Goal: Task Accomplishment & Management: Manage account settings

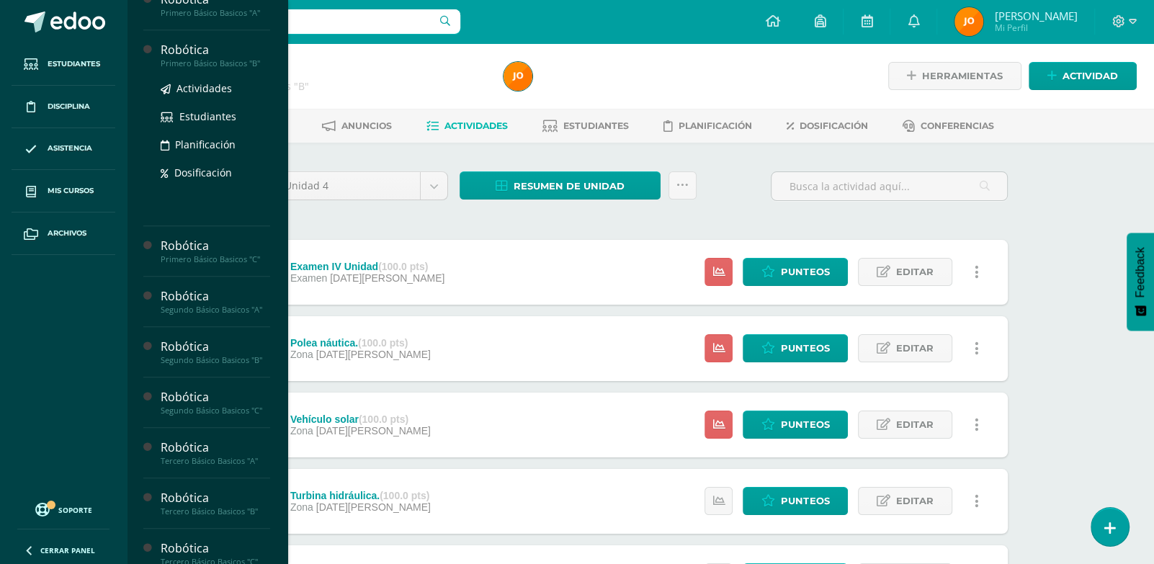
scroll to position [890, 0]
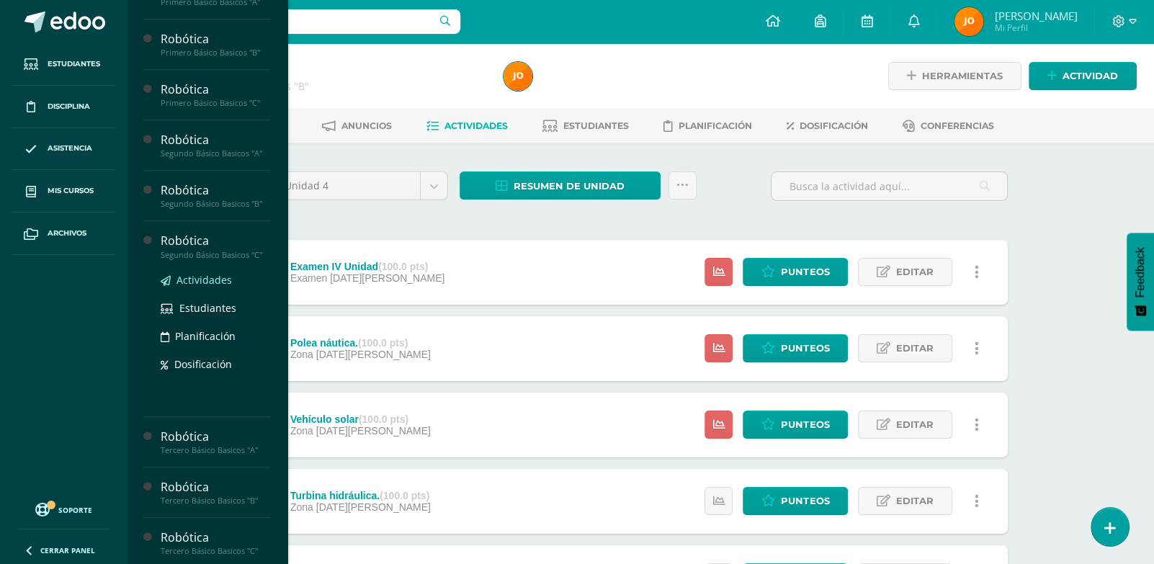
click at [210, 287] on span "Actividades" at bounding box center [204, 280] width 55 height 14
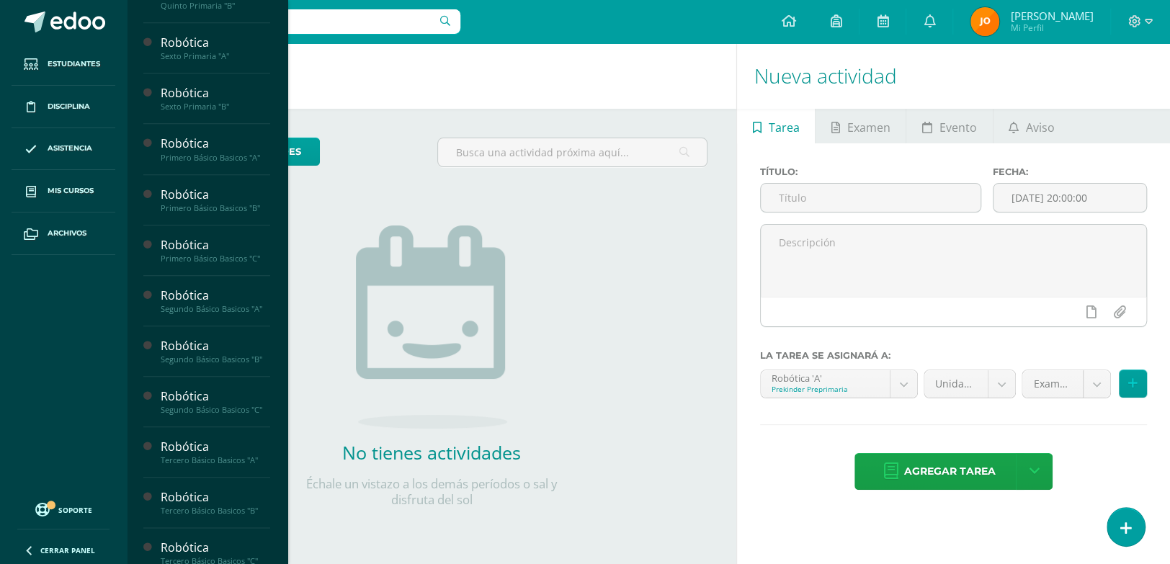
scroll to position [888, 0]
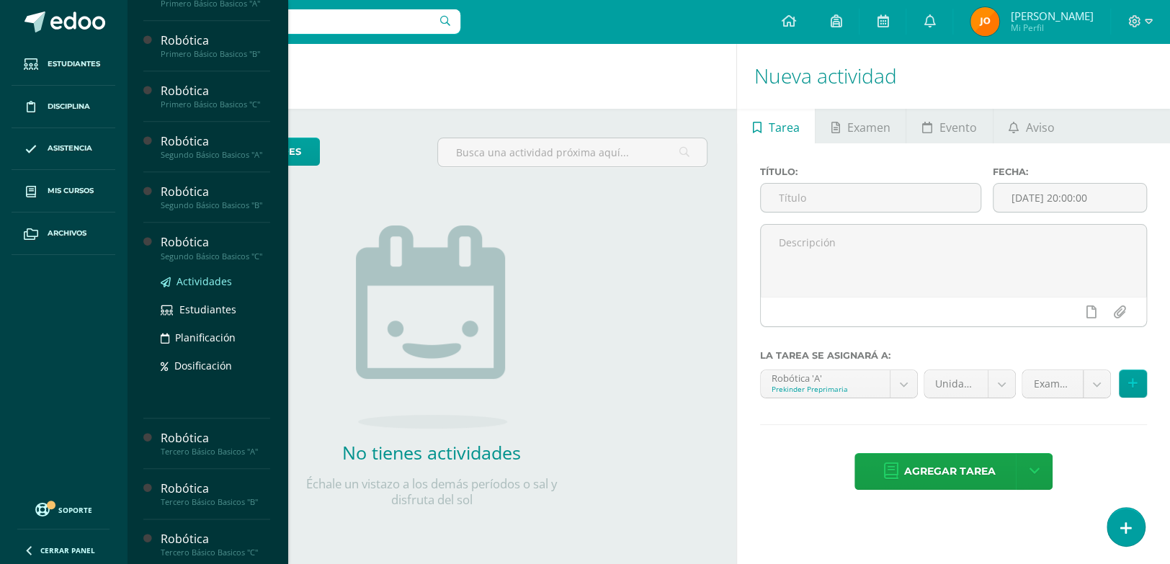
click at [208, 288] on span "Actividades" at bounding box center [204, 282] width 55 height 14
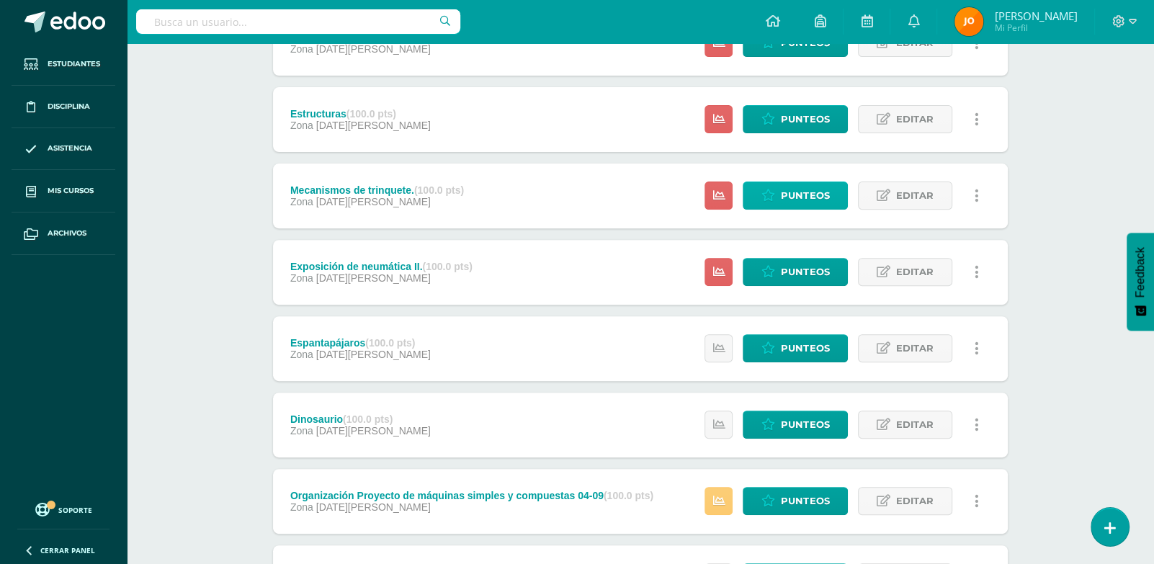
scroll to position [376, 0]
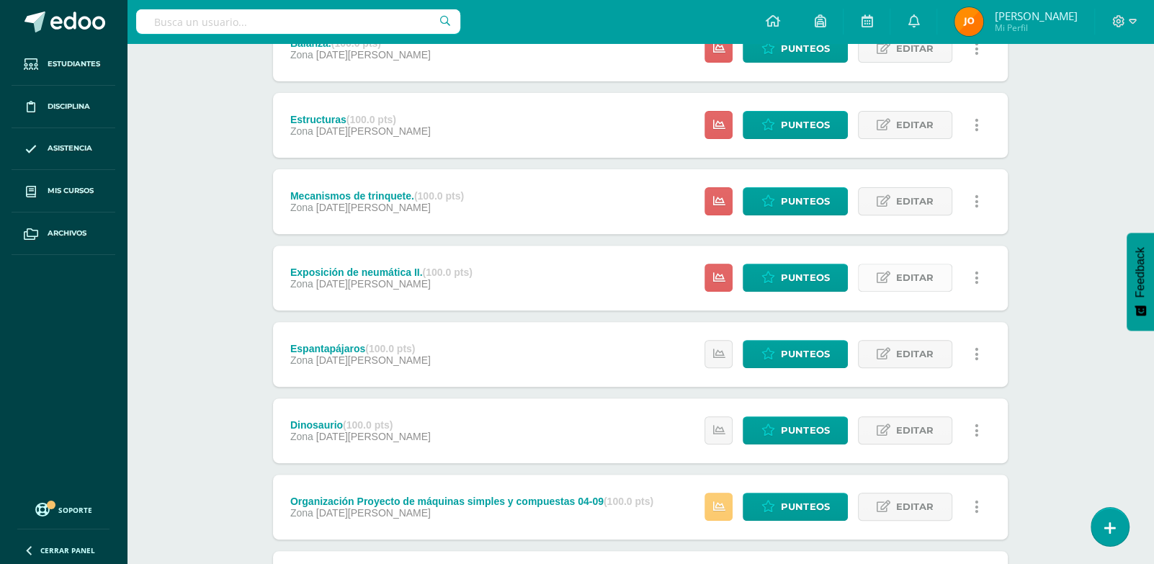
click at [892, 280] on link "Editar" at bounding box center [905, 278] width 94 height 28
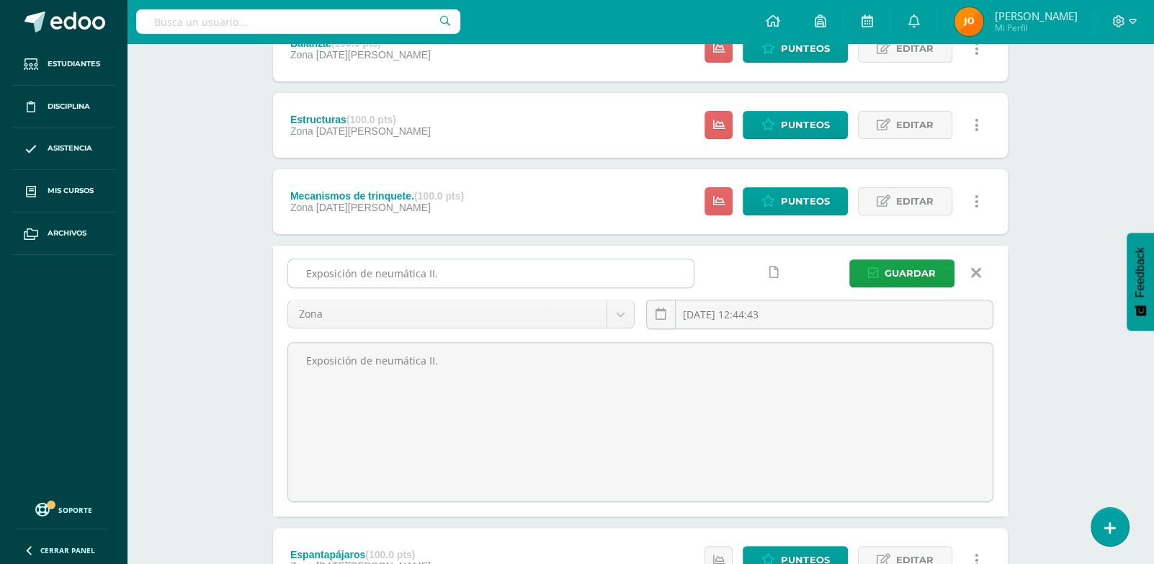
click at [574, 276] on input "Exposición de neumática II." at bounding box center [491, 273] width 406 height 28
type input "E"
type input "Proyecto físico 1"
click at [849, 259] on button "Guardar" at bounding box center [901, 273] width 105 height 28
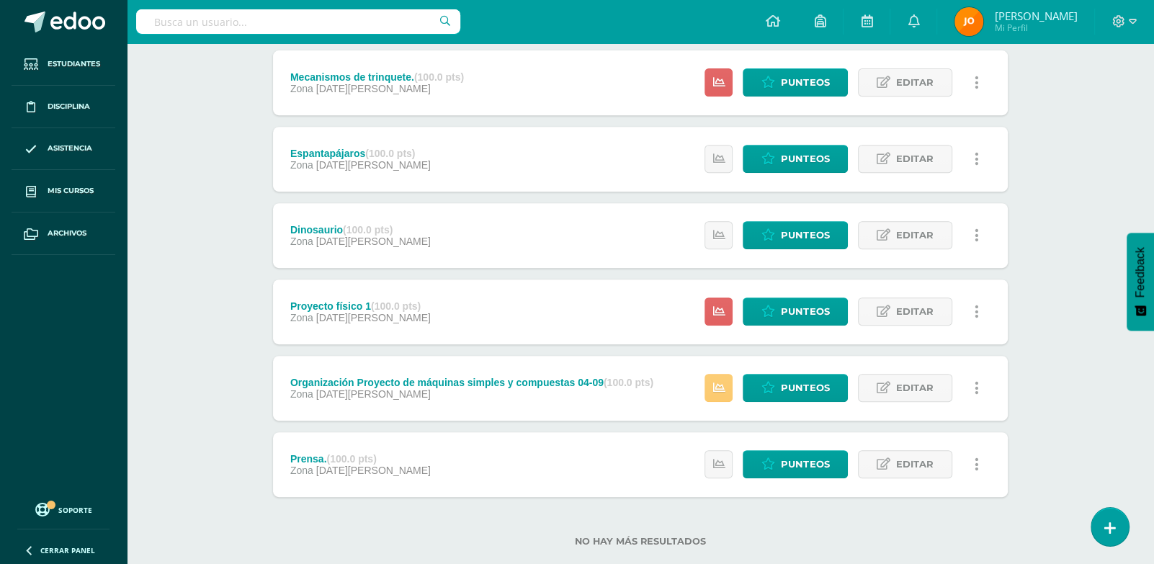
scroll to position [494, 0]
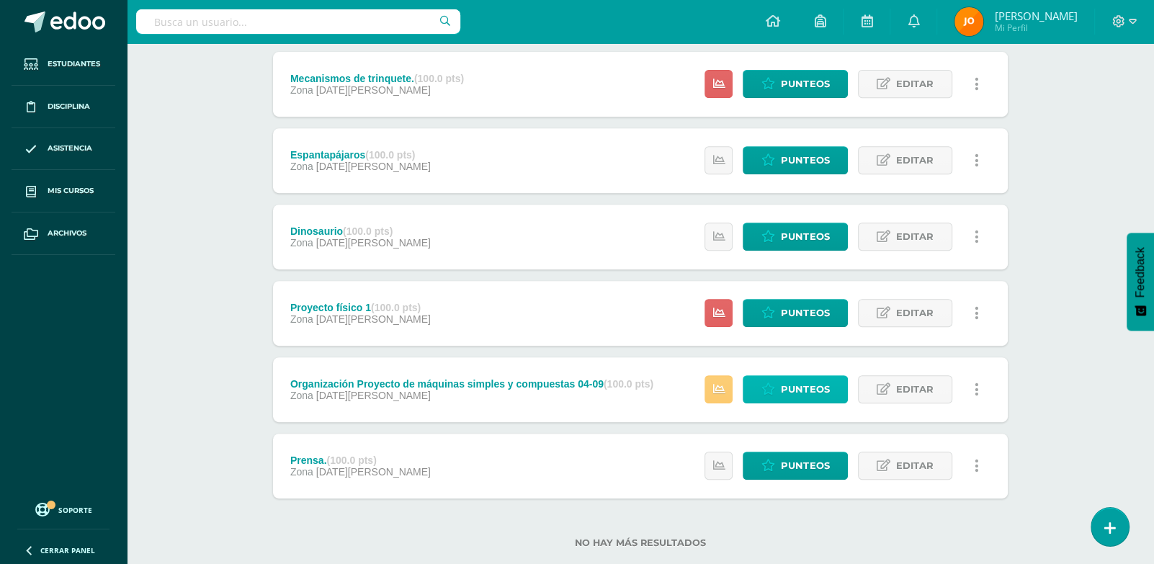
click at [805, 393] on span "Punteos" at bounding box center [805, 389] width 48 height 27
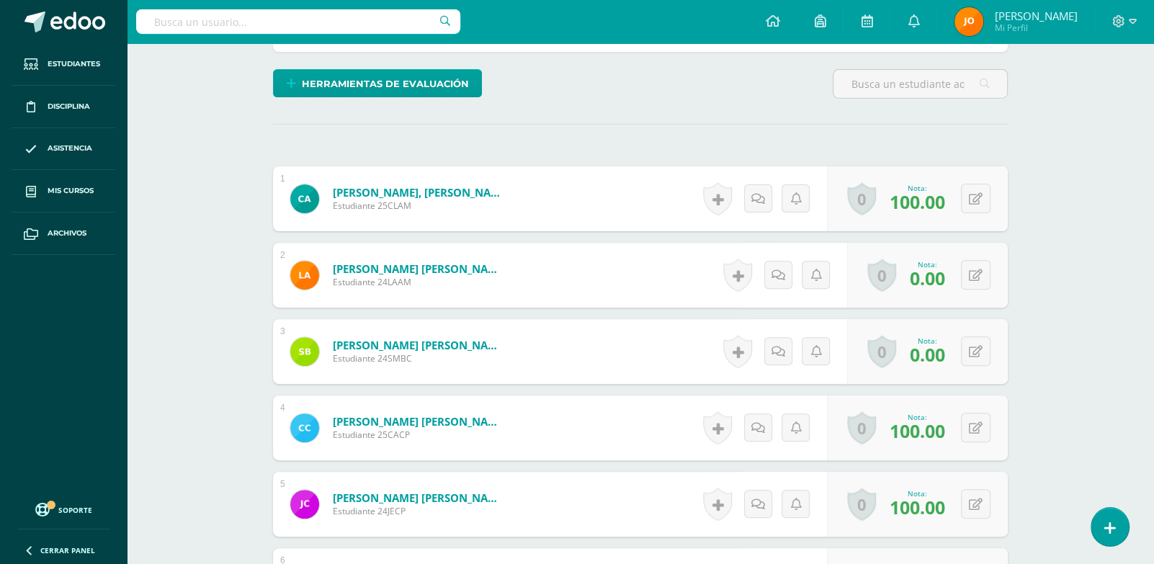
scroll to position [352, 0]
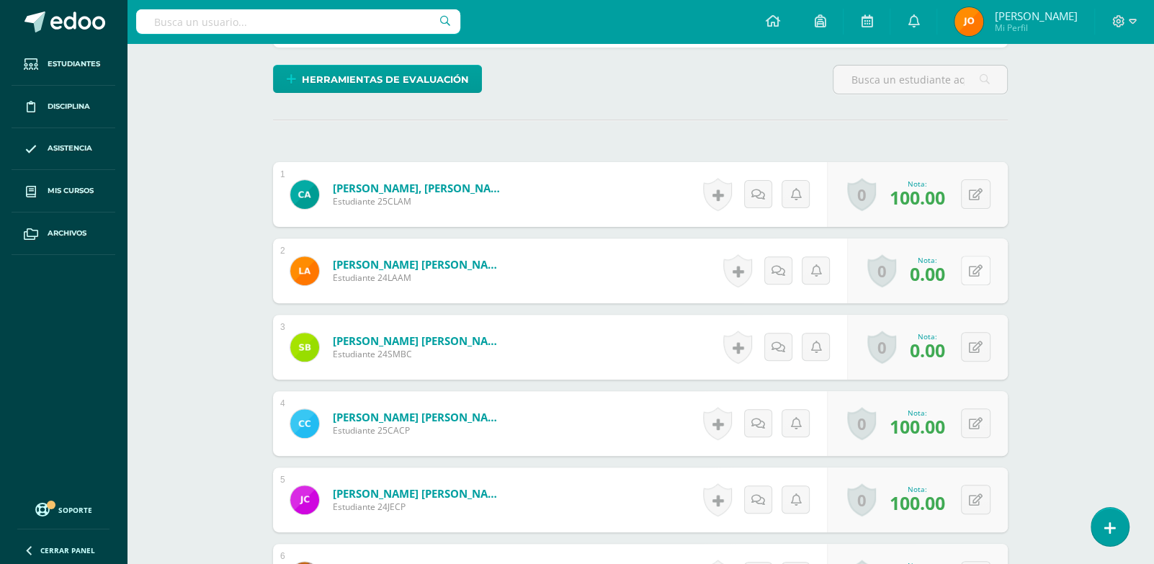
click at [986, 271] on button at bounding box center [976, 271] width 30 height 30
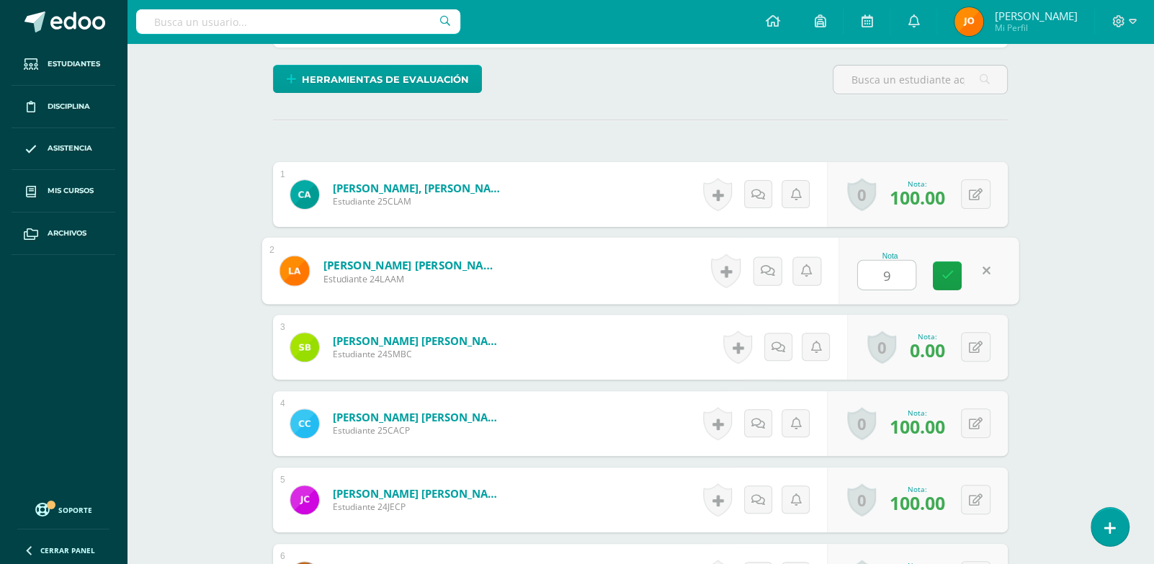
type input "90"
click at [974, 339] on button at bounding box center [976, 347] width 30 height 30
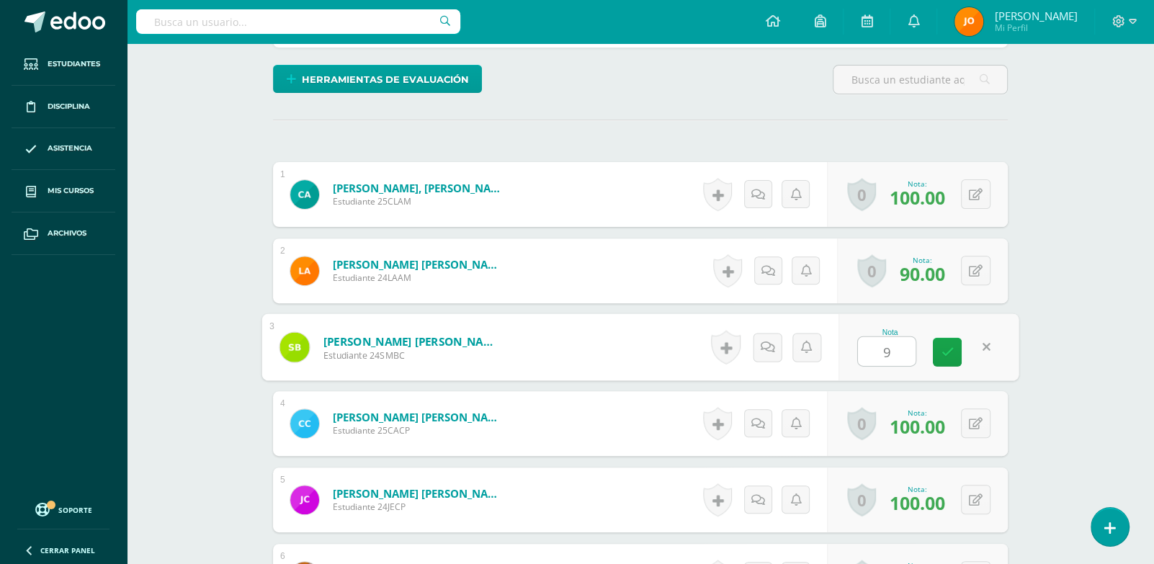
type input "90"
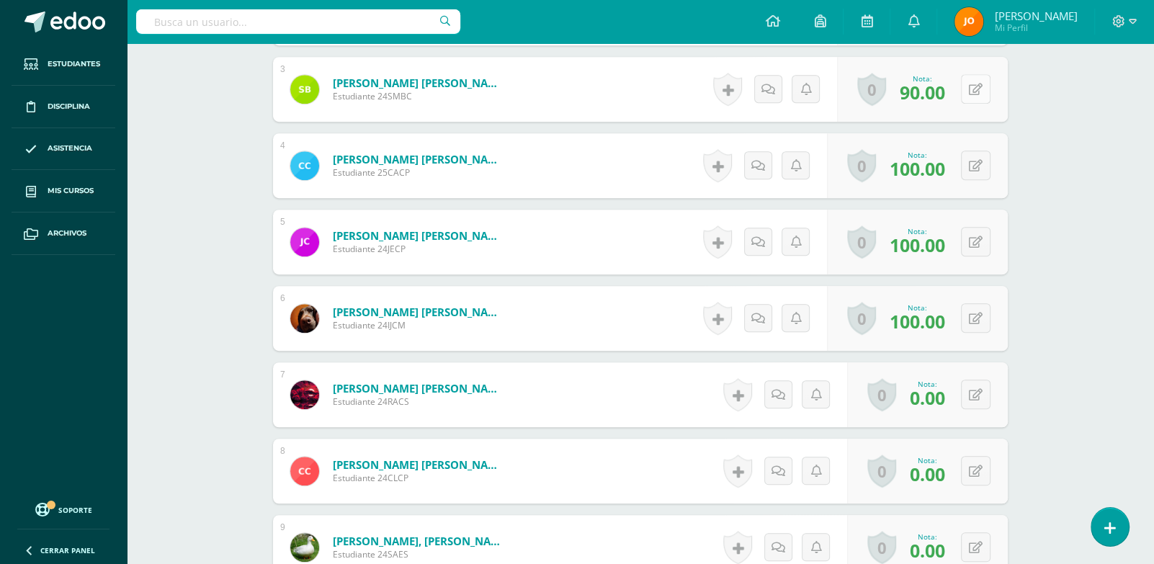
scroll to position [612, 0]
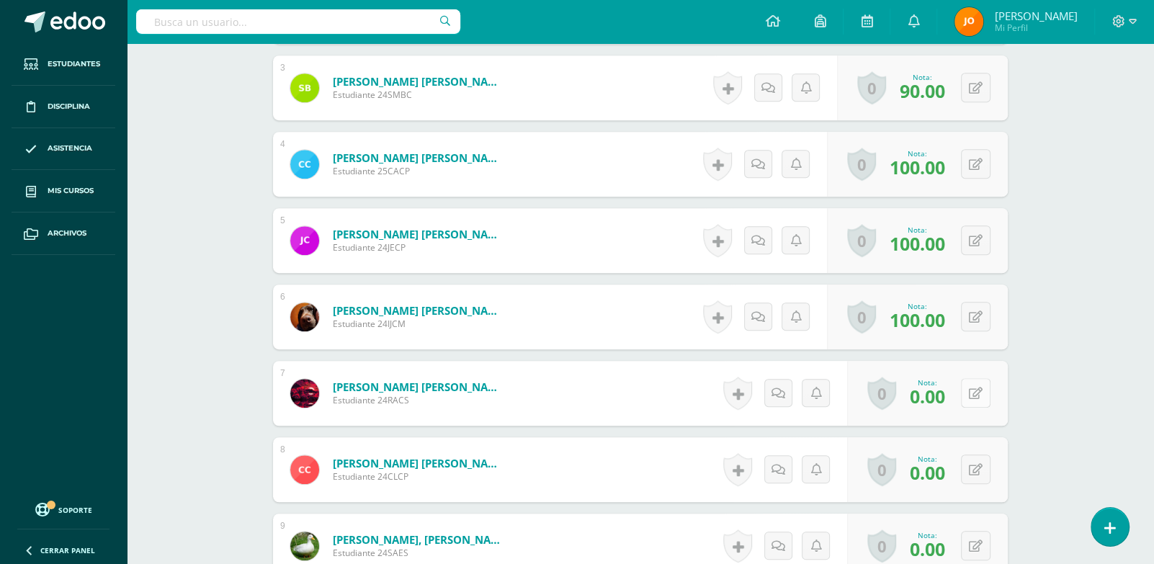
click at [974, 386] on button at bounding box center [976, 393] width 30 height 30
type input "ç"
type input "90"
click at [968, 465] on button at bounding box center [976, 470] width 30 height 30
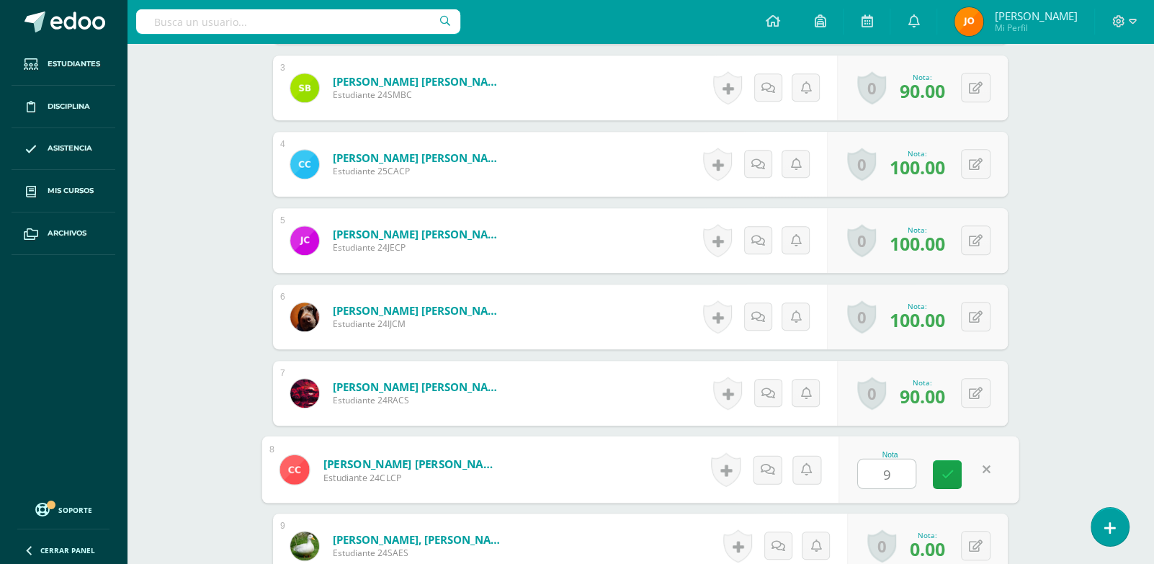
type input "90"
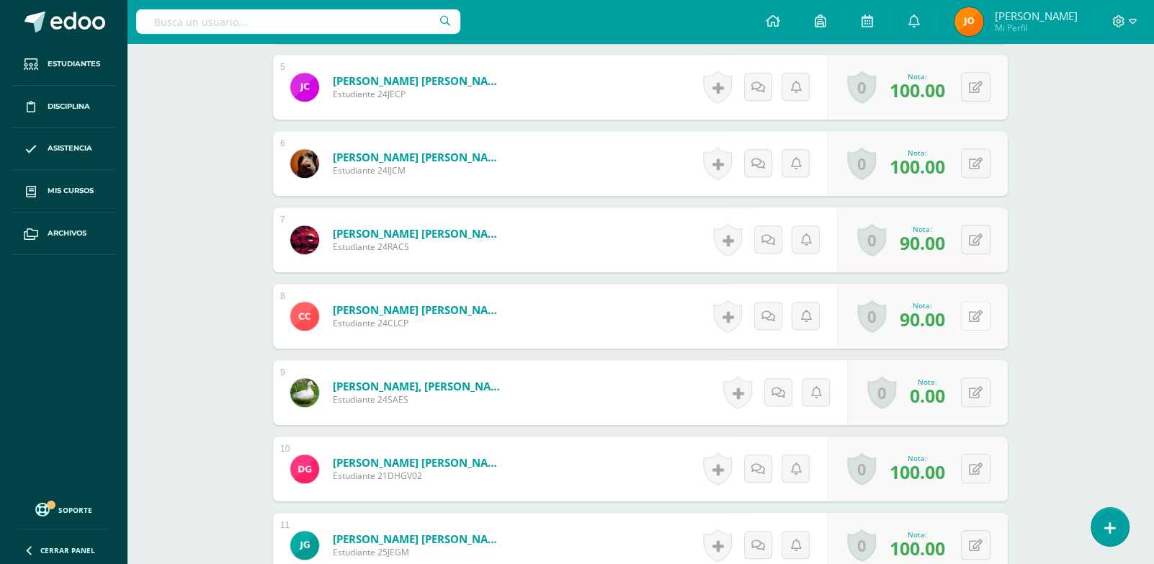
scroll to position [767, 0]
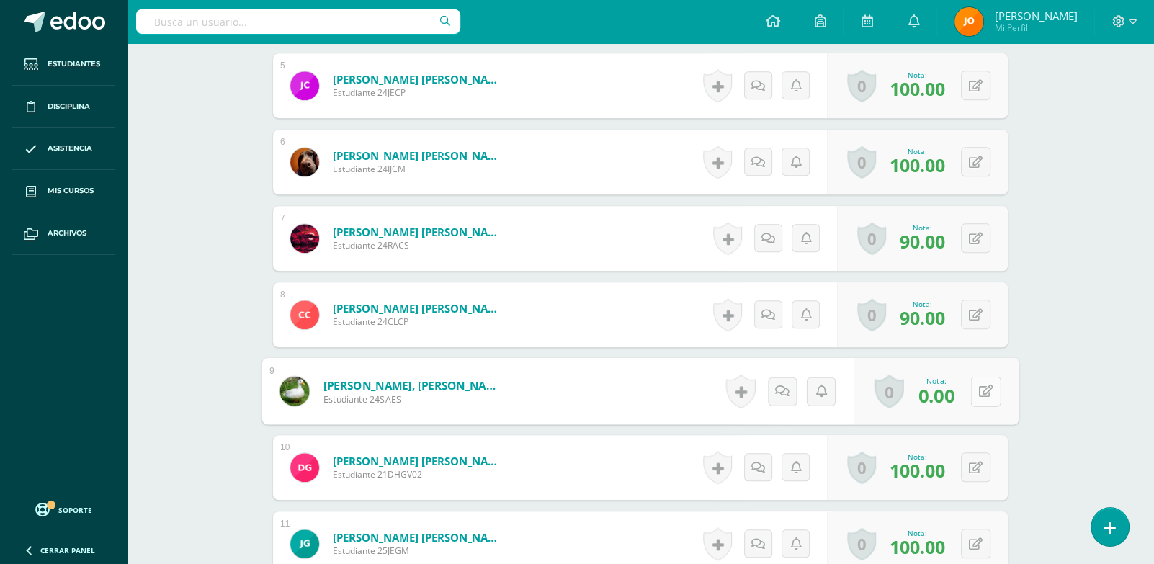
click at [979, 378] on button at bounding box center [986, 391] width 30 height 30
type input "ç"
type input "90"
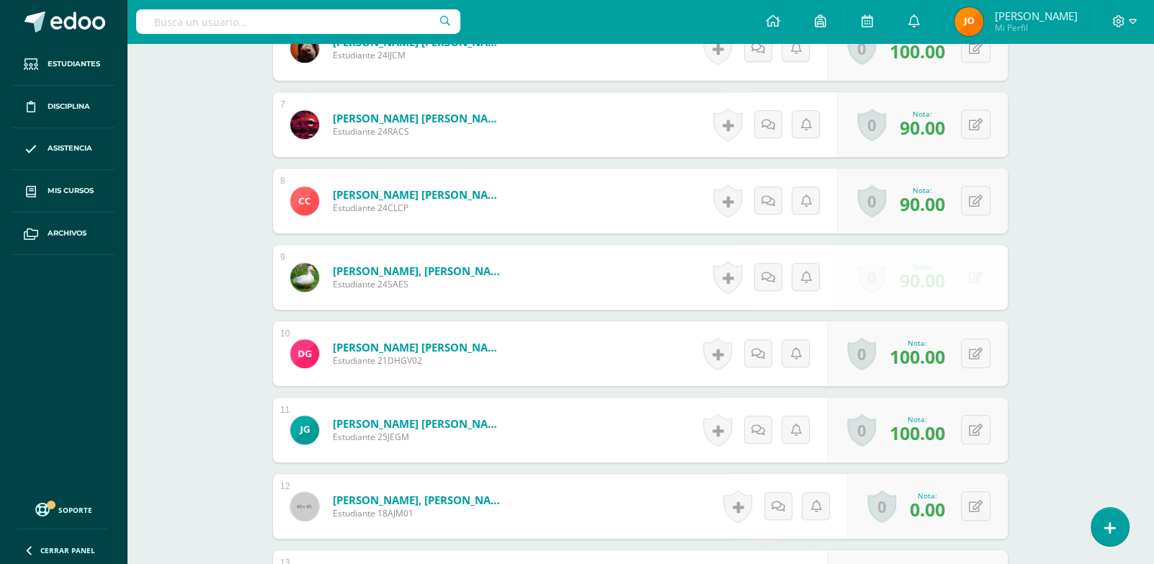
scroll to position [1012, 0]
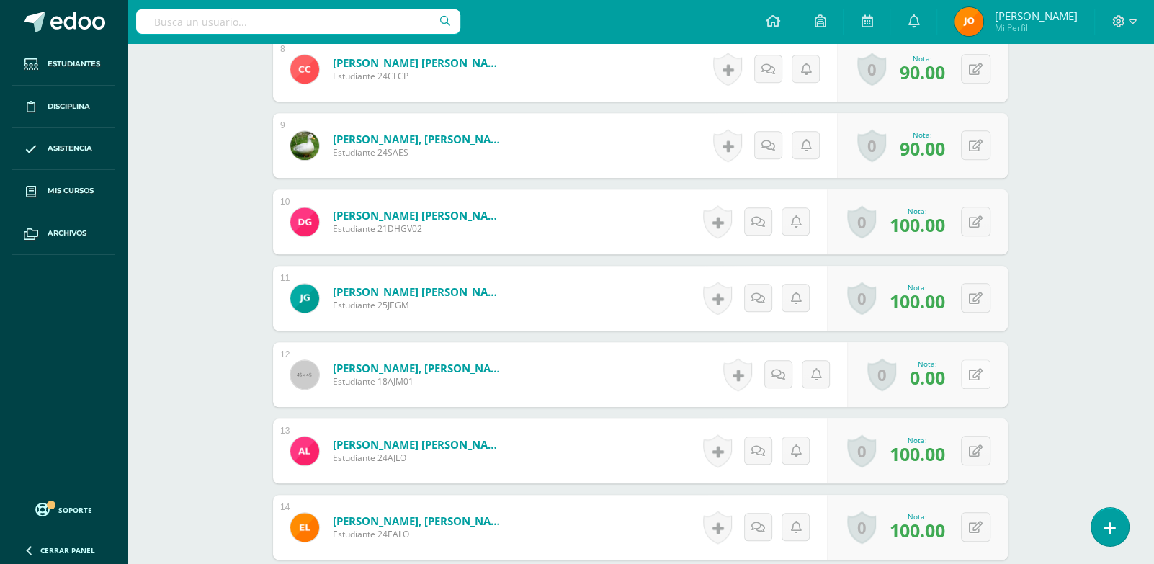
click at [977, 370] on icon at bounding box center [976, 375] width 14 height 12
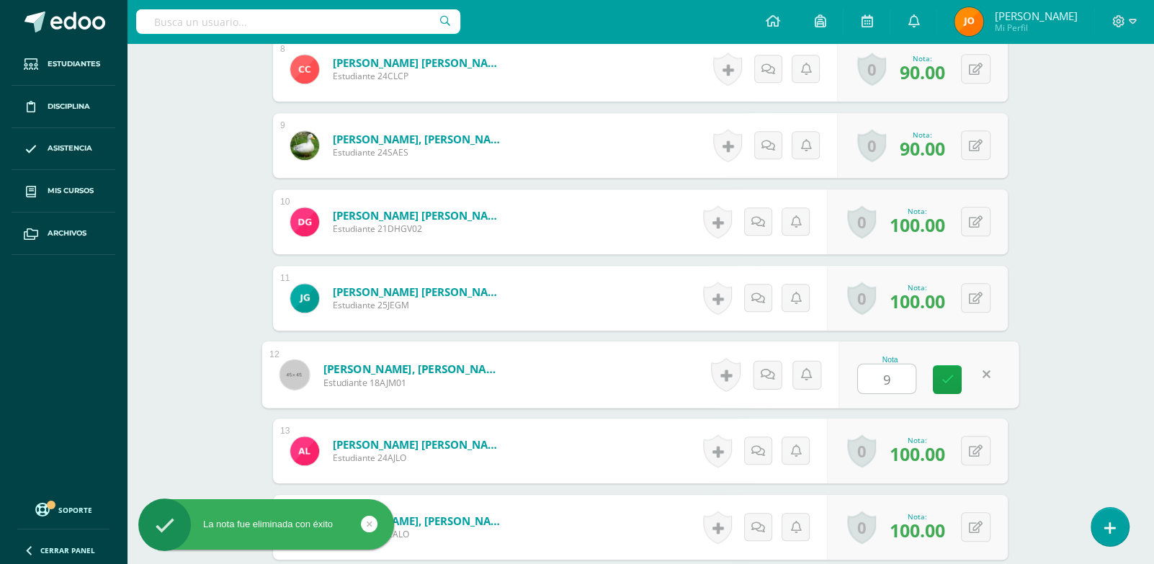
type input "90"
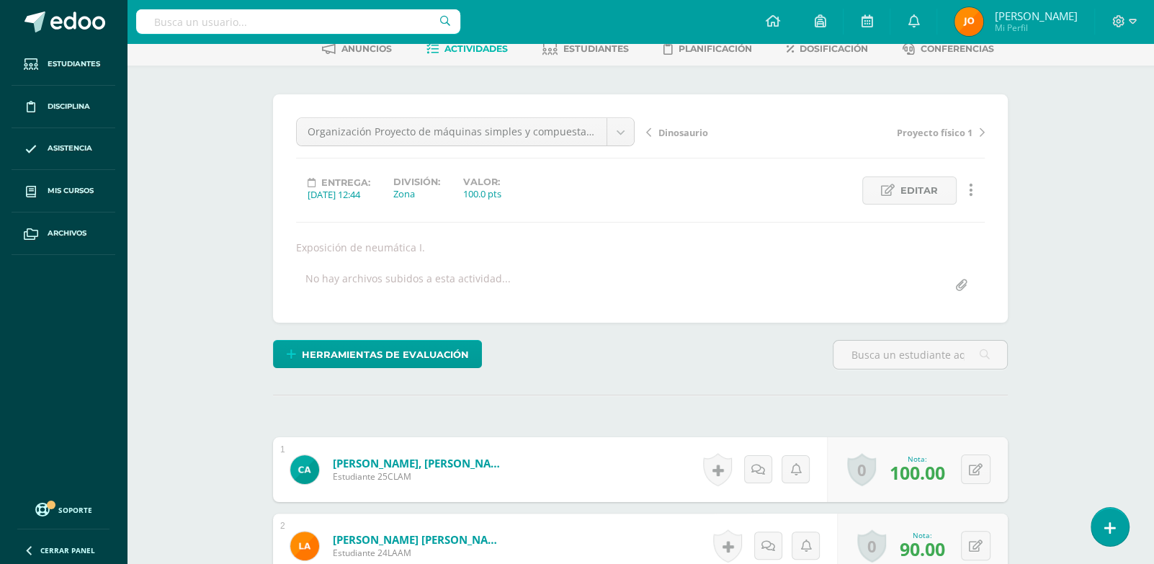
scroll to position [0, 0]
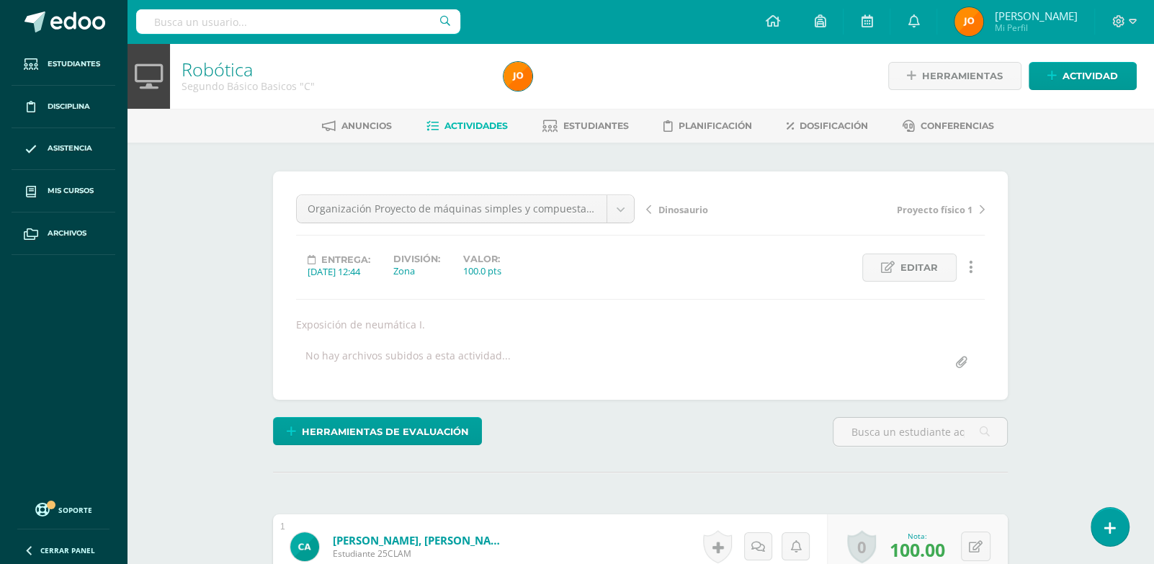
click at [470, 120] on span "Actividades" at bounding box center [476, 125] width 63 height 11
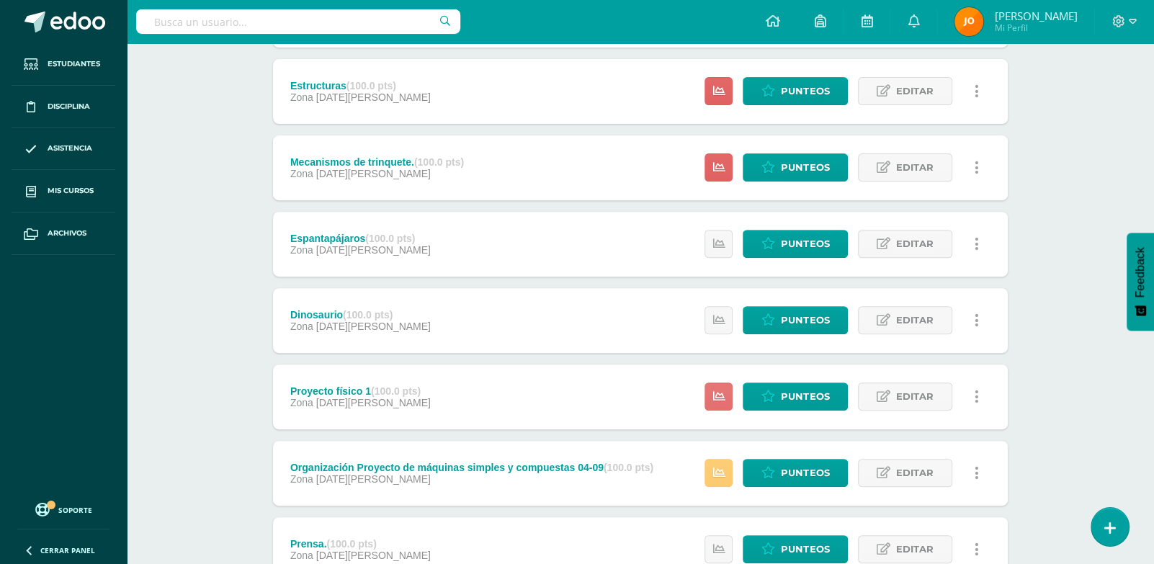
scroll to position [406, 0]
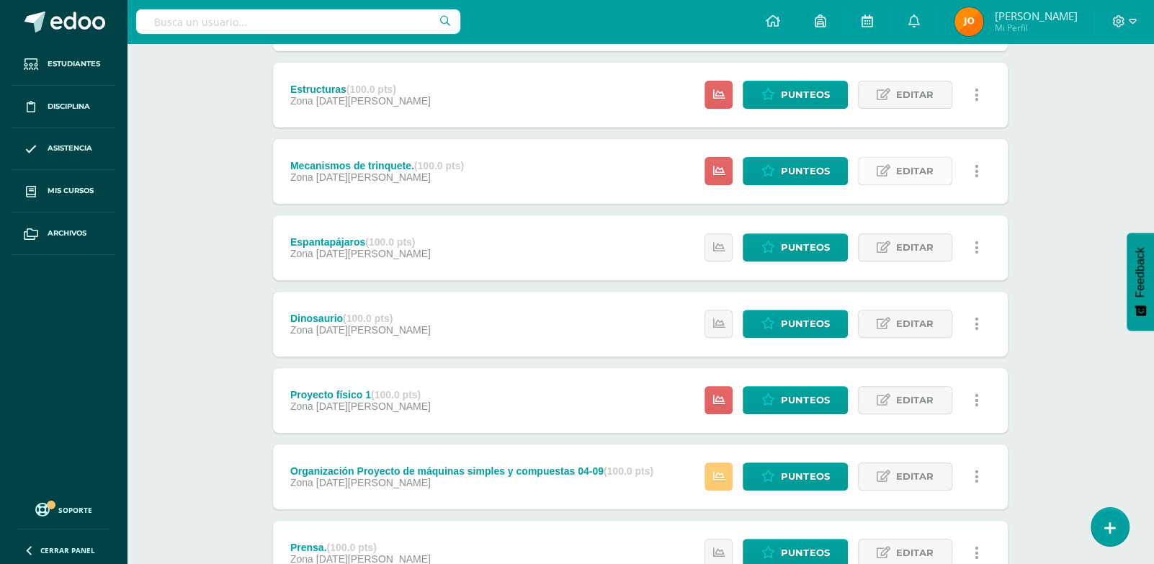
click at [890, 160] on link "Editar" at bounding box center [905, 171] width 94 height 28
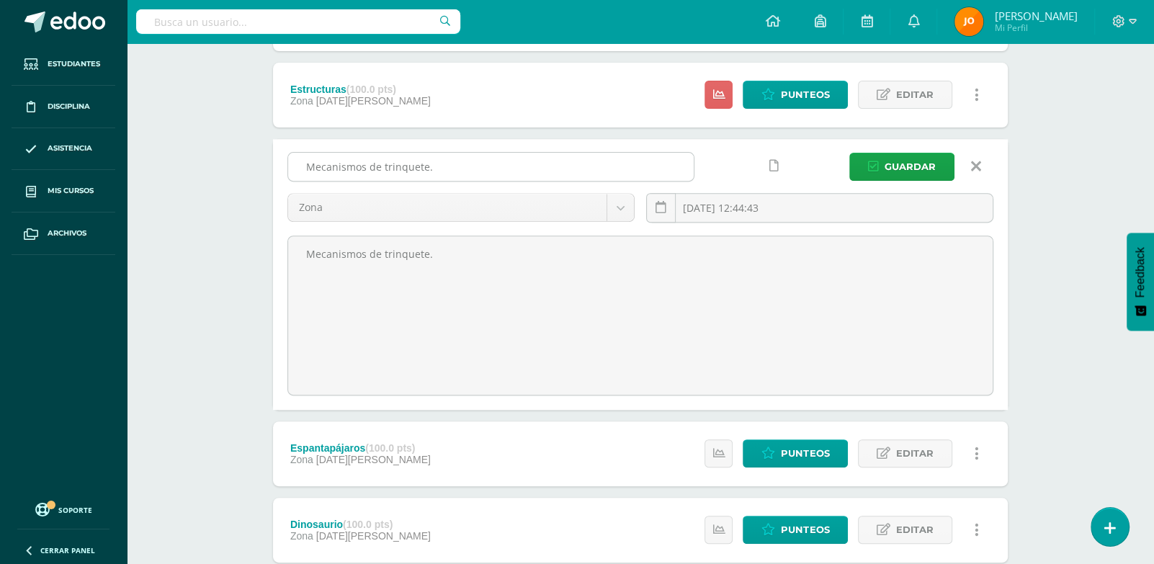
click at [662, 162] on input "Mecanismos de trinquete." at bounding box center [491, 167] width 406 height 28
type input "M"
type input "Proyecto físico 2"
click at [849, 153] on button "Guardar" at bounding box center [901, 167] width 105 height 28
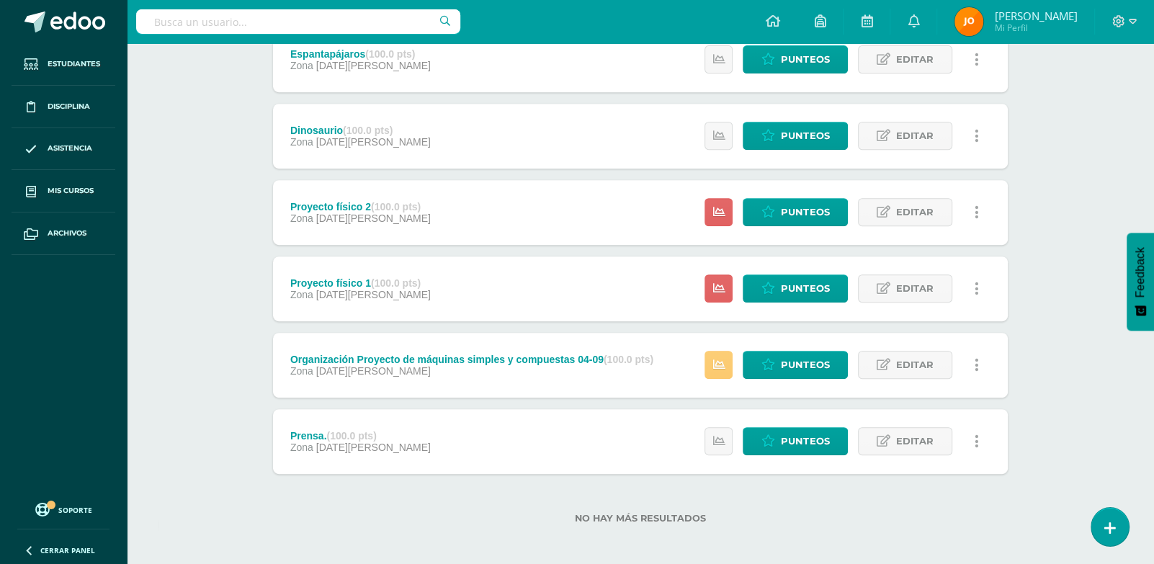
scroll to position [517, 0]
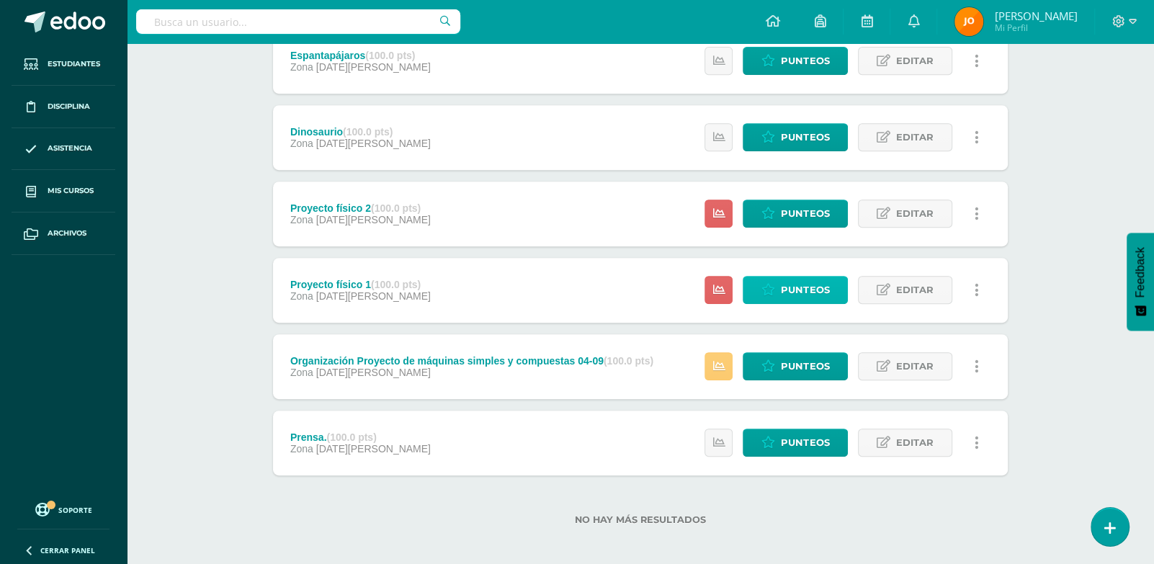
click at [804, 286] on span "Punteos" at bounding box center [805, 290] width 48 height 27
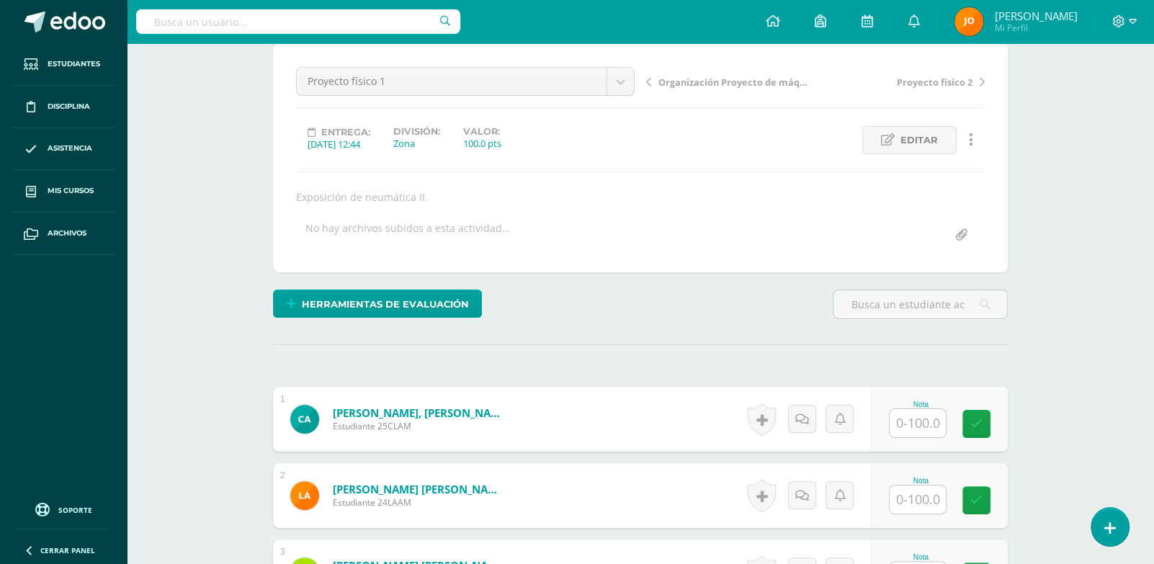
scroll to position [226, 0]
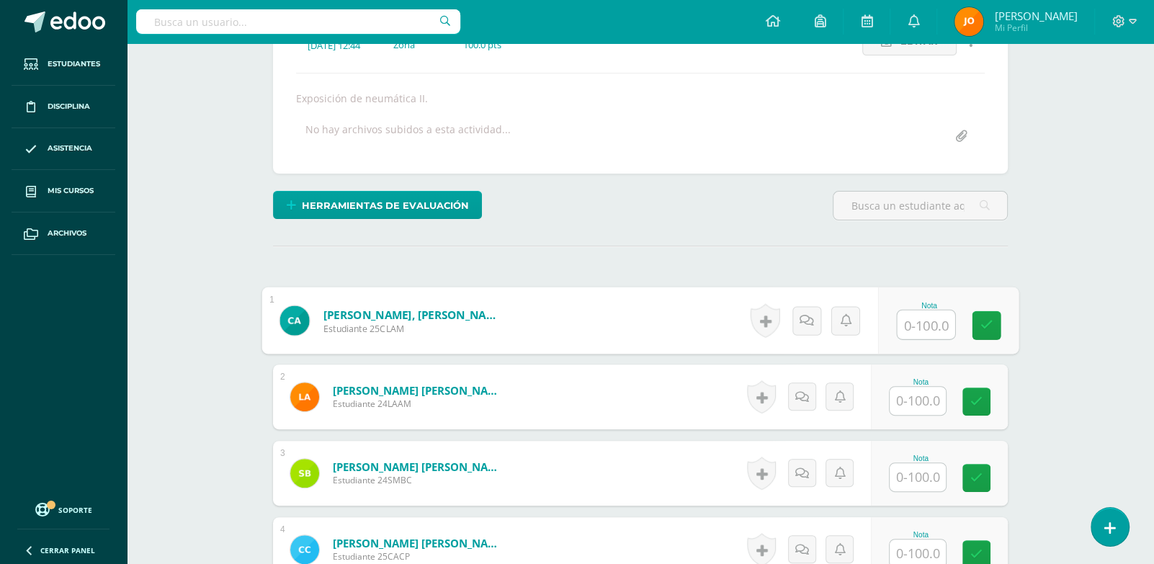
click at [900, 330] on input "text" at bounding box center [927, 325] width 58 height 29
type input "90"
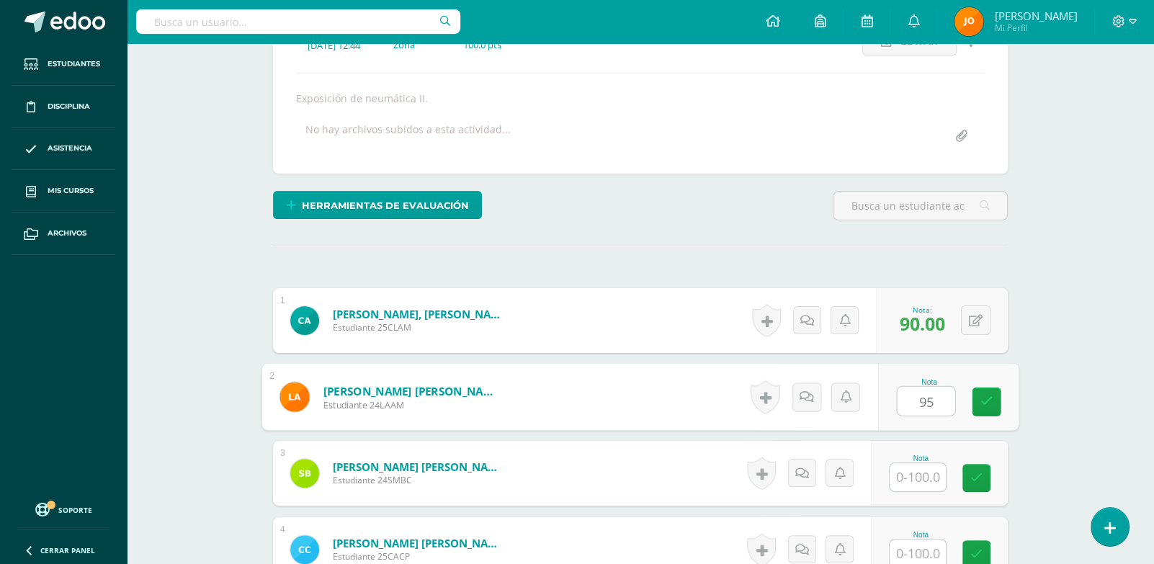
type input "95"
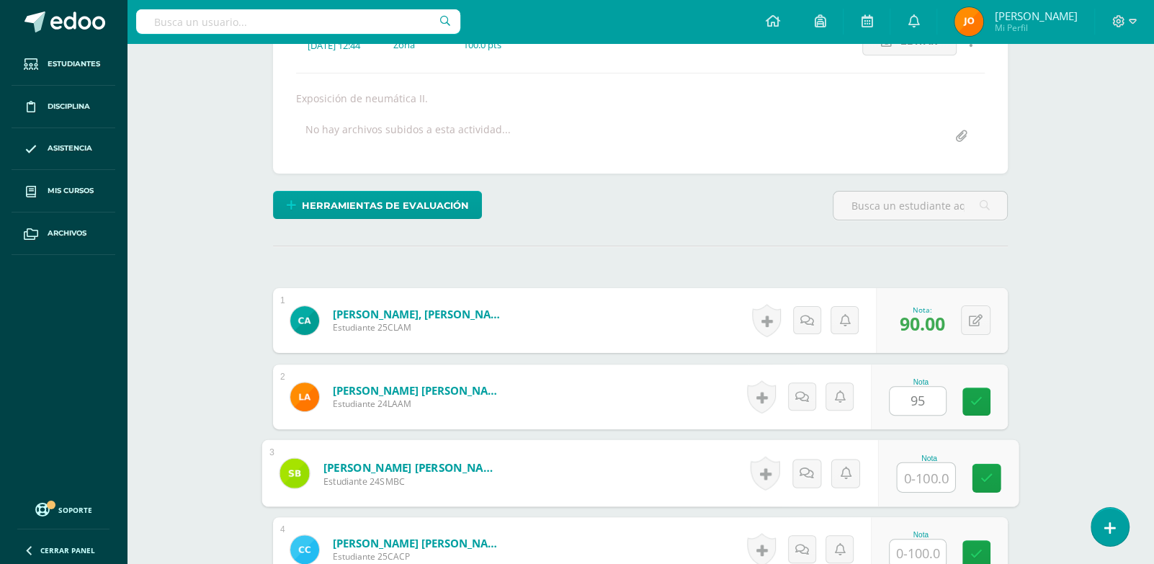
type input "8"
type input "90"
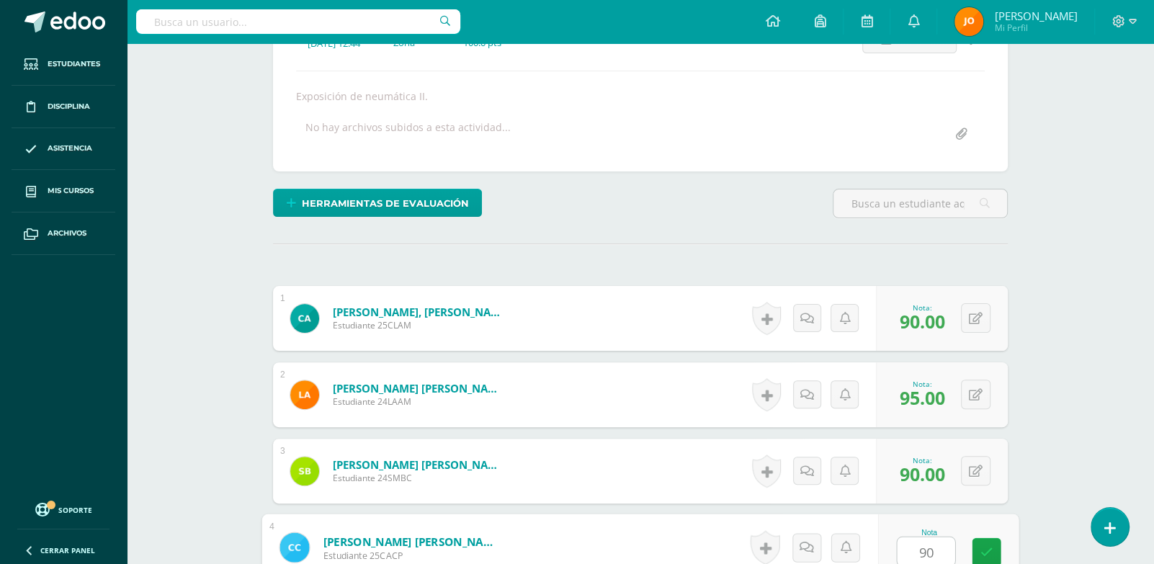
type input "90"
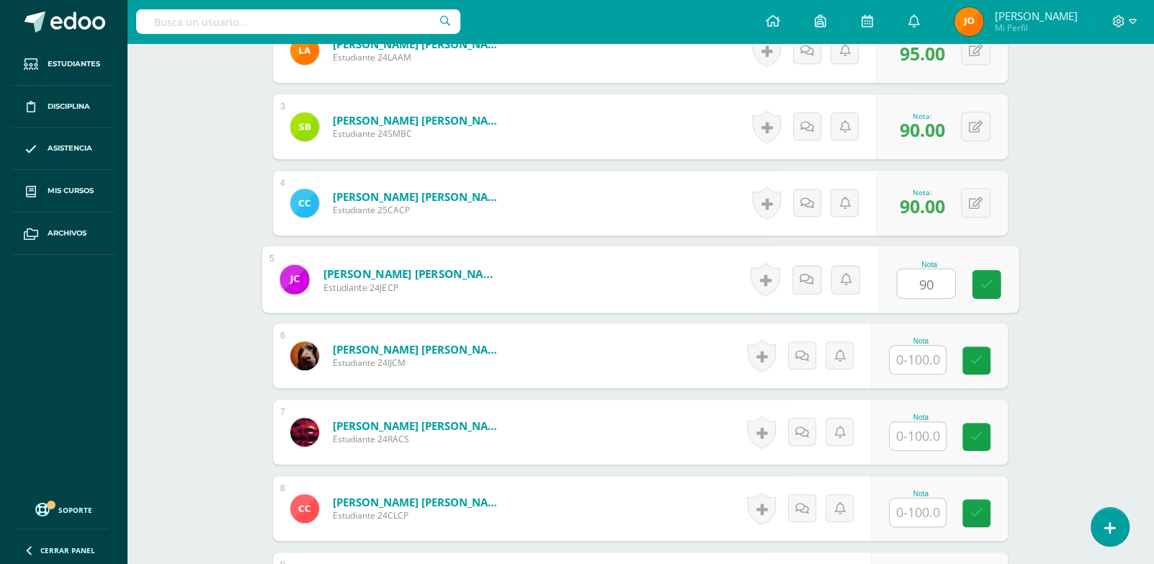
type input "90"
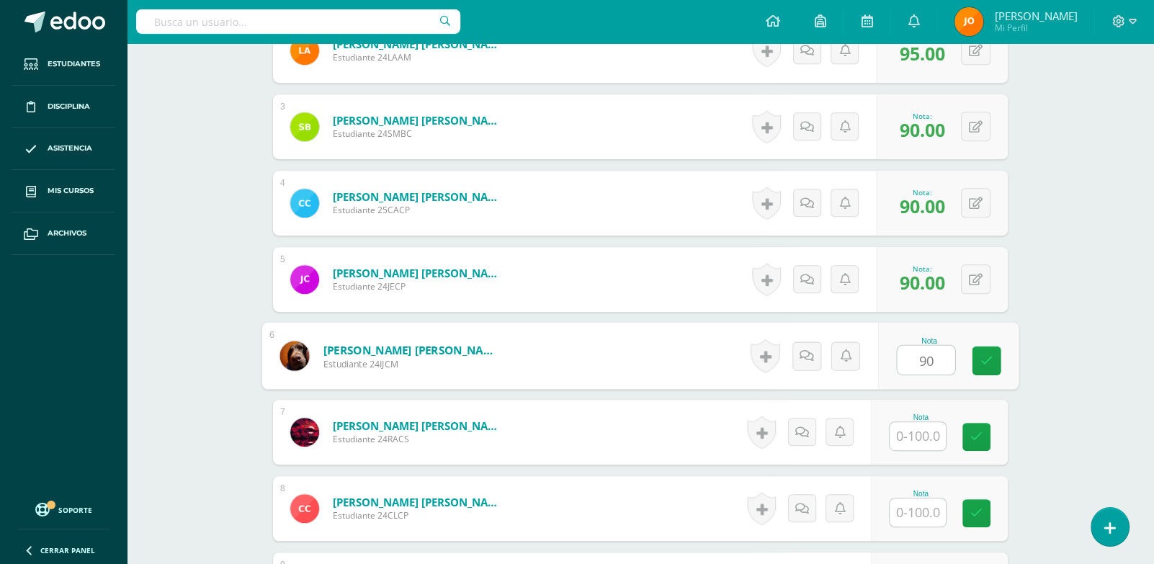
type input "9"
paste input "1"
type input "100"
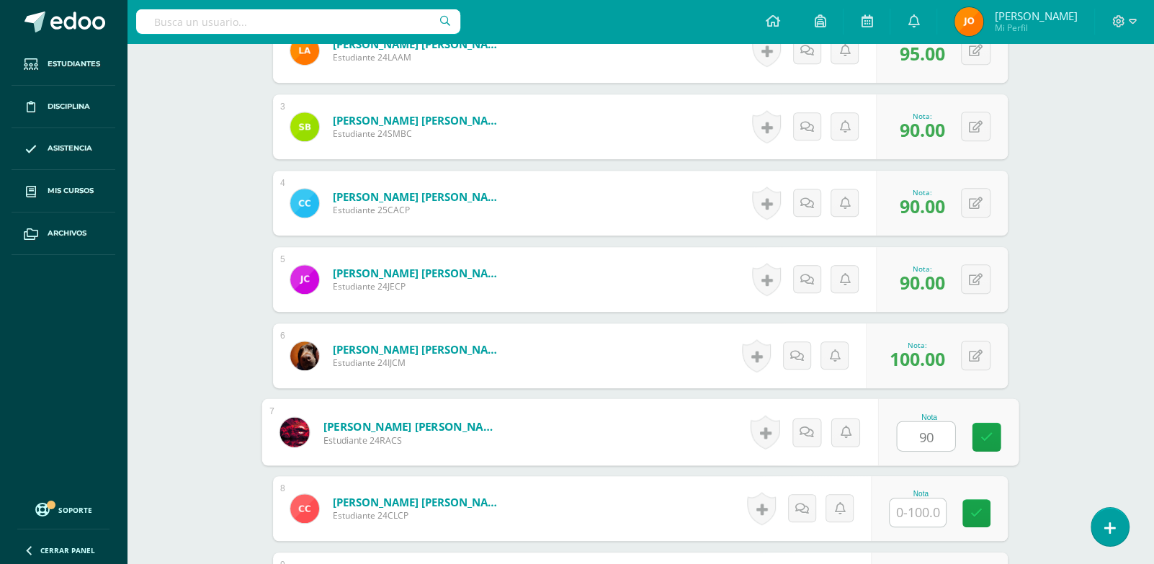
type input "90"
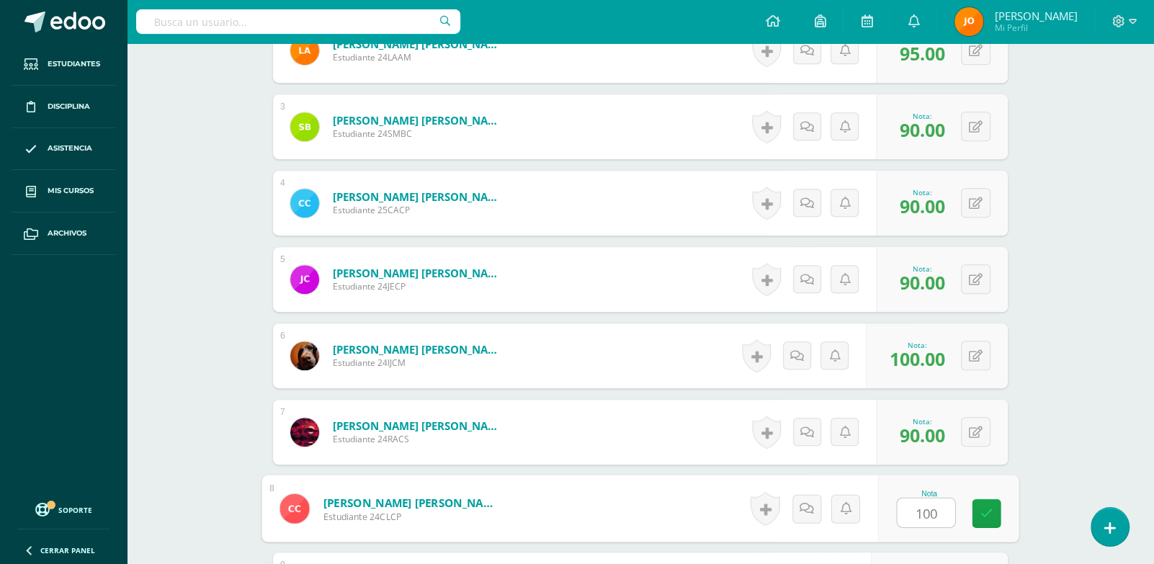
drag, startPoint x: 946, startPoint y: 519, endPoint x: 902, endPoint y: 517, distance: 44.0
click at [902, 517] on input "100" at bounding box center [927, 513] width 58 height 29
type input "100"
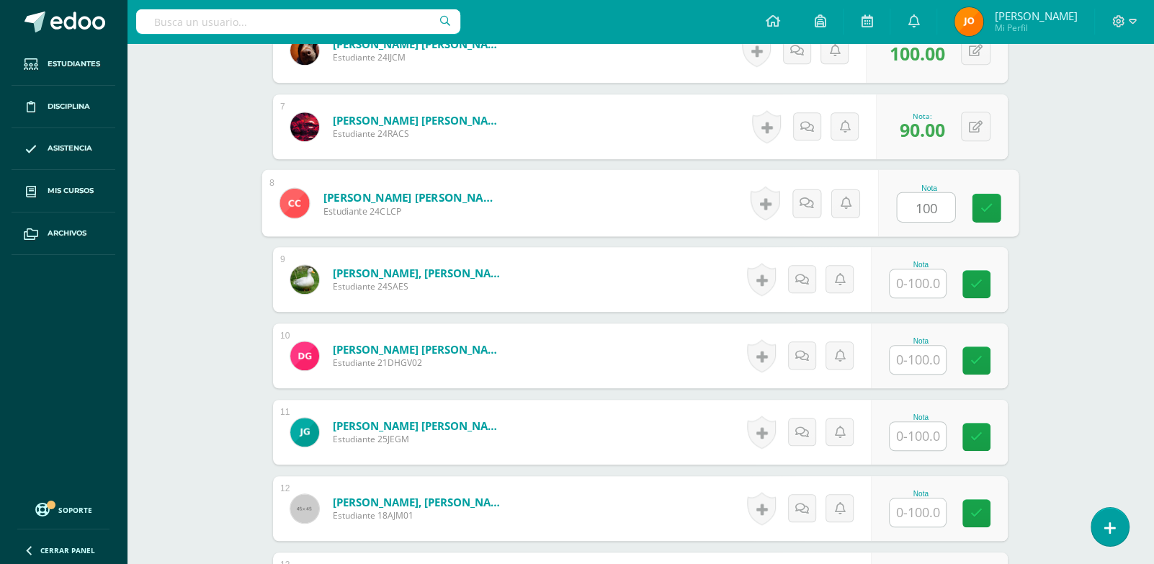
paste input "100"
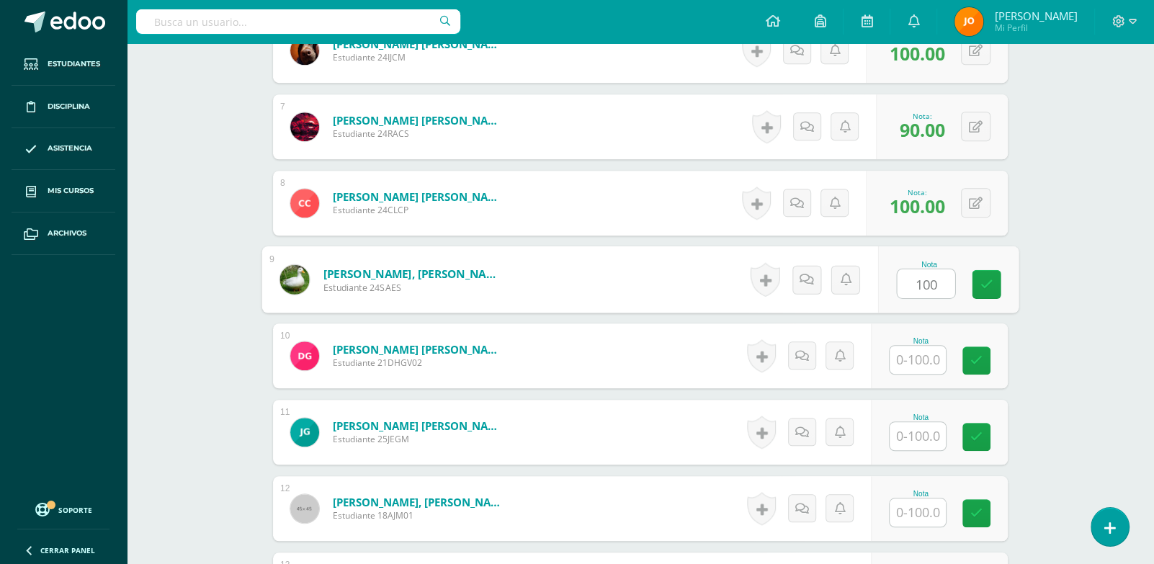
paste input "100"
type input "95"
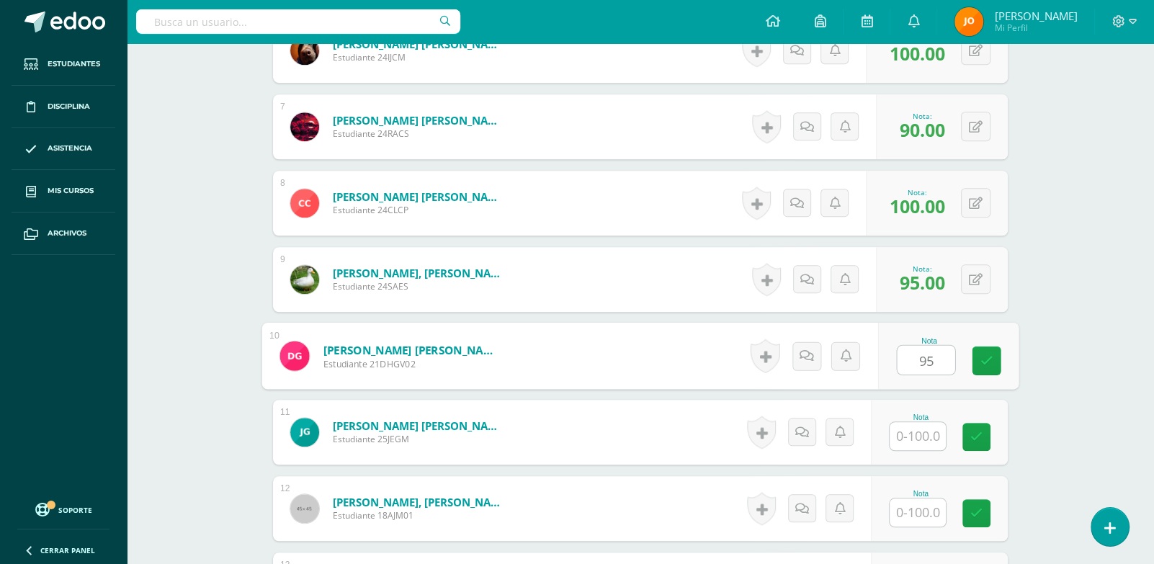
type input "95"
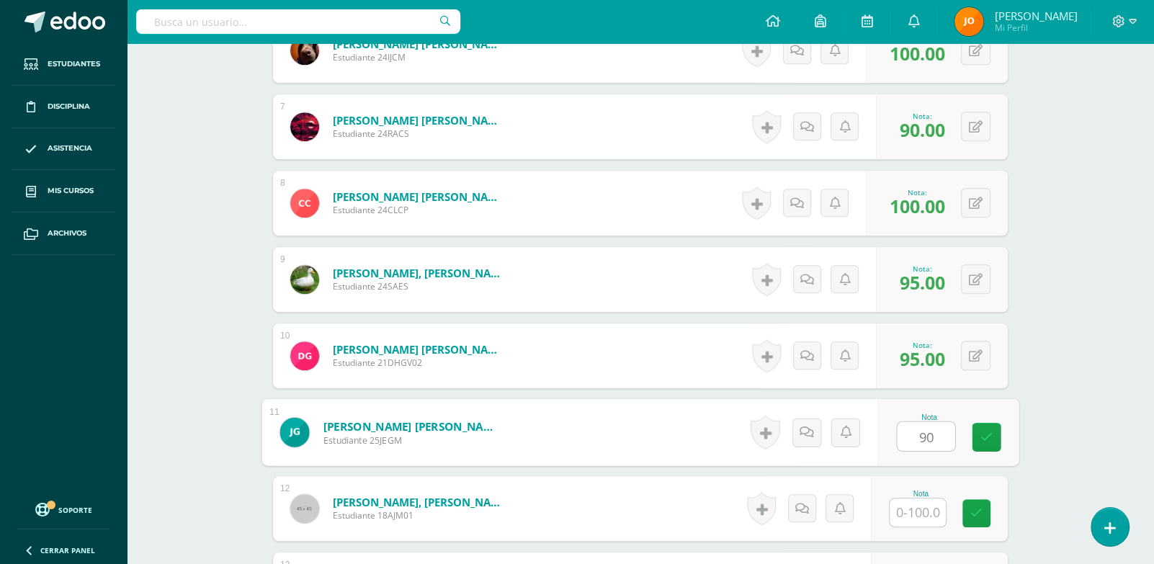
type input "9"
click at [985, 276] on button at bounding box center [976, 279] width 30 height 30
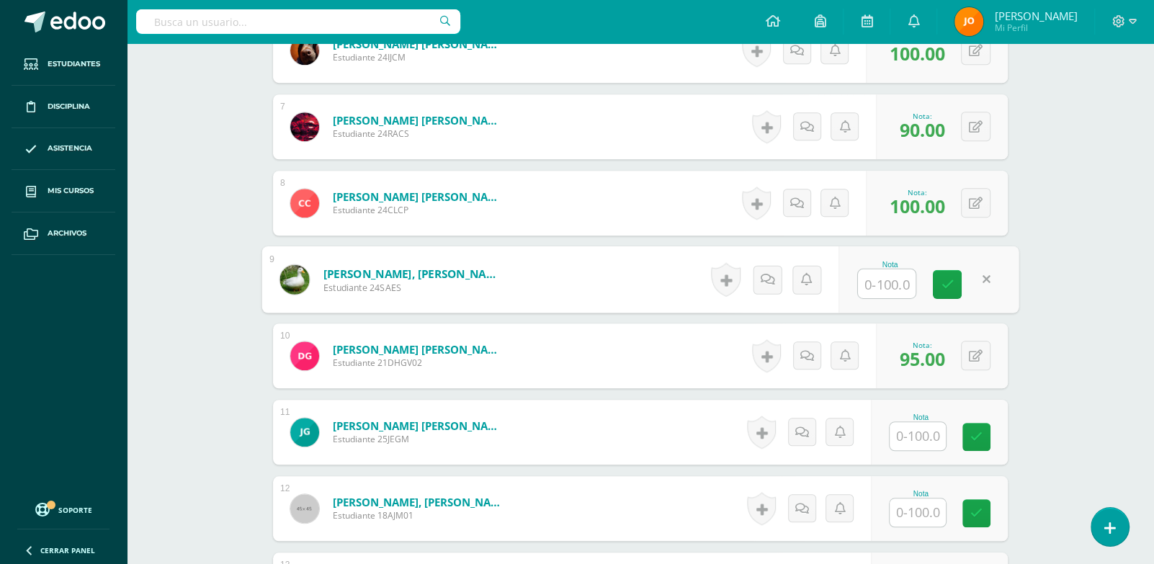
paste input "100"
type input "100"
click at [933, 442] on input "text" at bounding box center [918, 436] width 56 height 28
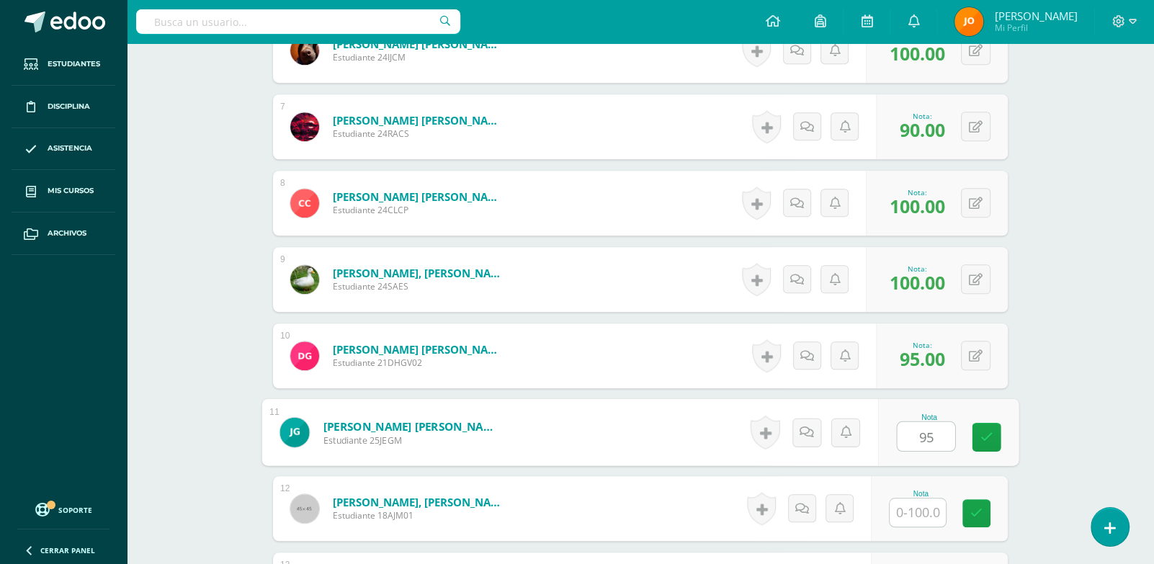
type input "95"
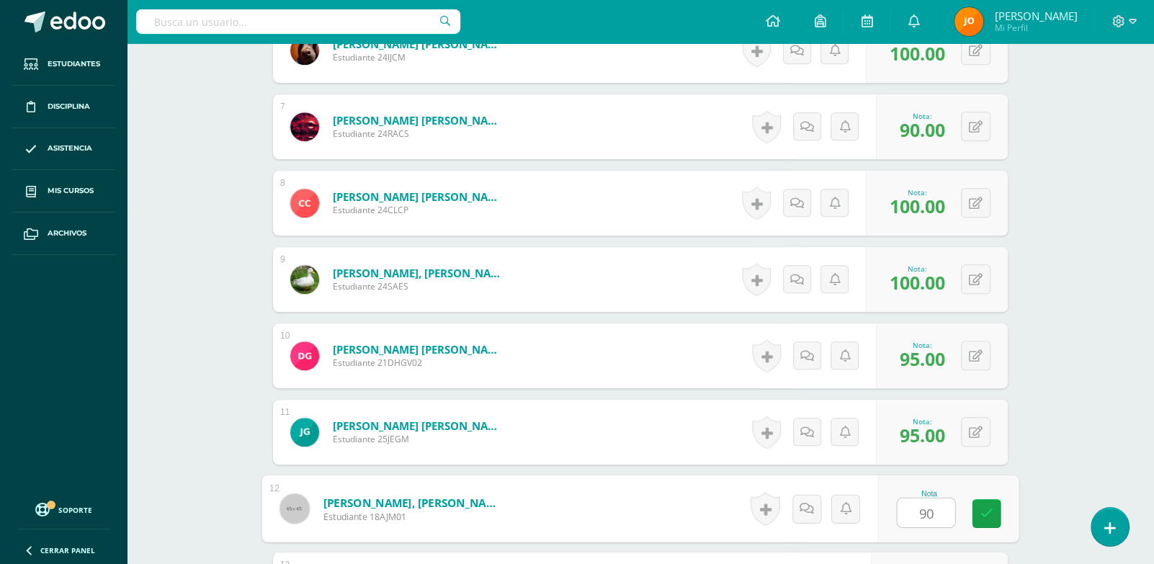
type input "90"
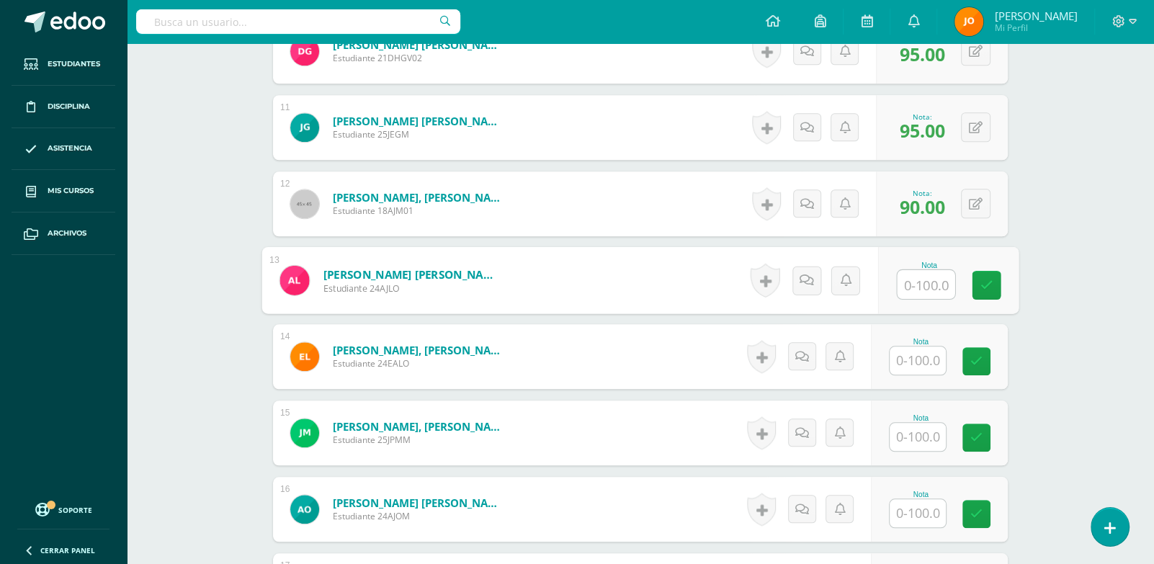
paste input "100"
type input "100"
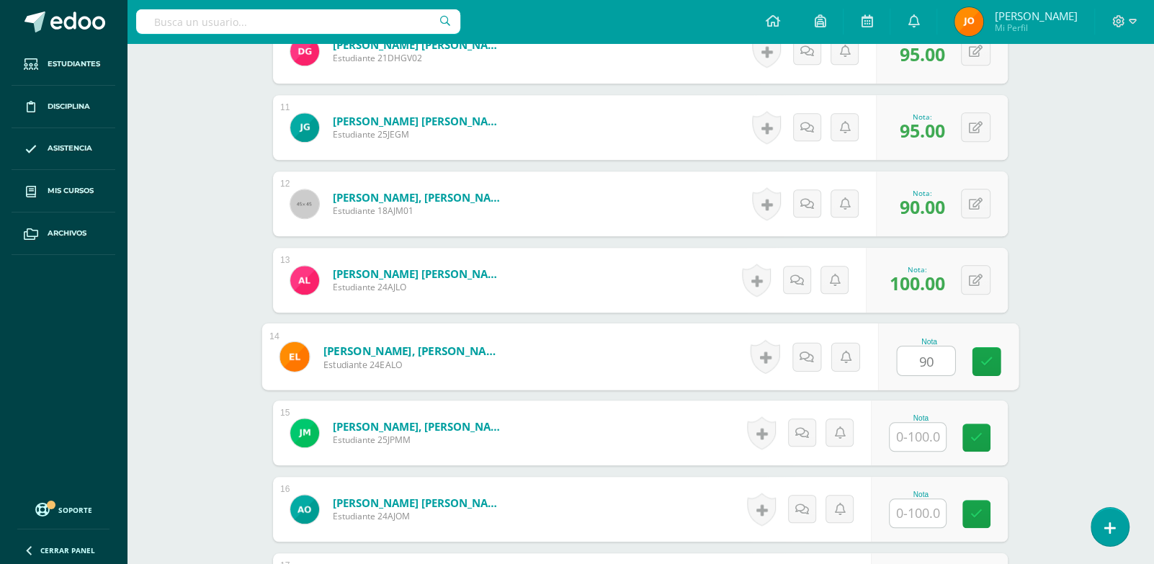
type input "90"
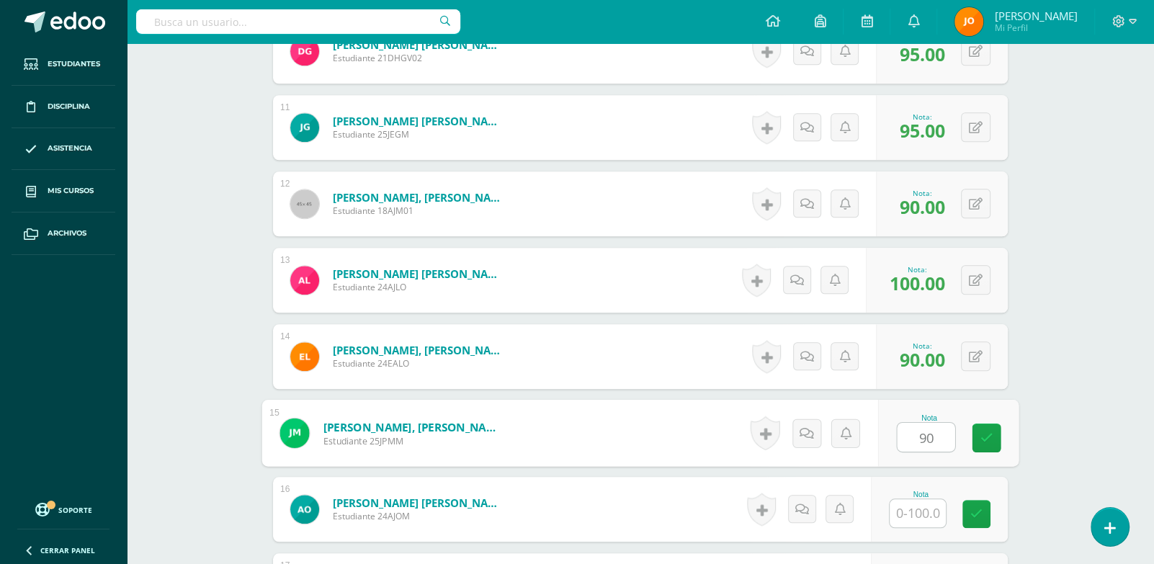
type input "90"
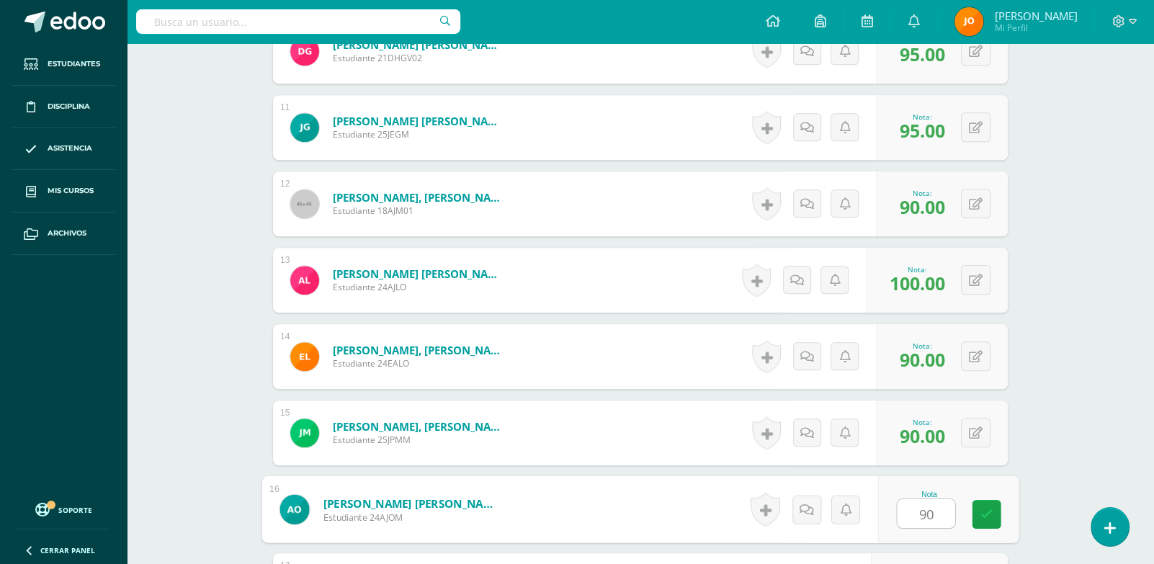
type input "90"
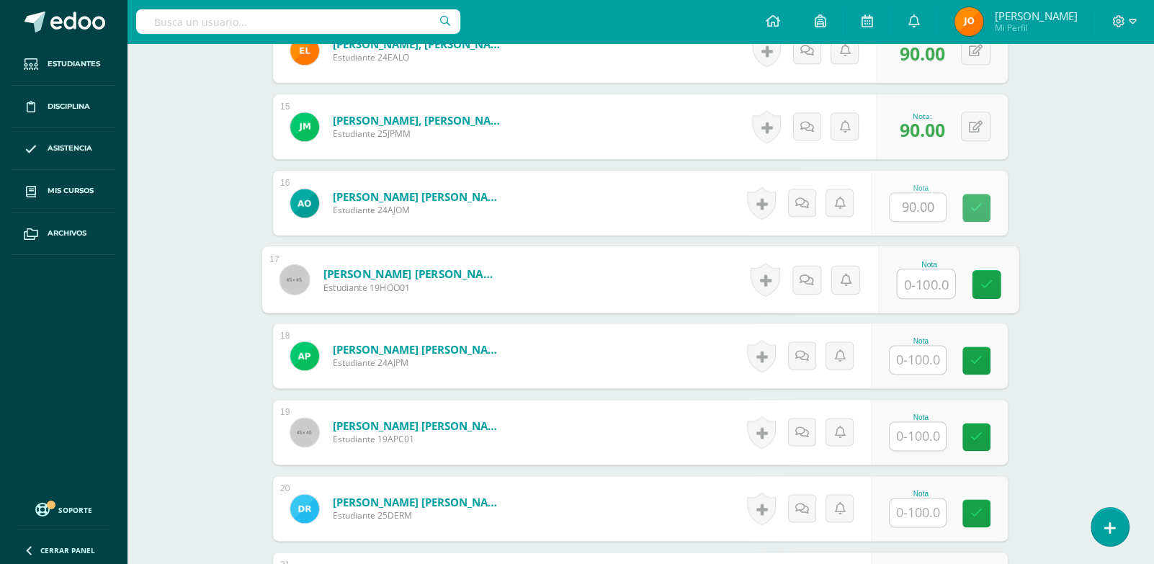
paste input "100"
type input "100"
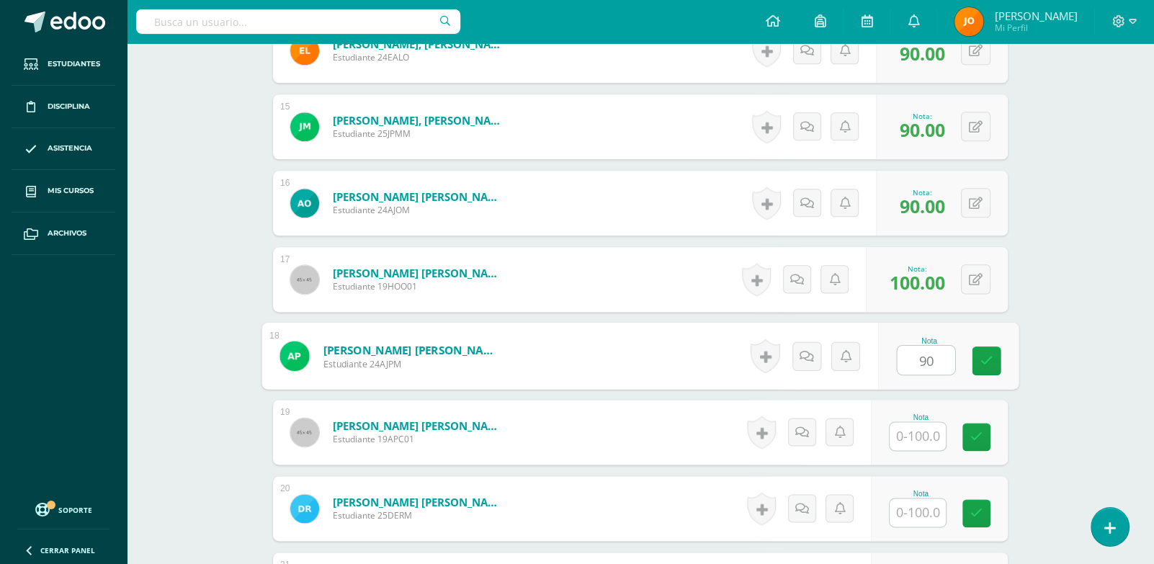
type input "90"
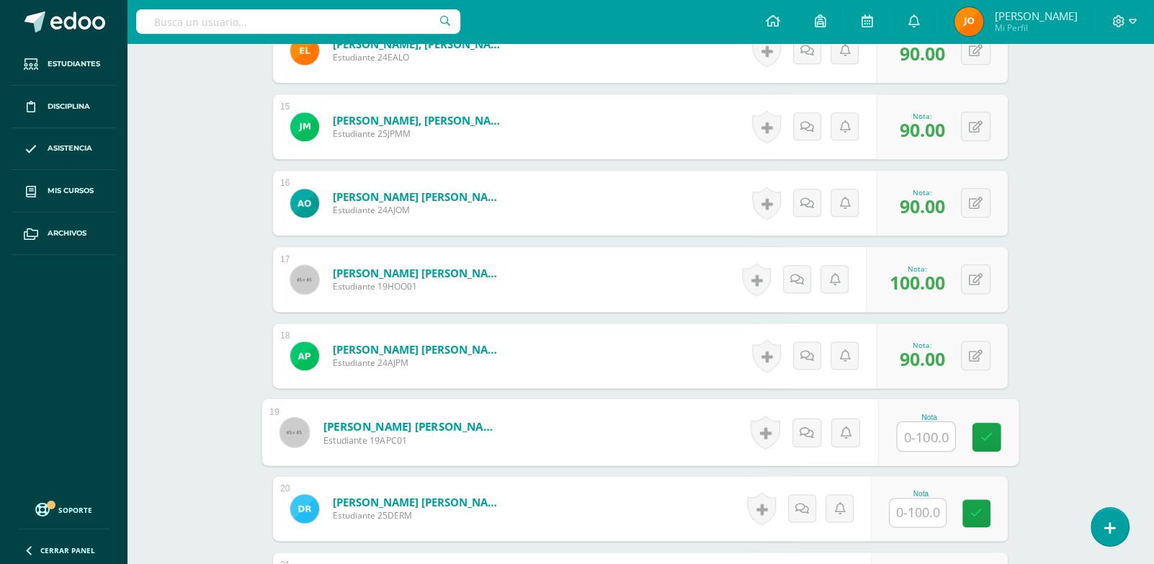
paste input "100"
type input "100"
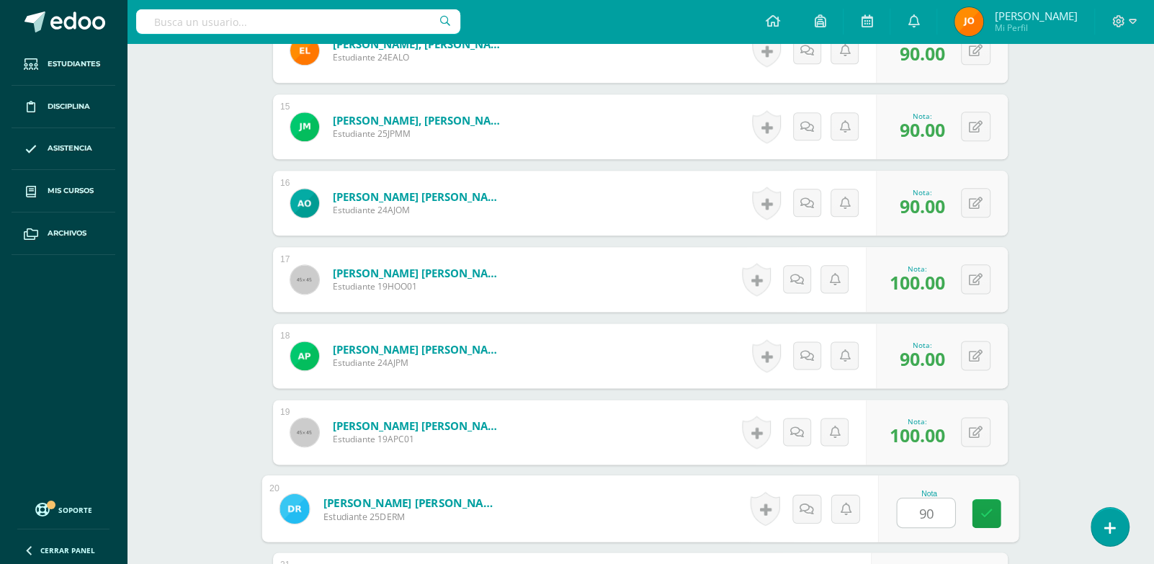
type input "90"
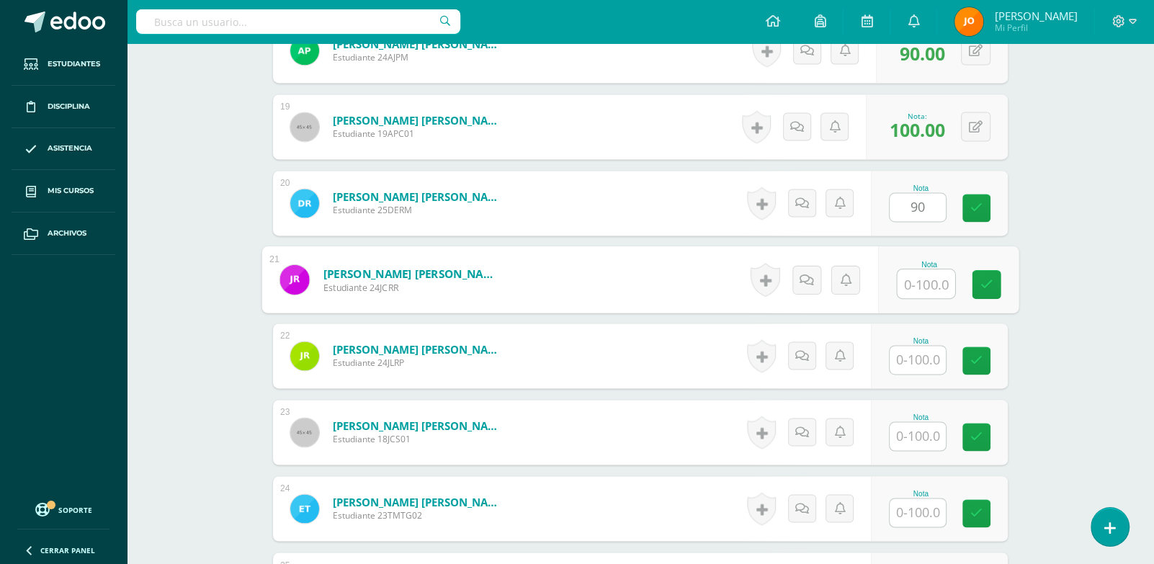
paste input "100"
type input "100"
paste input "100"
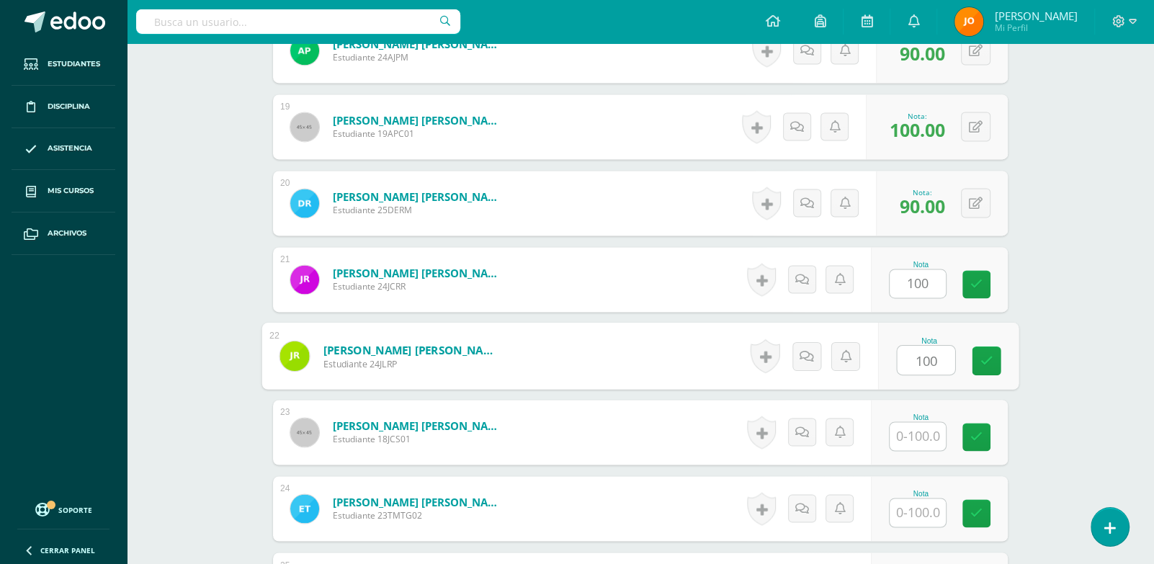
type input "100"
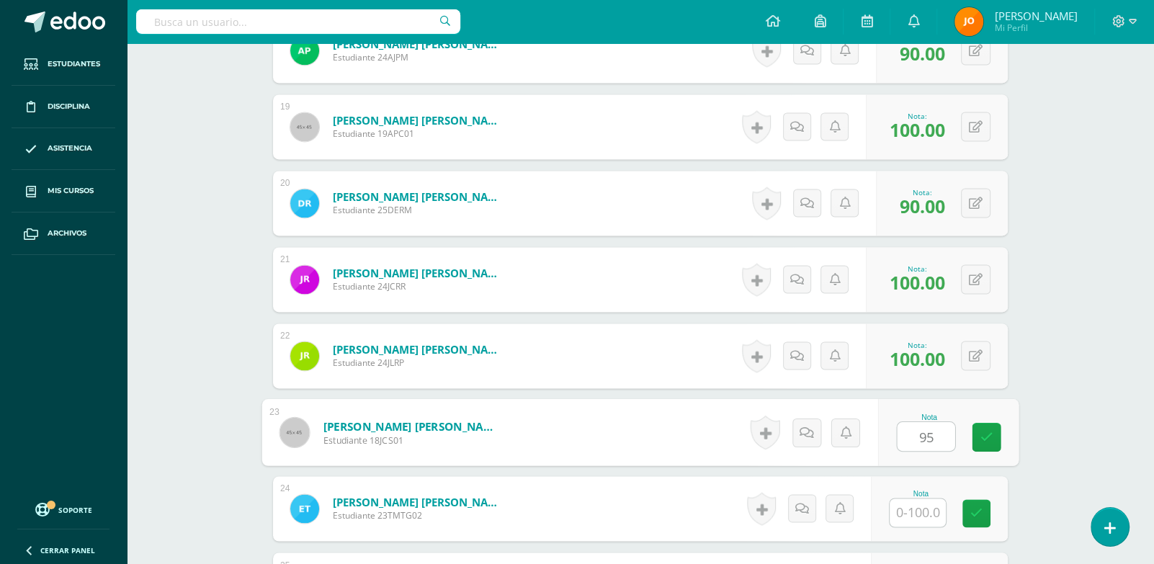
type input "95"
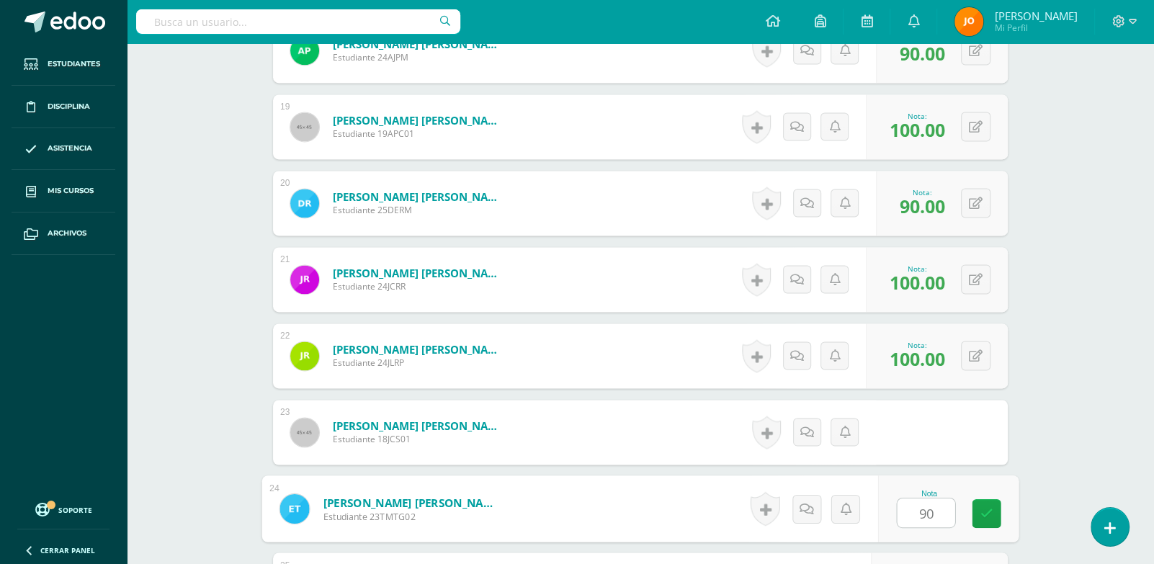
type input "90"
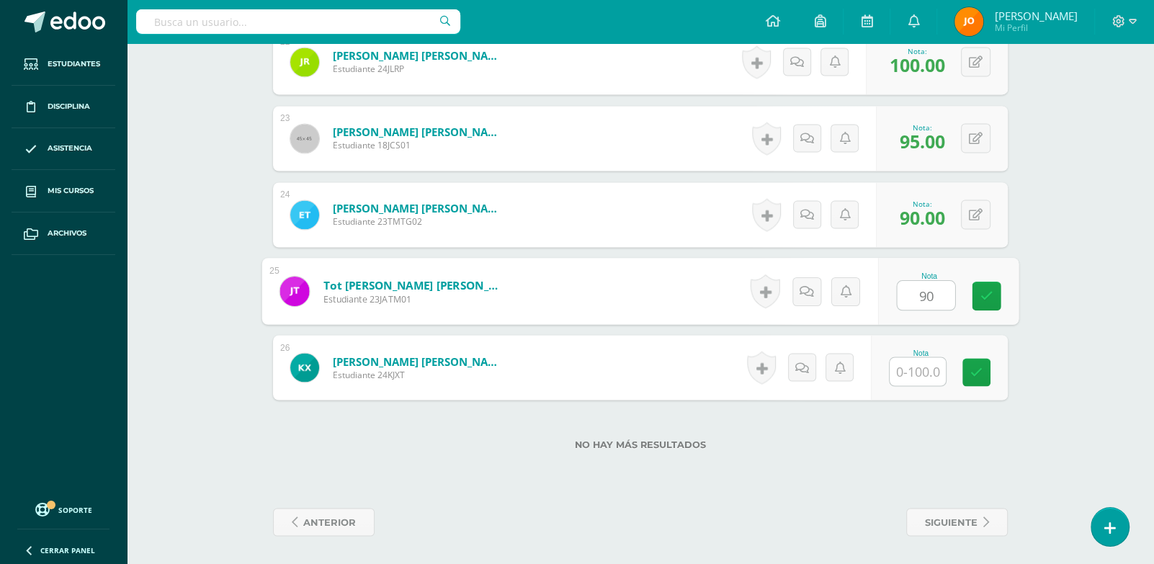
type input "90"
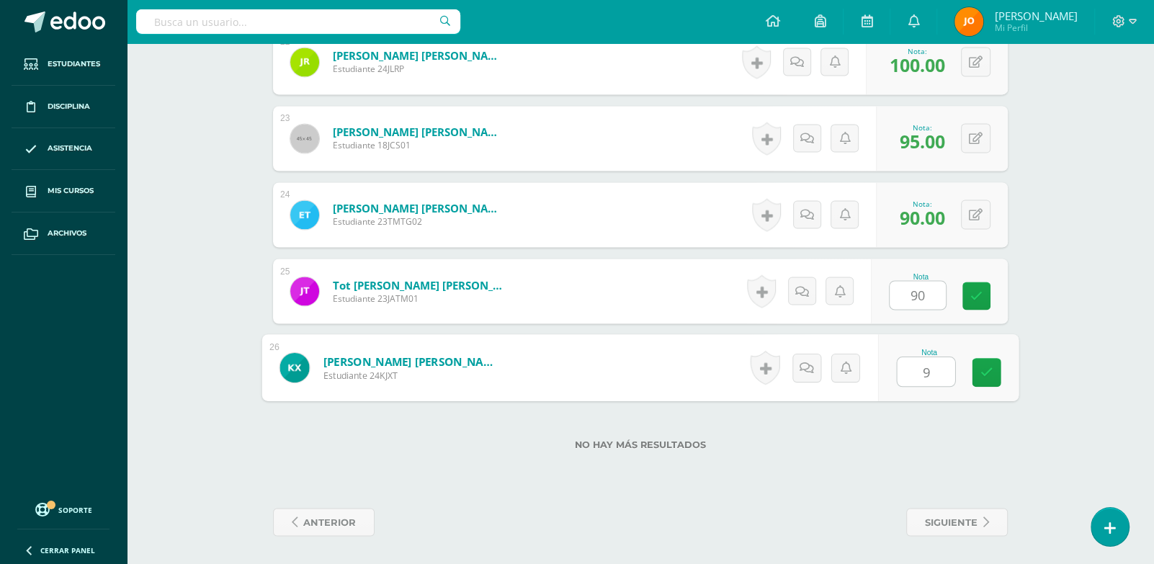
type input "90"
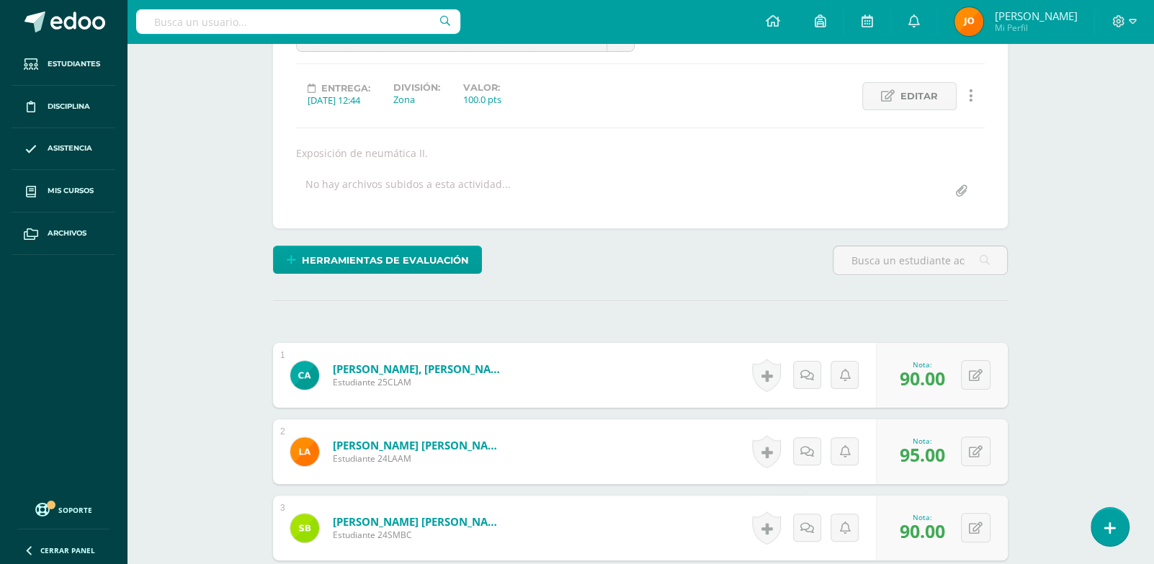
scroll to position [0, 0]
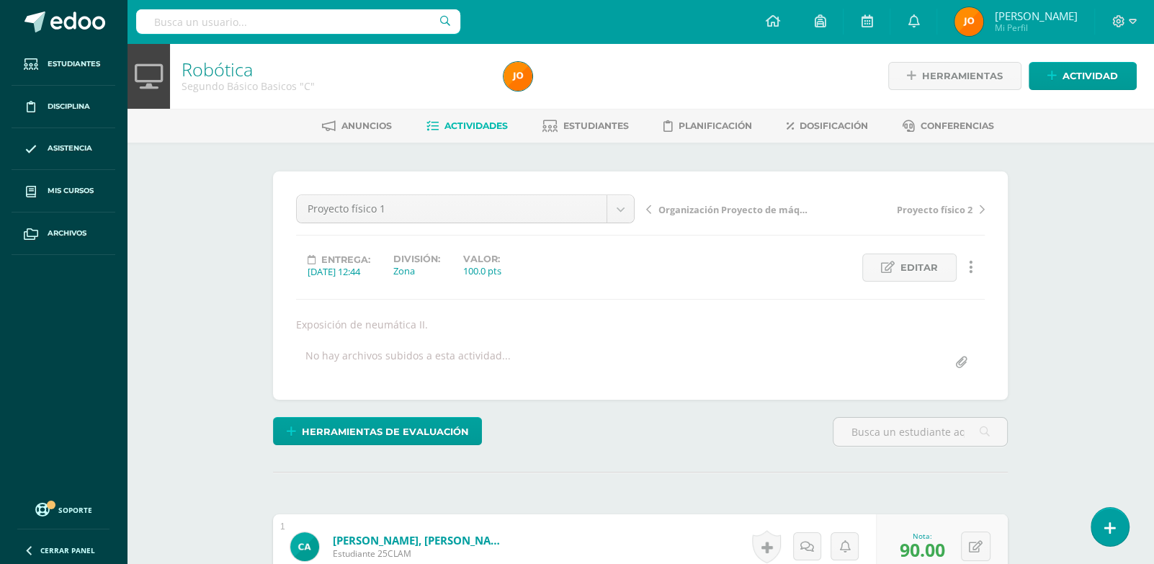
click at [504, 128] on span "Actividades" at bounding box center [476, 125] width 63 height 11
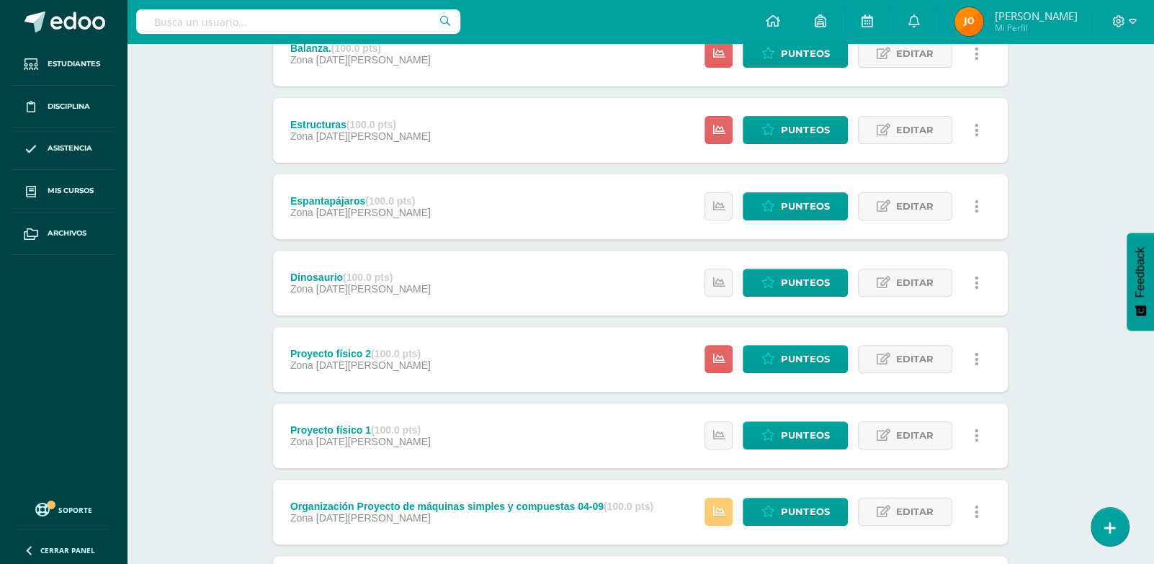
scroll to position [491, 0]
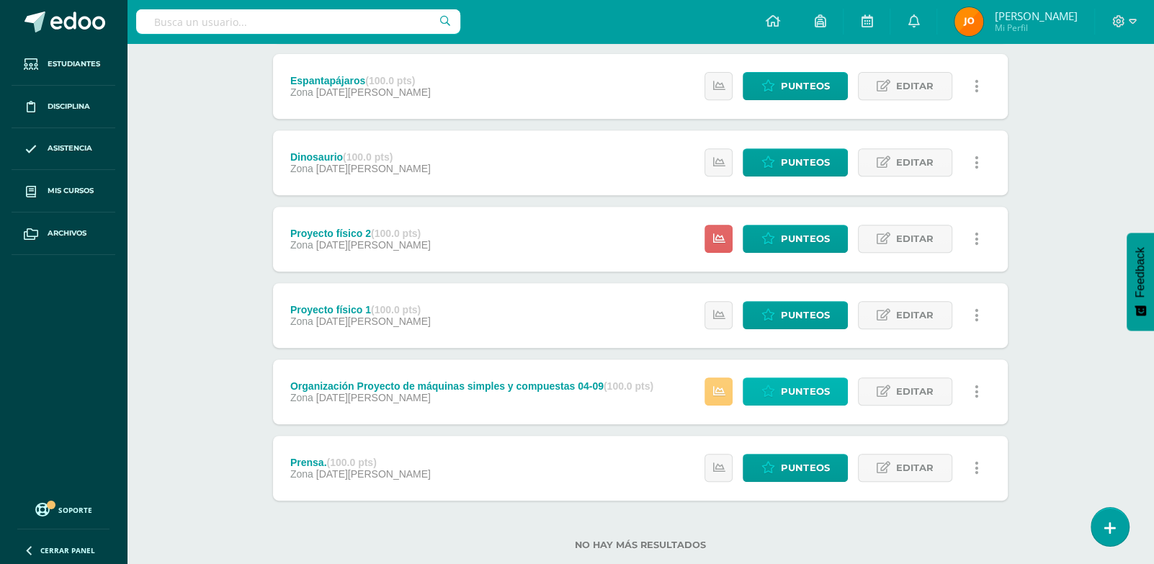
click at [833, 395] on link "Punteos" at bounding box center [795, 392] width 105 height 28
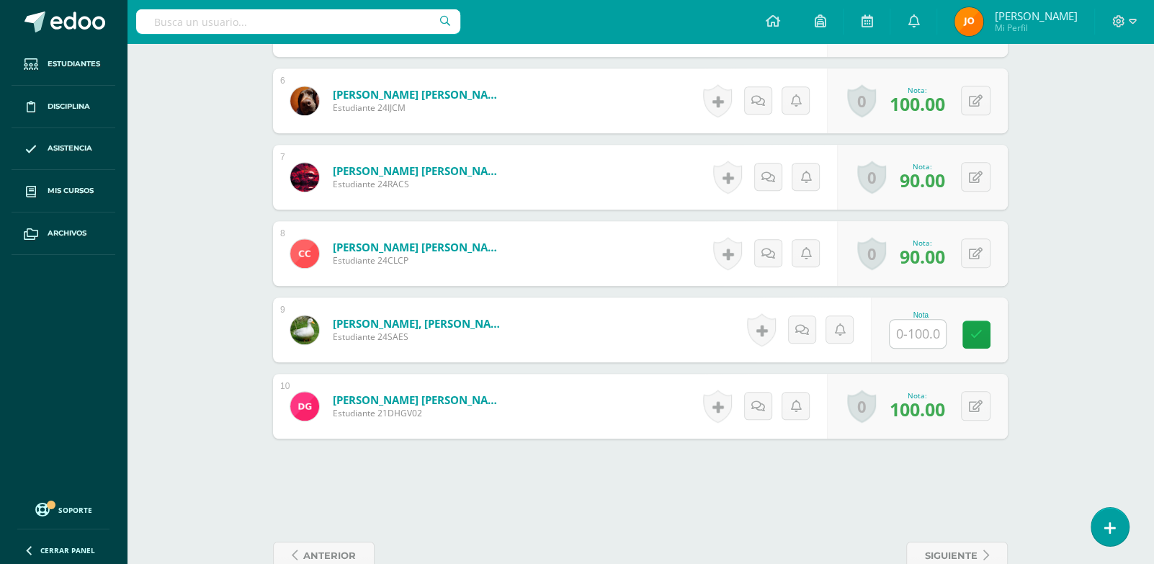
scroll to position [829, 0]
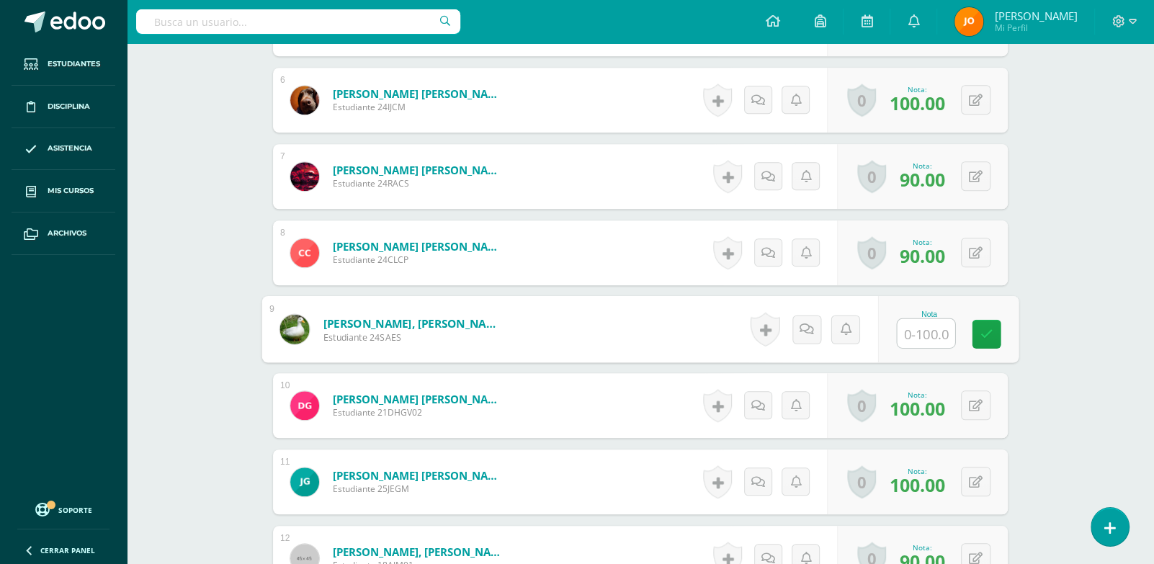
click at [927, 339] on input "text" at bounding box center [927, 333] width 58 height 29
type input "90"
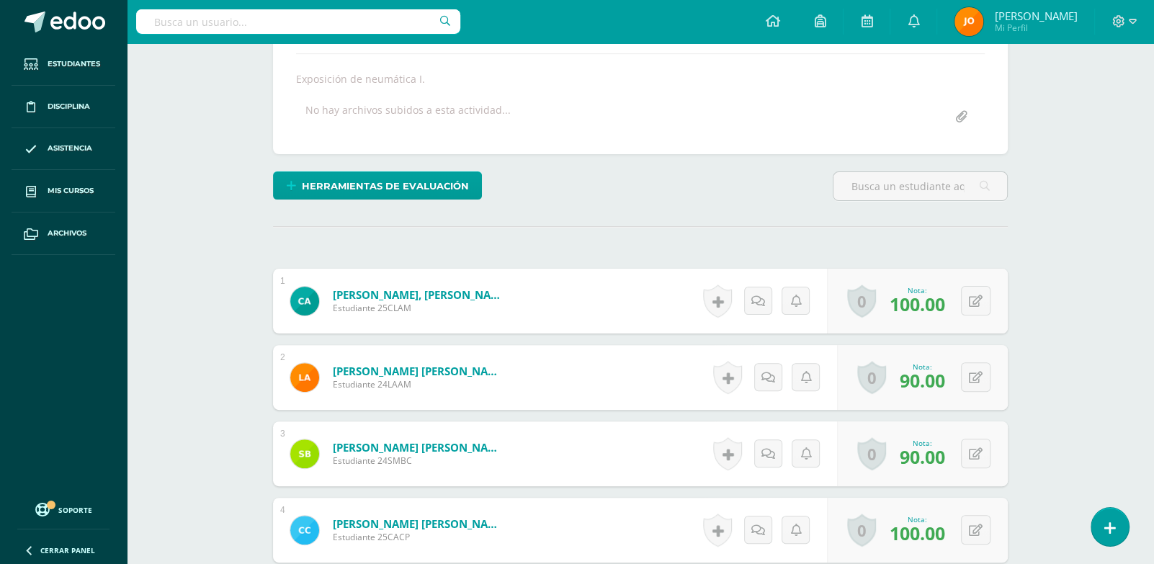
scroll to position [0, 0]
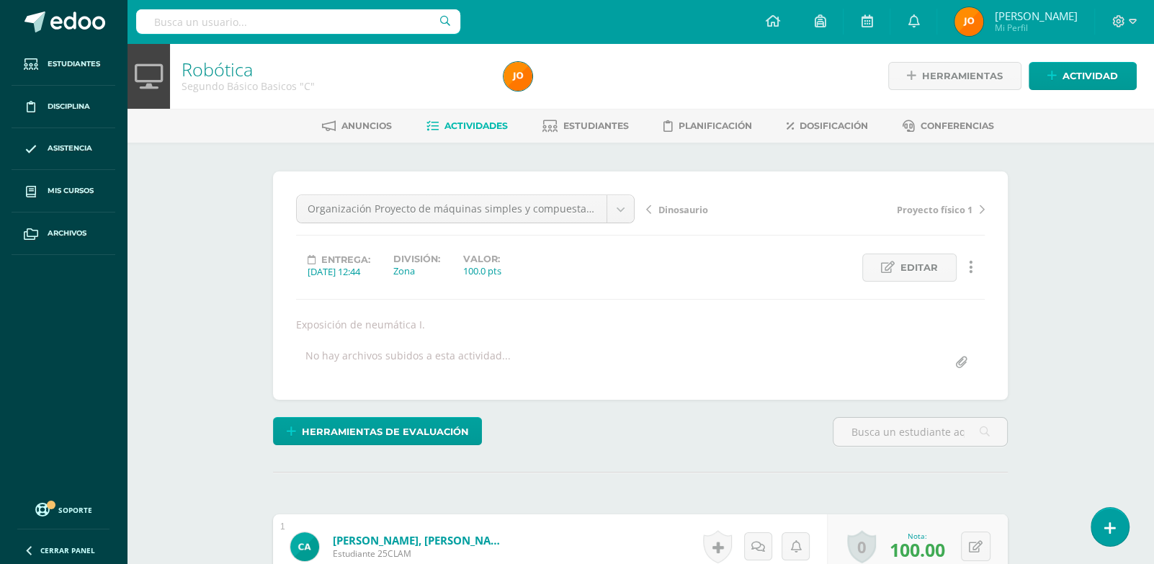
click at [445, 121] on span "Actividades" at bounding box center [476, 125] width 63 height 11
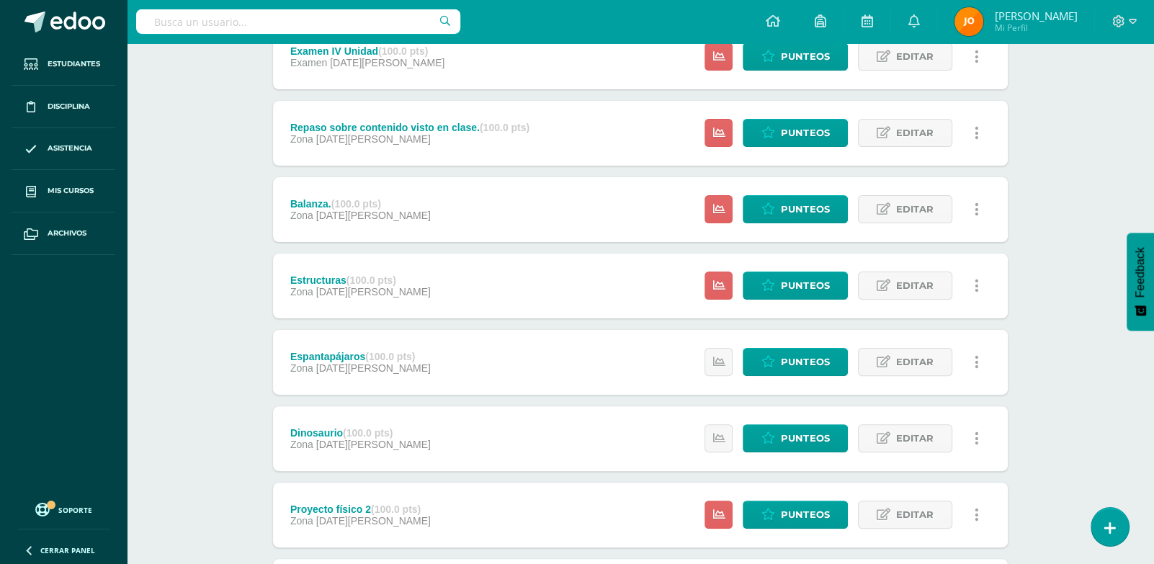
scroll to position [329, 0]
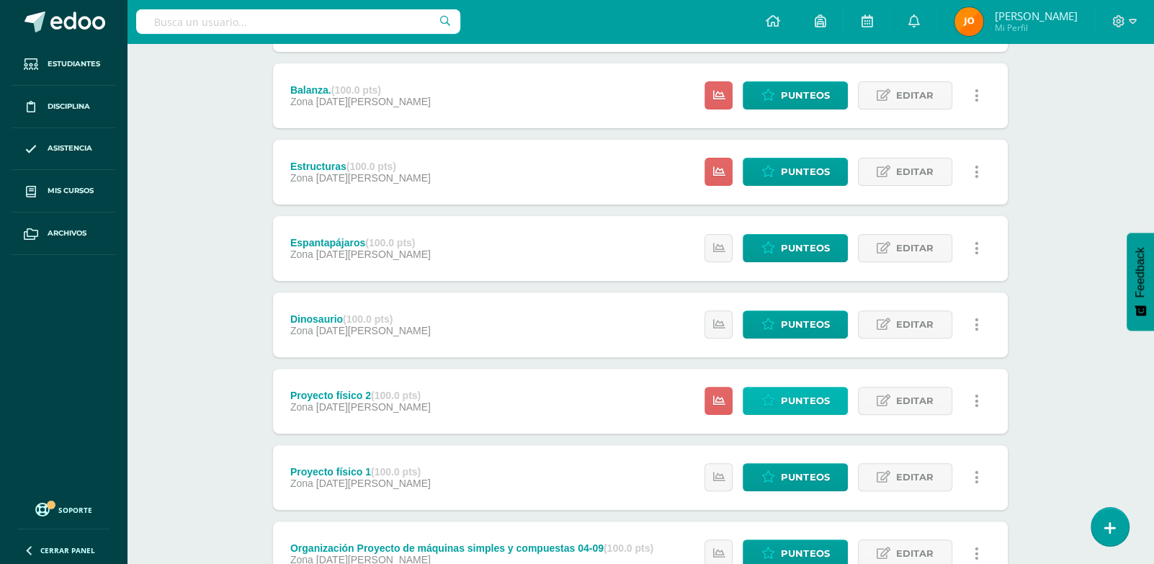
click at [789, 403] on span "Punteos" at bounding box center [805, 401] width 48 height 27
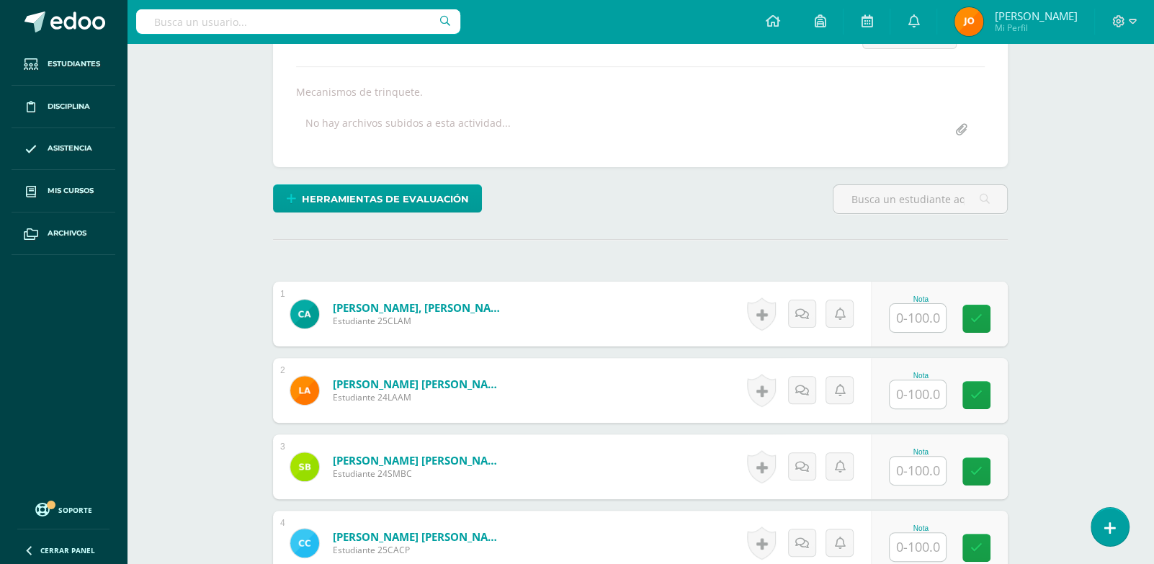
scroll to position [233, 0]
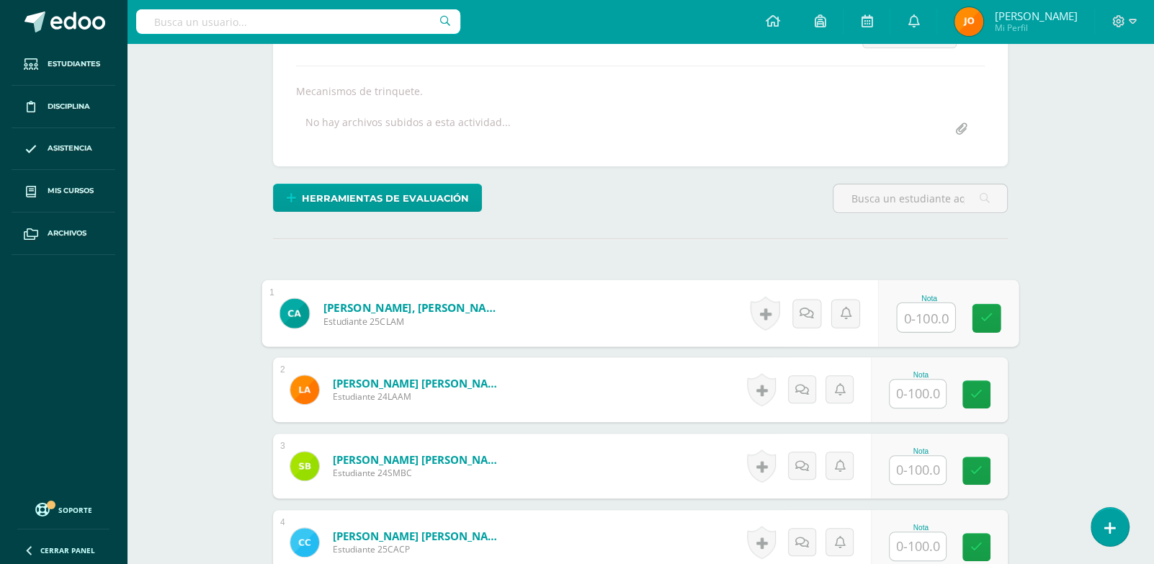
click at [920, 311] on input "text" at bounding box center [927, 317] width 58 height 29
type input "90"
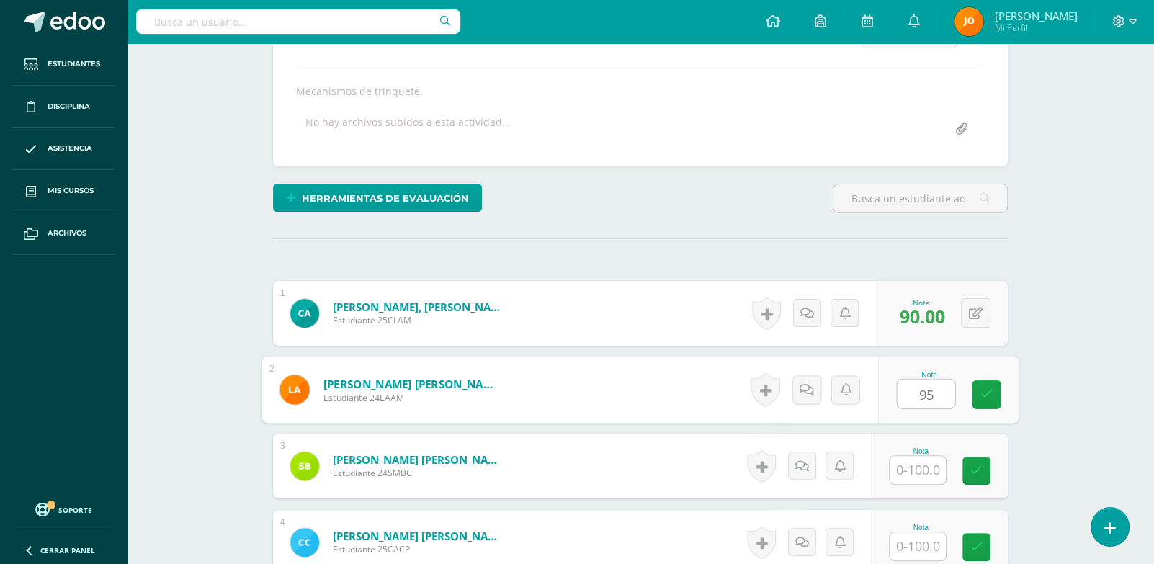
type input "95"
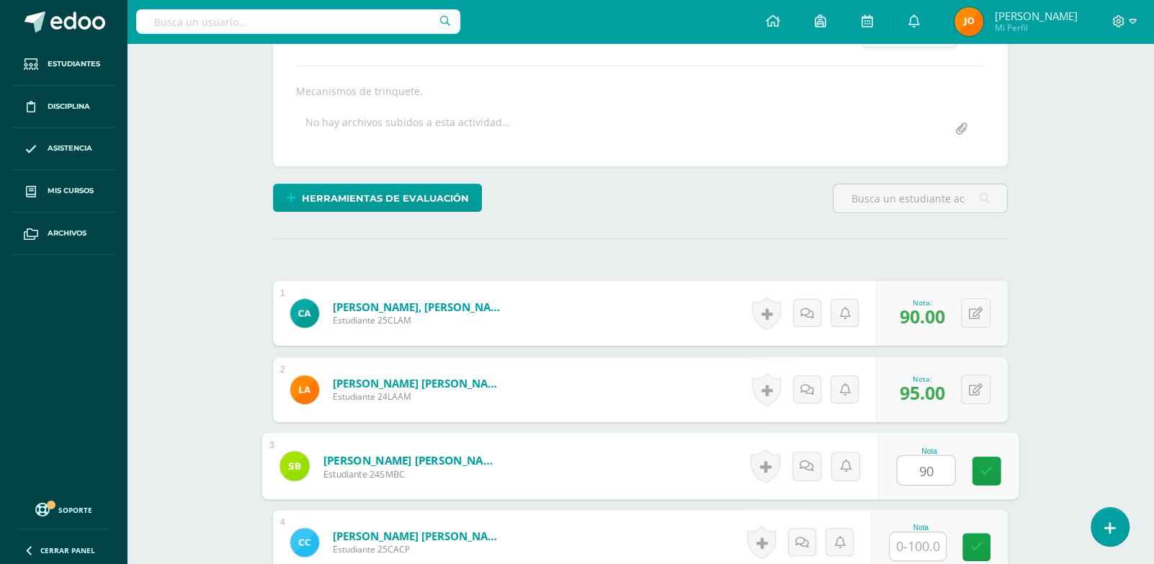
type input "90"
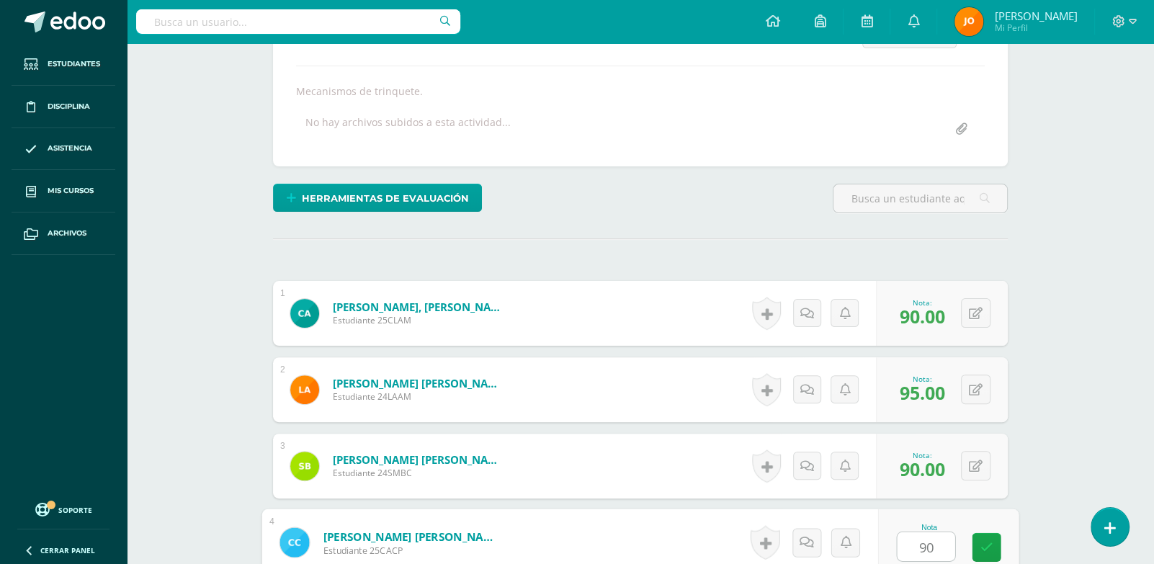
type input "90"
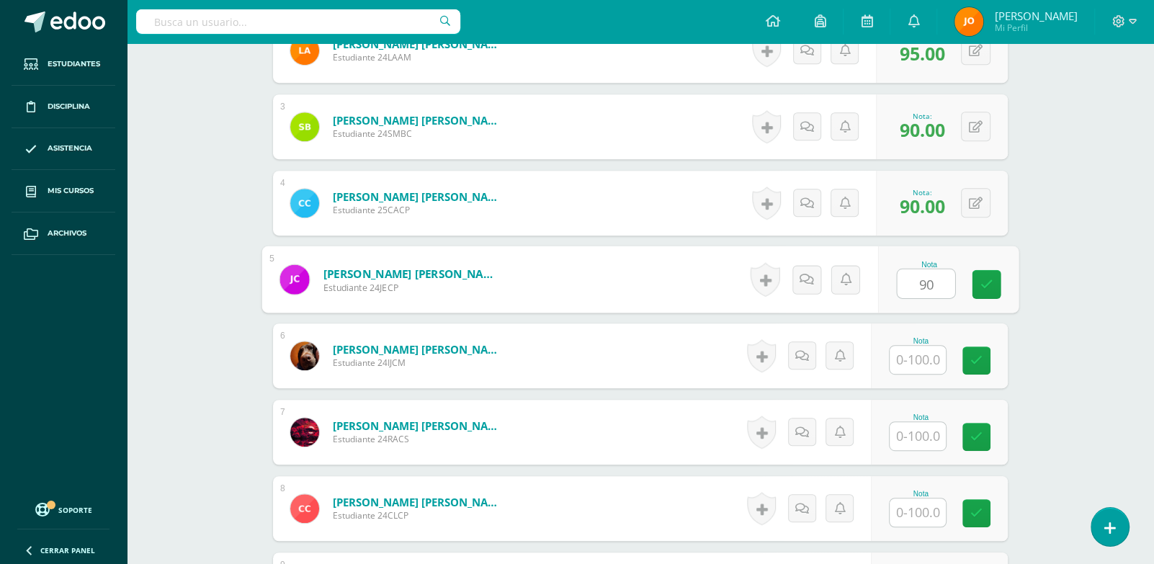
type input "90"
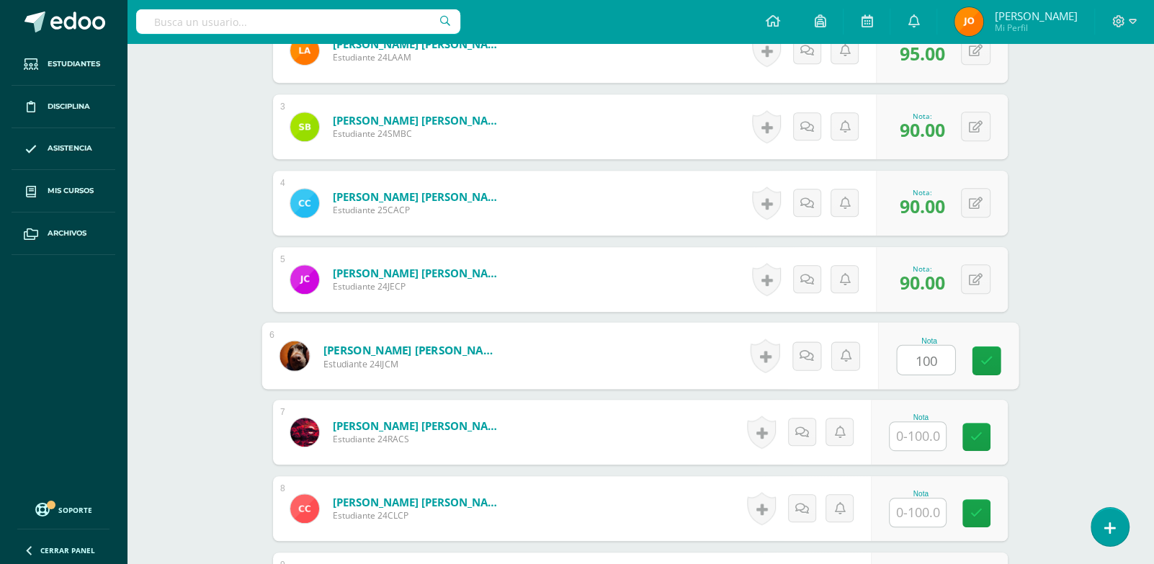
type input "100"
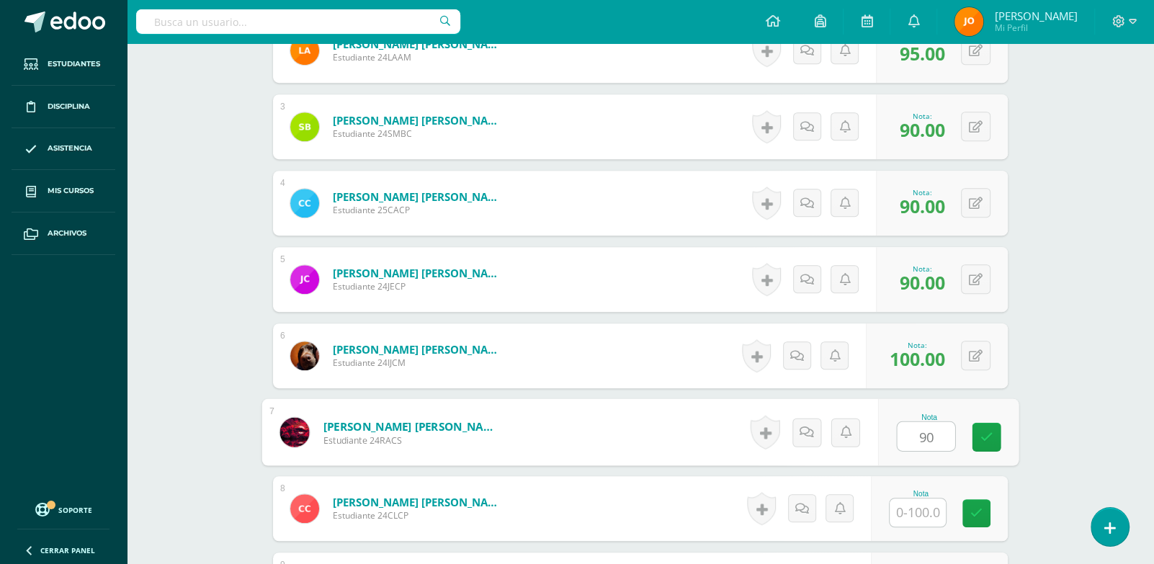
type input "90"
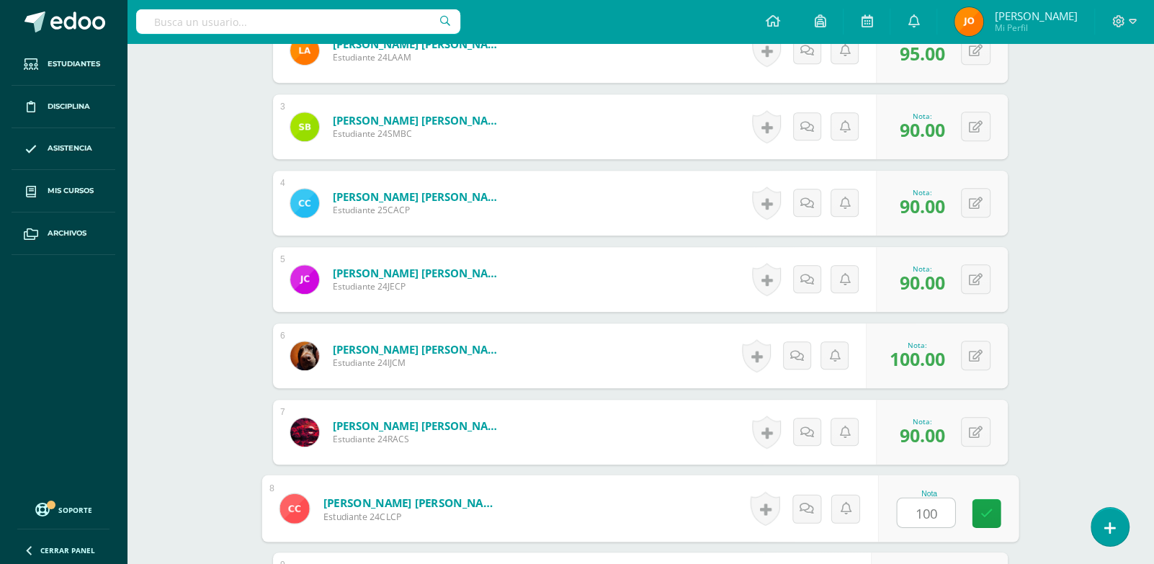
type input "100"
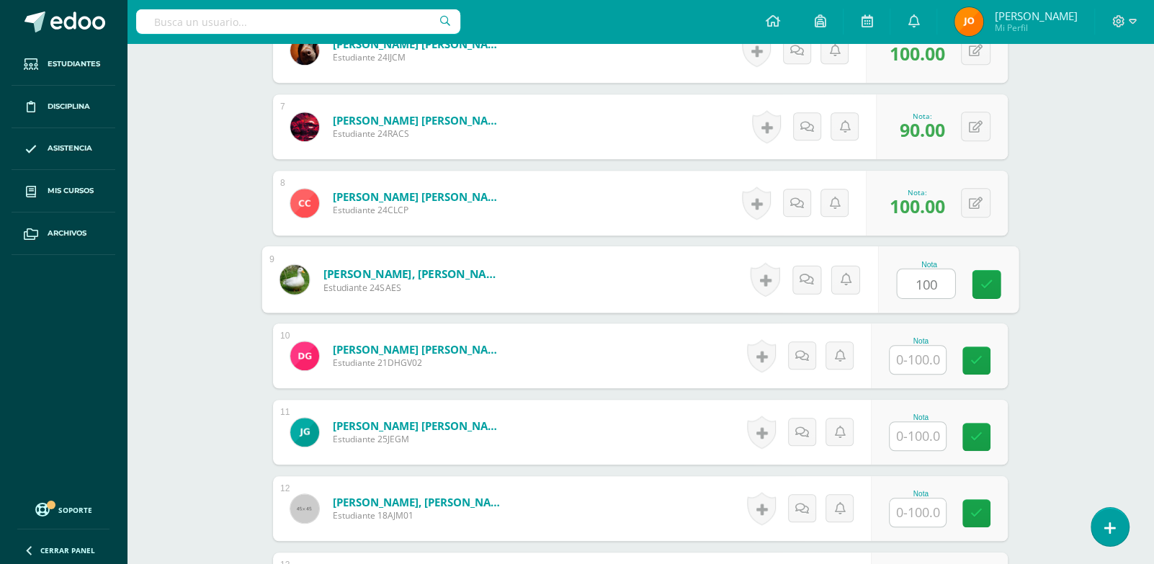
type input "100"
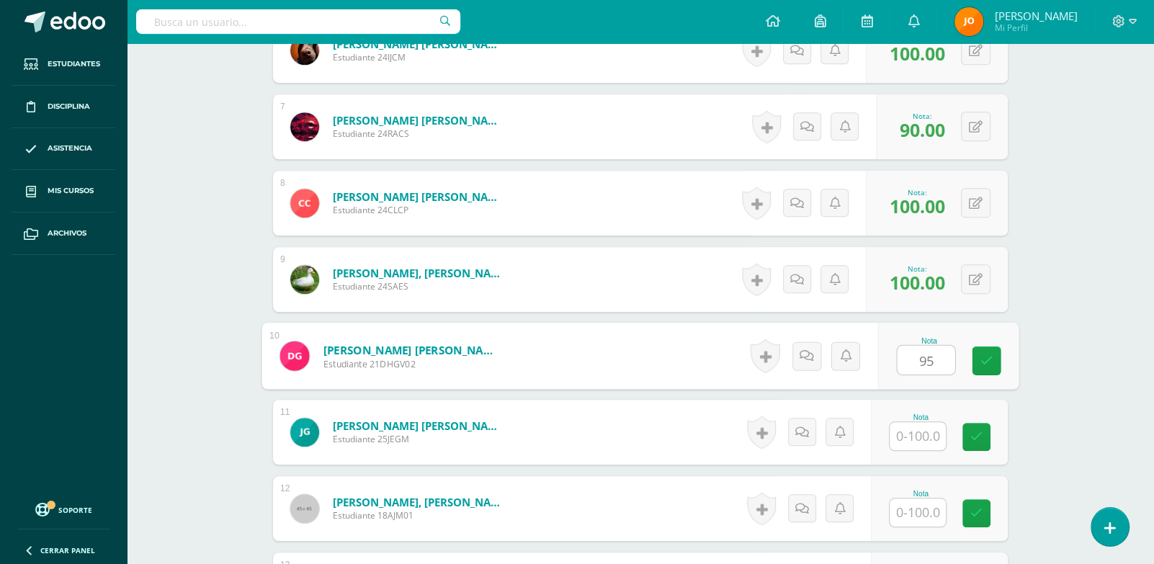
type input "95"
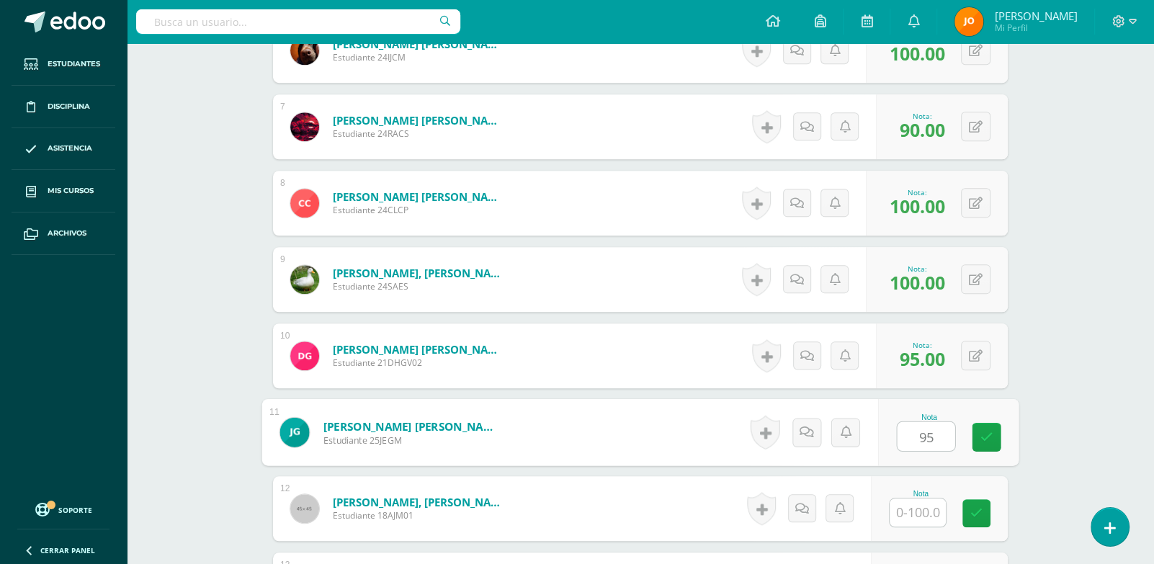
type input "95"
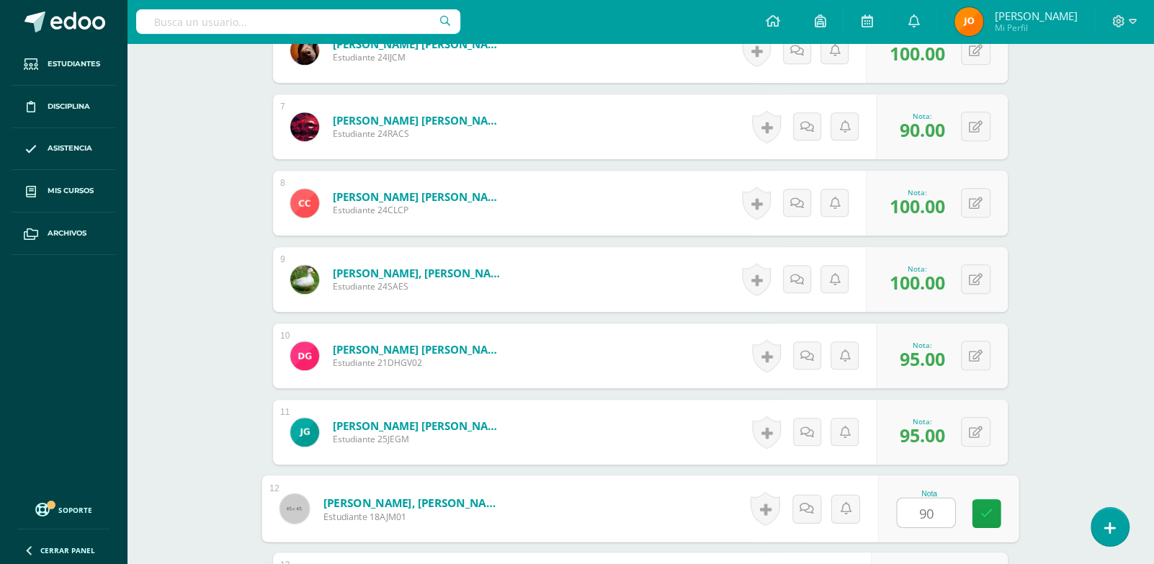
type input "90"
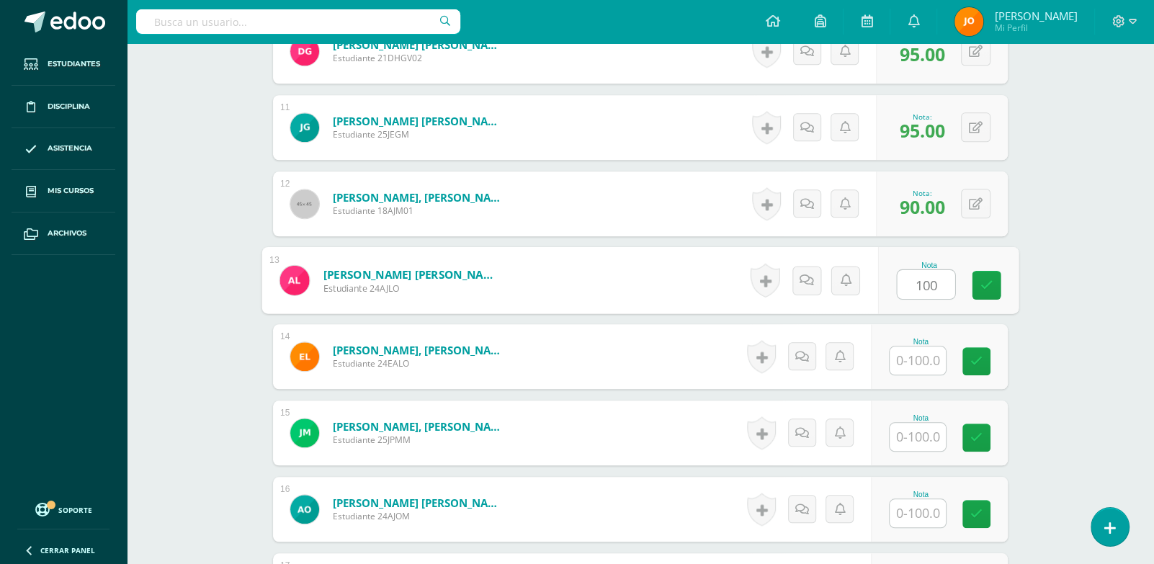
type input "100"
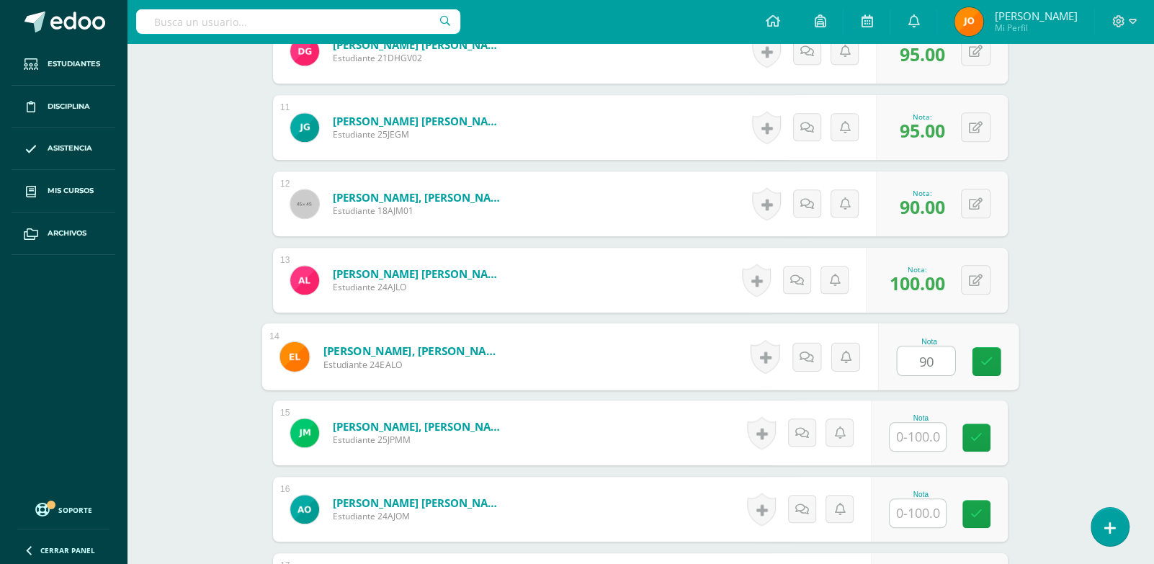
type input "90"
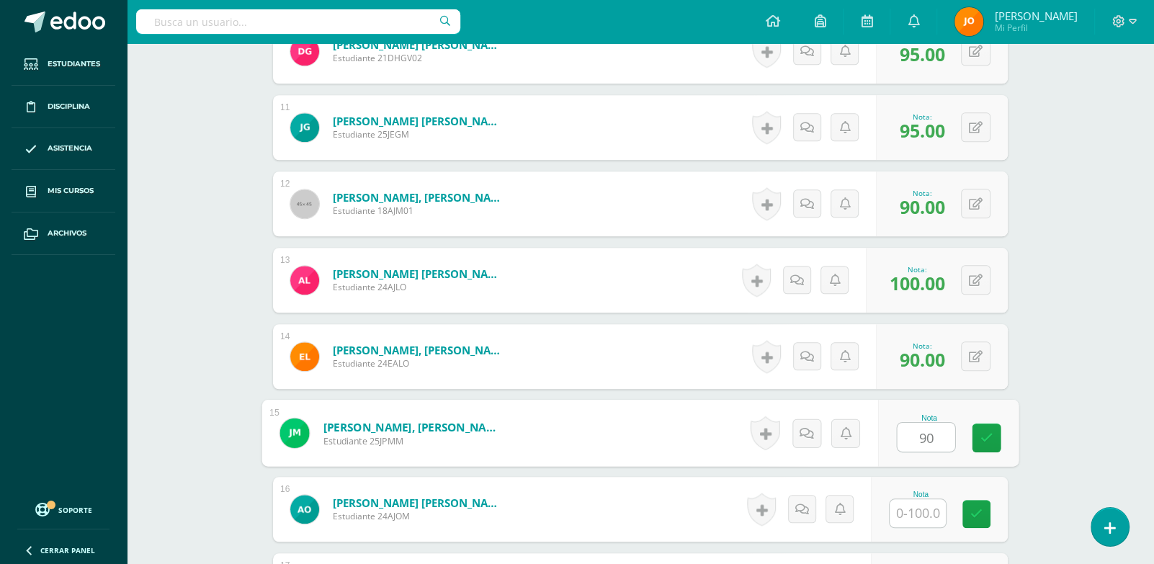
type input "90"
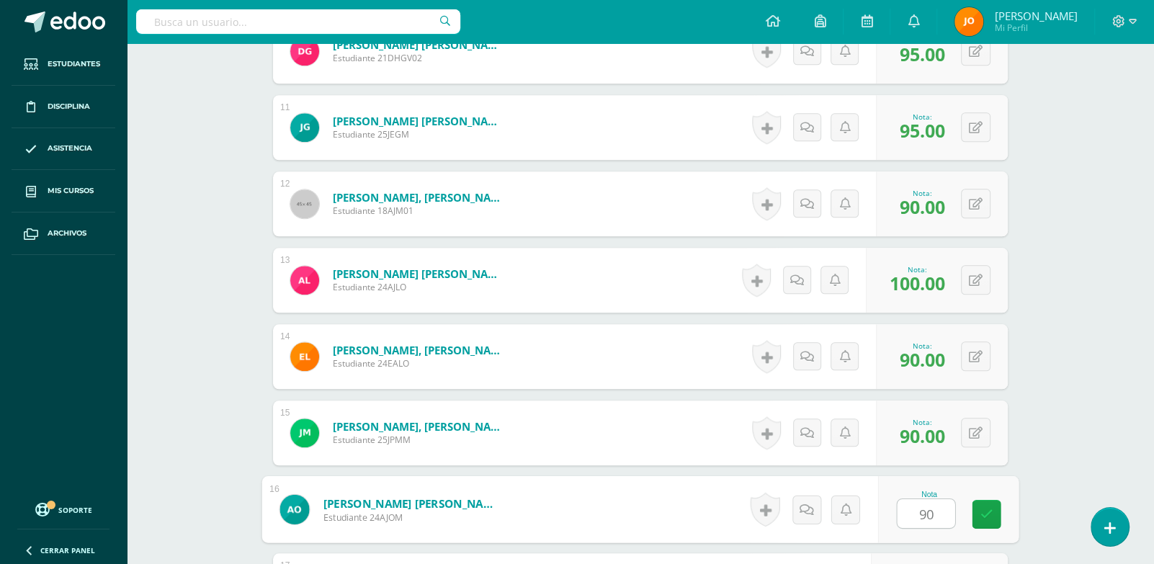
type input "90"
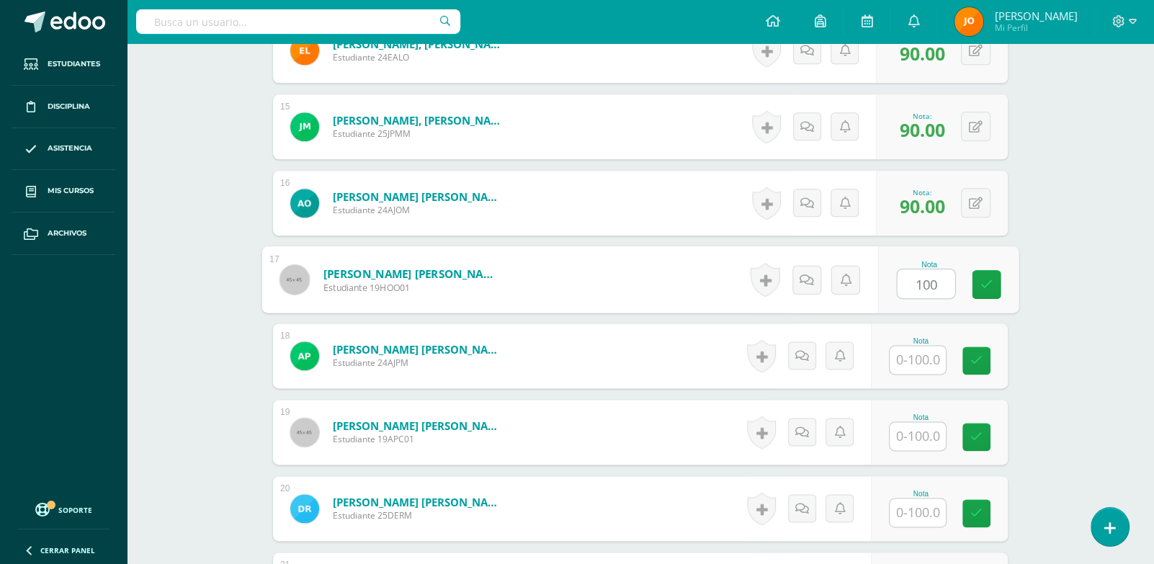
type input "100"
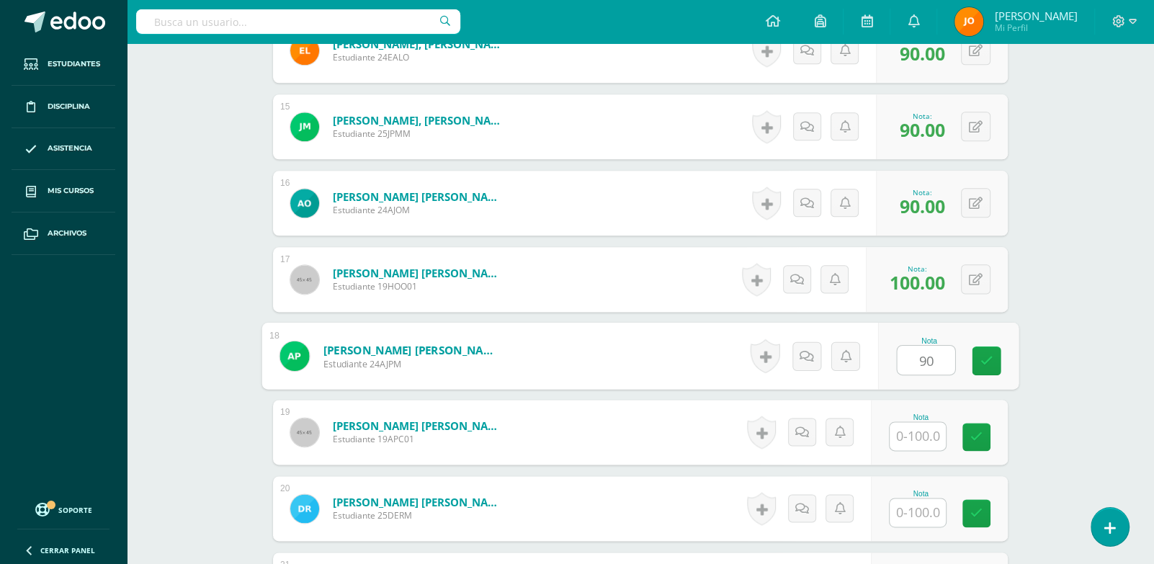
type input "90"
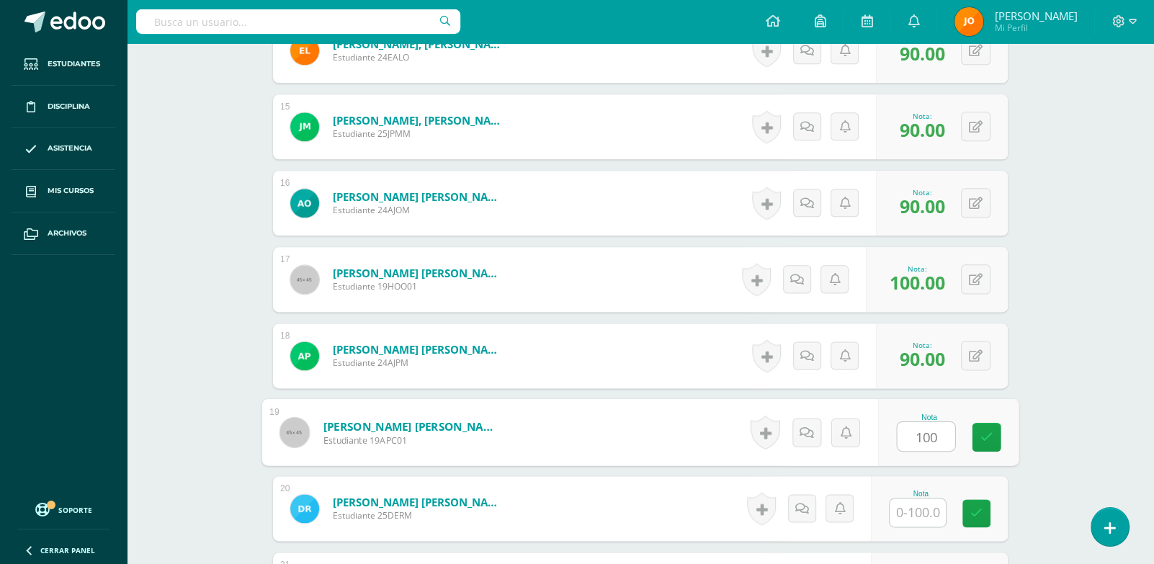
type input "100"
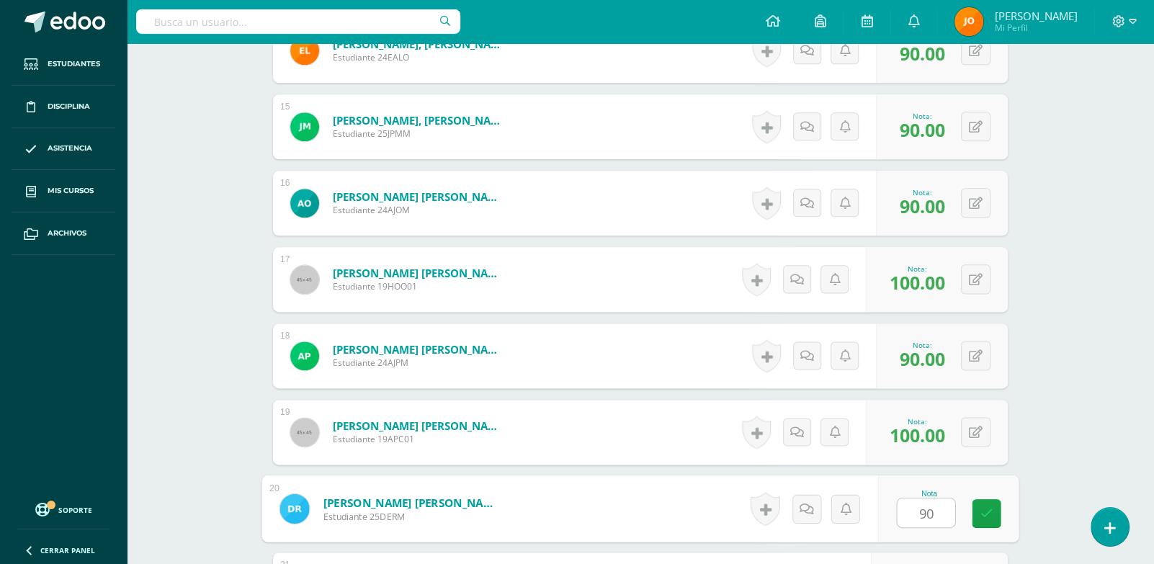
type input "90"
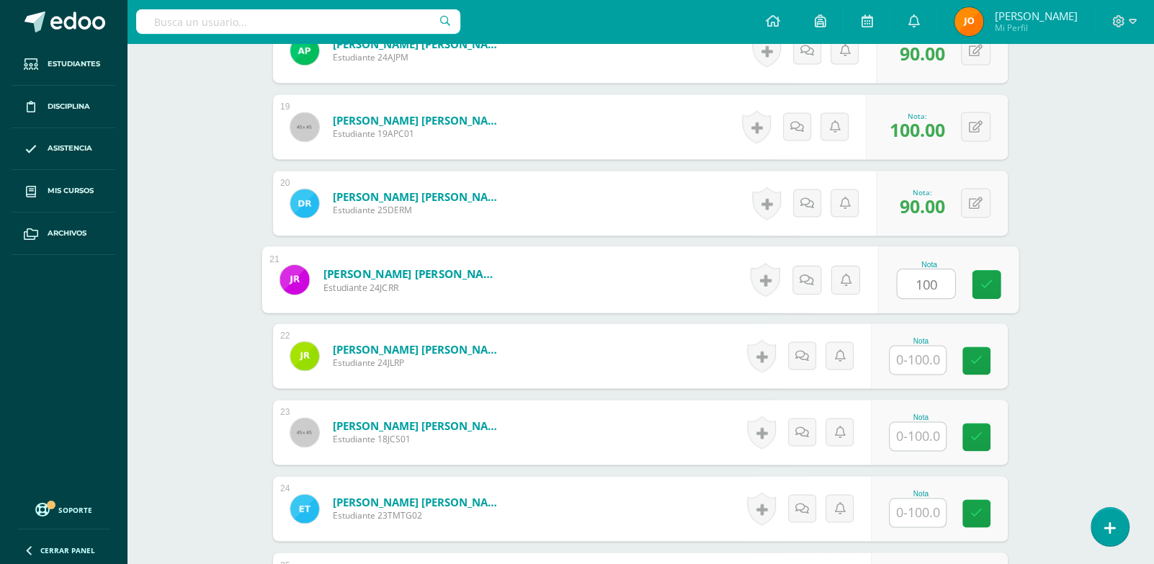
type input "100"
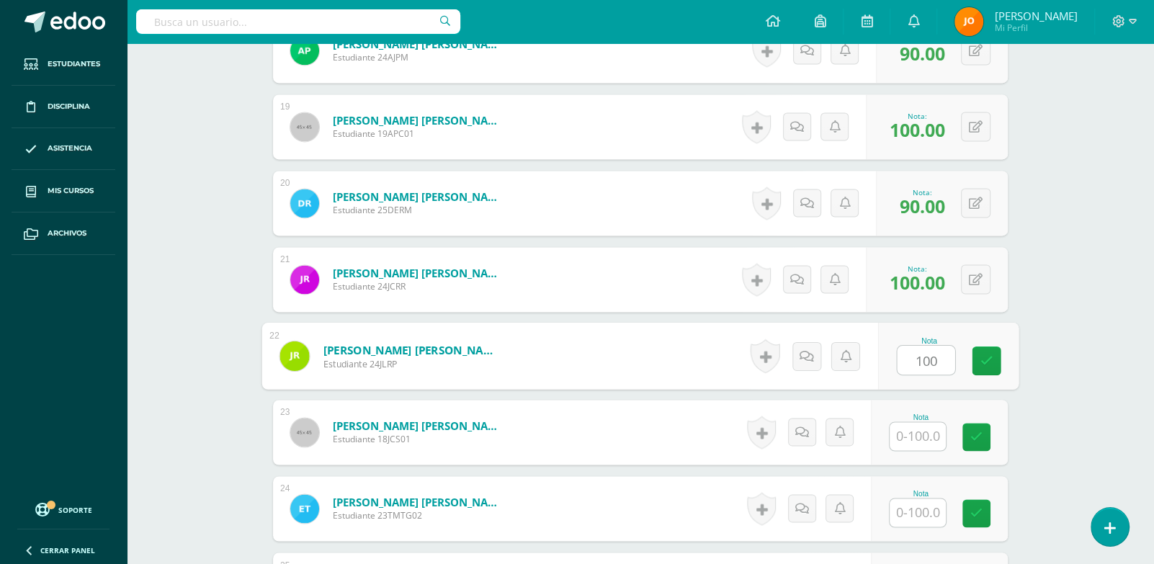
type input "100"
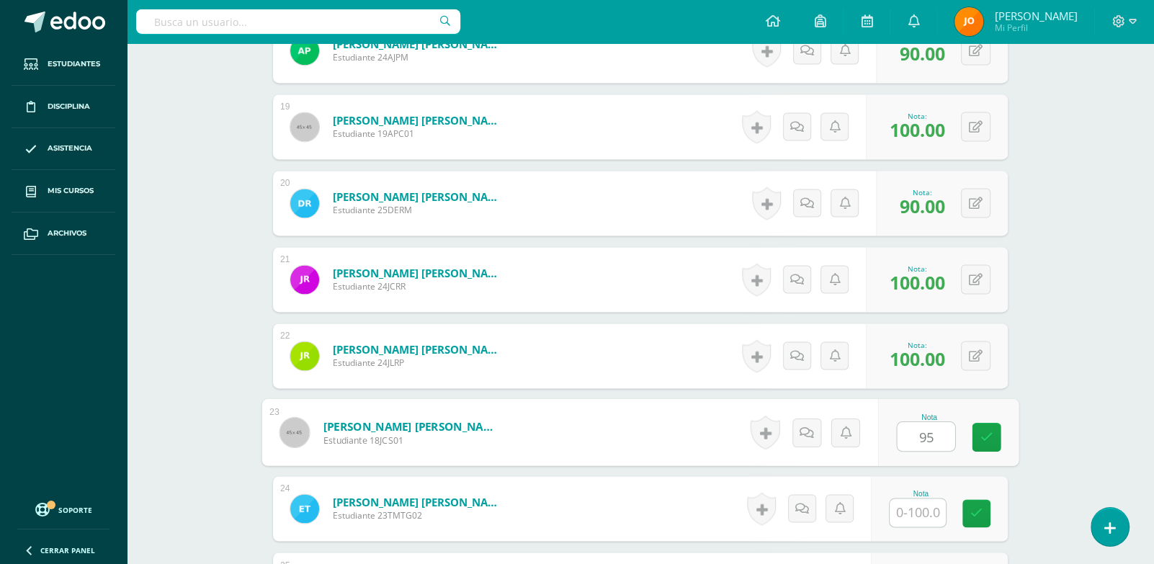
type input "95"
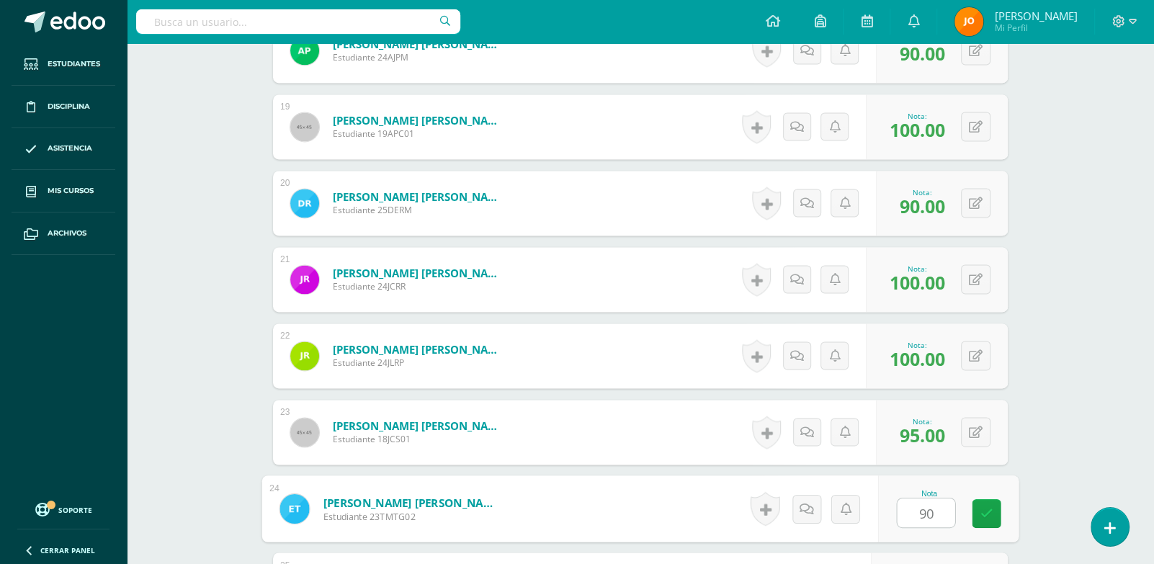
type input "90"
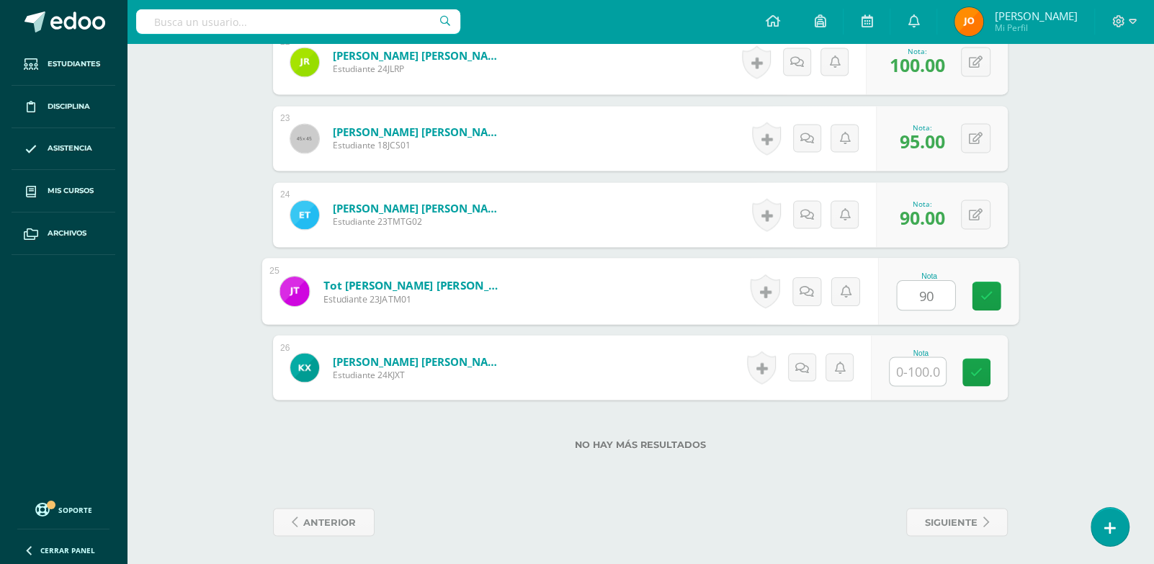
type input "90"
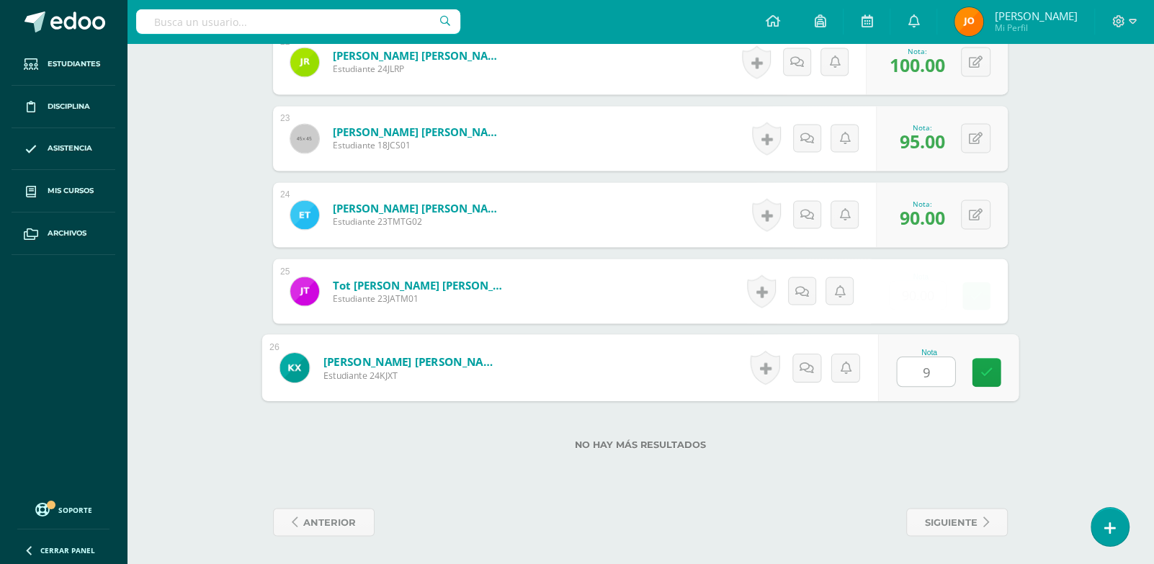
type input "90"
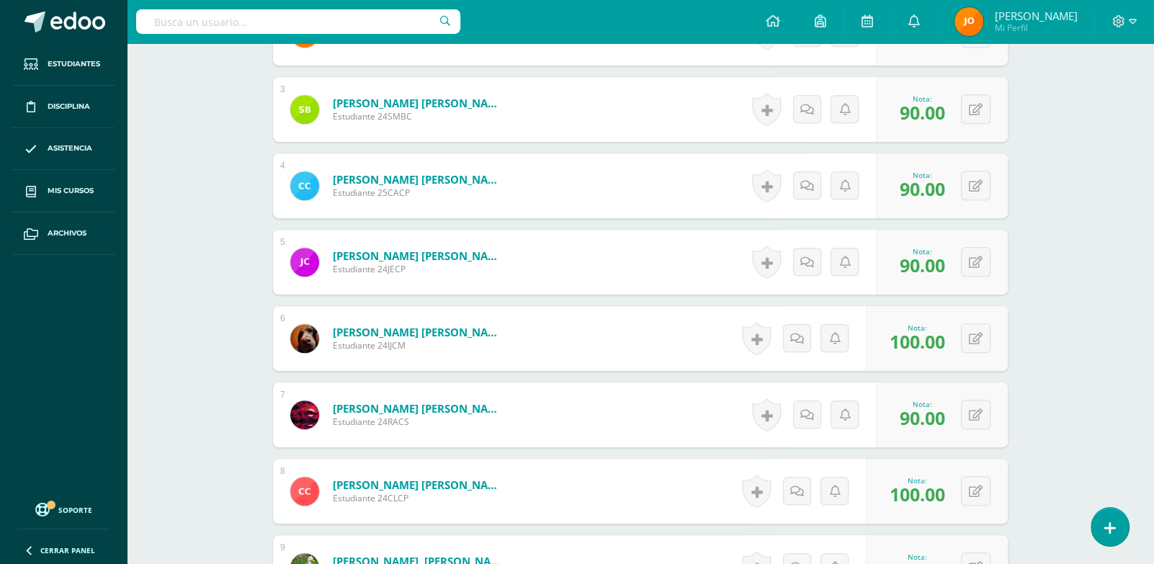
scroll to position [0, 0]
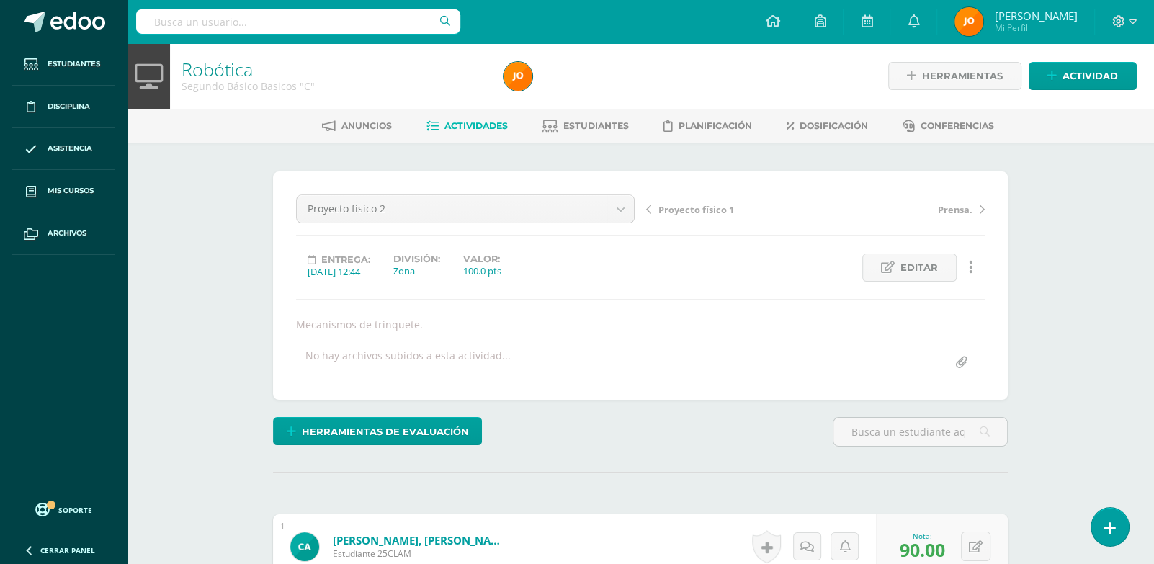
click at [459, 125] on span "Actividades" at bounding box center [476, 125] width 63 height 11
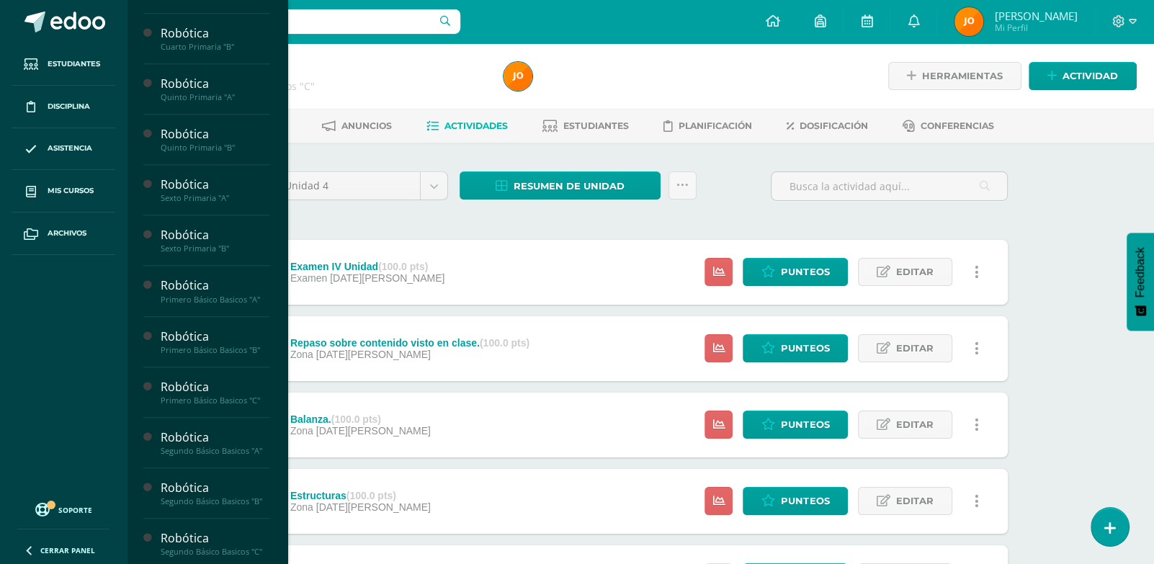
scroll to position [741, 0]
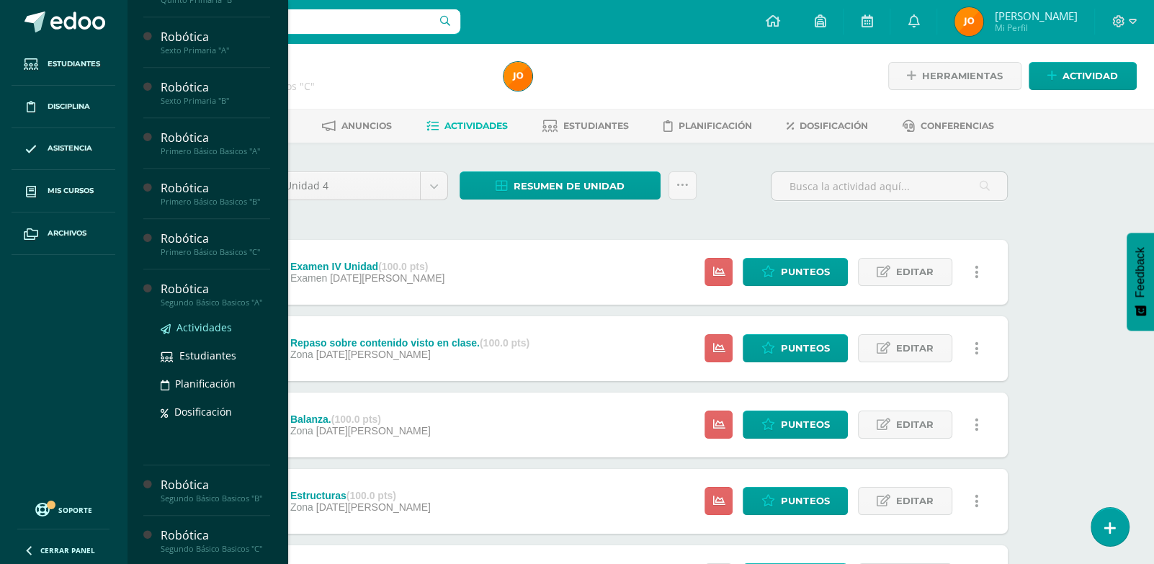
click at [203, 334] on span "Actividades" at bounding box center [204, 328] width 55 height 14
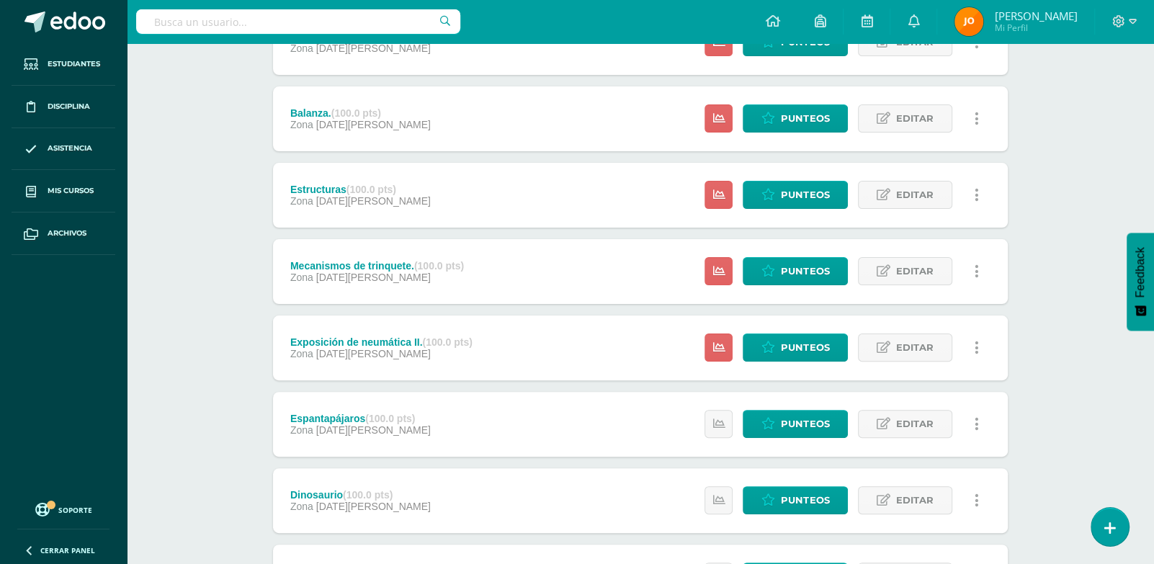
scroll to position [226, 0]
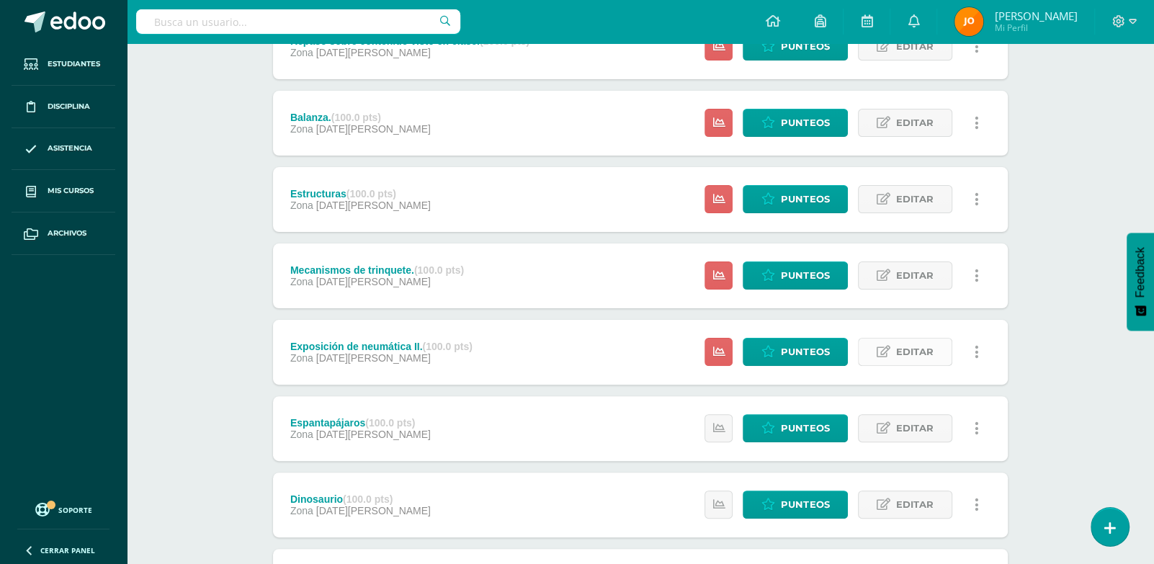
click at [889, 346] on icon at bounding box center [884, 352] width 14 height 12
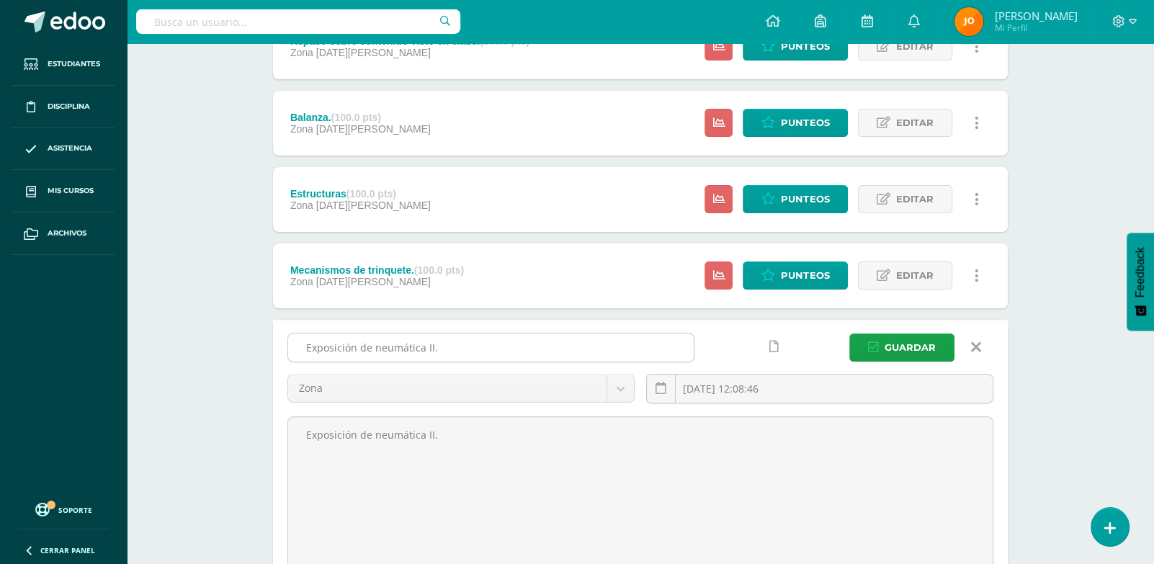
click at [632, 342] on input "Exposición de neumática II." at bounding box center [491, 348] width 406 height 28
type input "E"
type input "Proyecto físico 1"
click at [849, 334] on button "Guardar" at bounding box center [901, 348] width 105 height 28
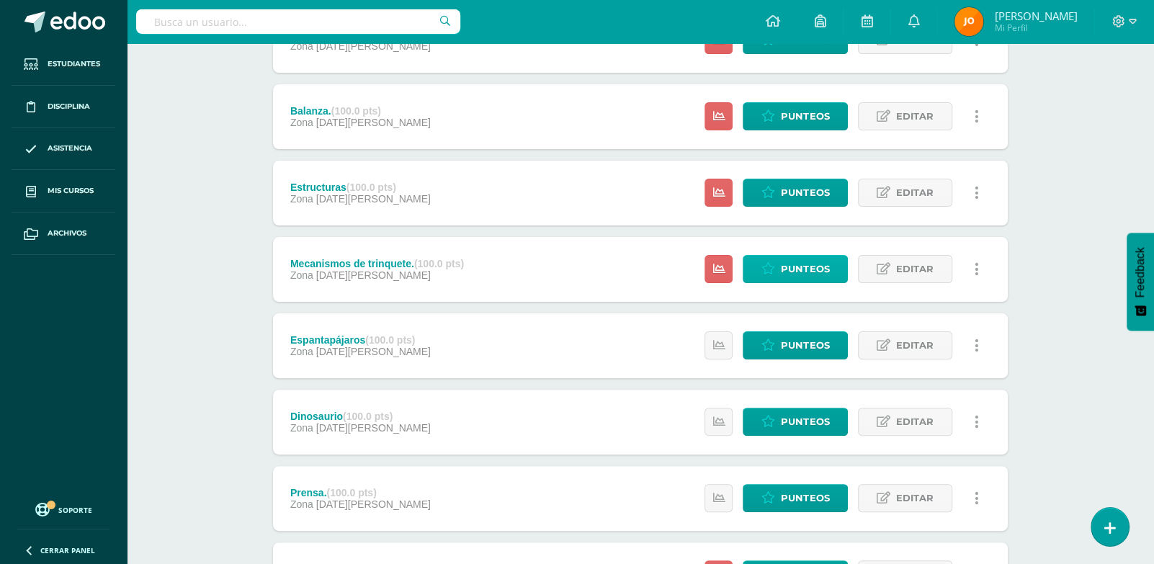
scroll to position [270, 0]
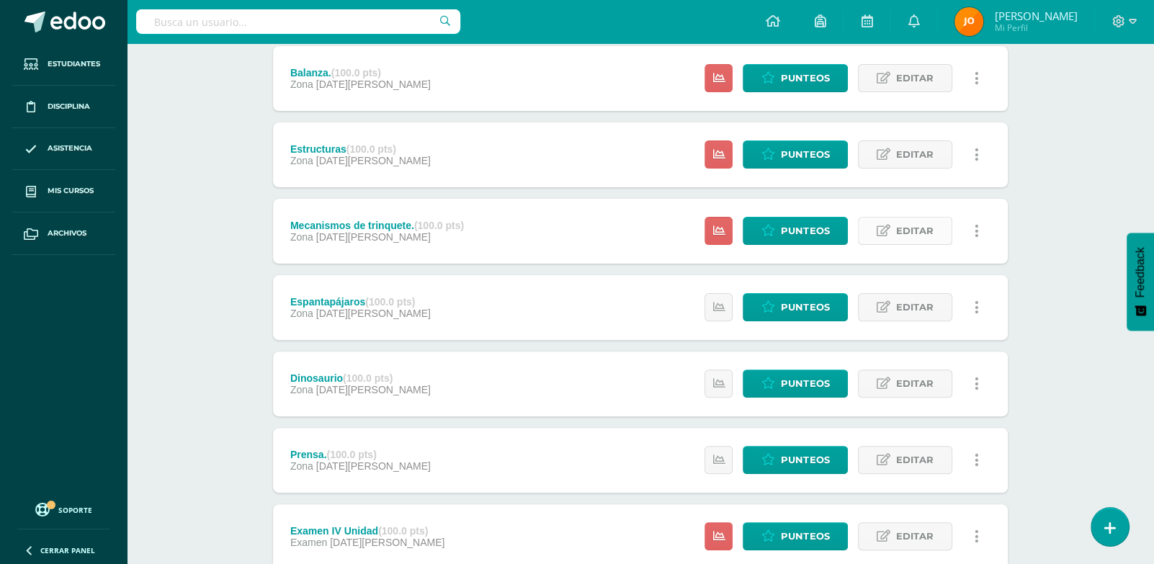
click at [921, 224] on span "Editar" at bounding box center [914, 231] width 37 height 27
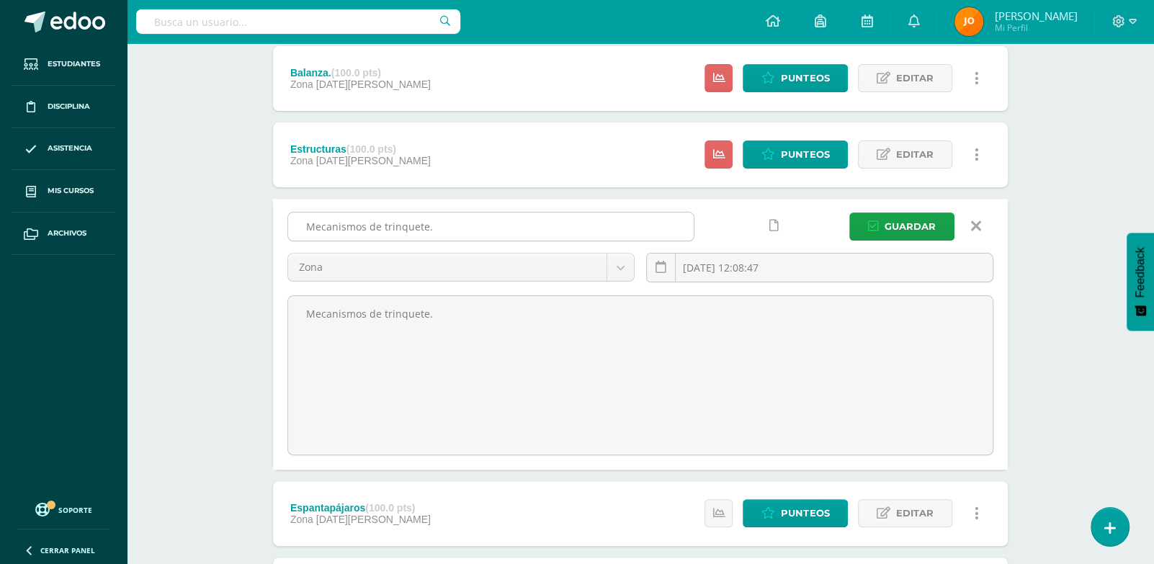
click at [592, 224] on input "Mecanismos de trinquete." at bounding box center [491, 227] width 406 height 28
type input "M"
type input "Proyecto físico 2"
click at [918, 224] on span "Guardar" at bounding box center [910, 226] width 51 height 27
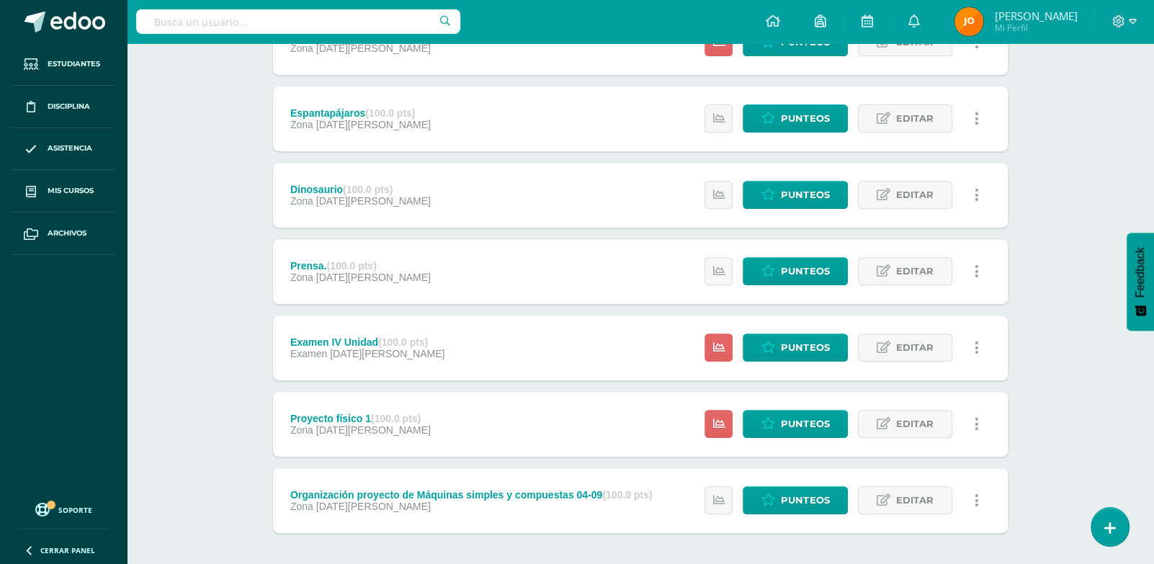
scroll to position [518, 0]
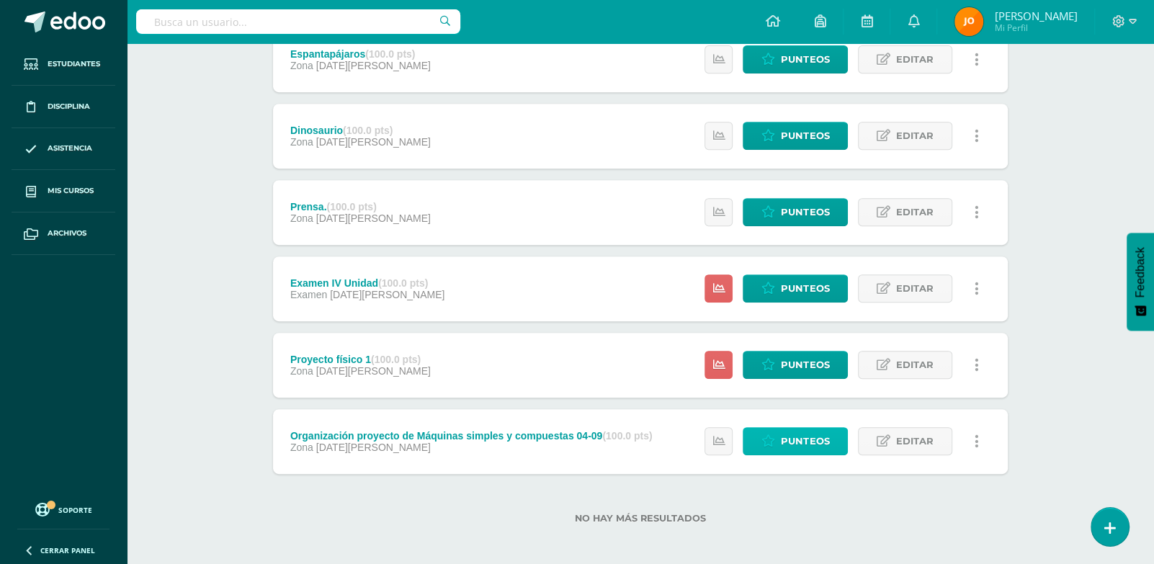
click at [810, 445] on span "Punteos" at bounding box center [805, 441] width 48 height 27
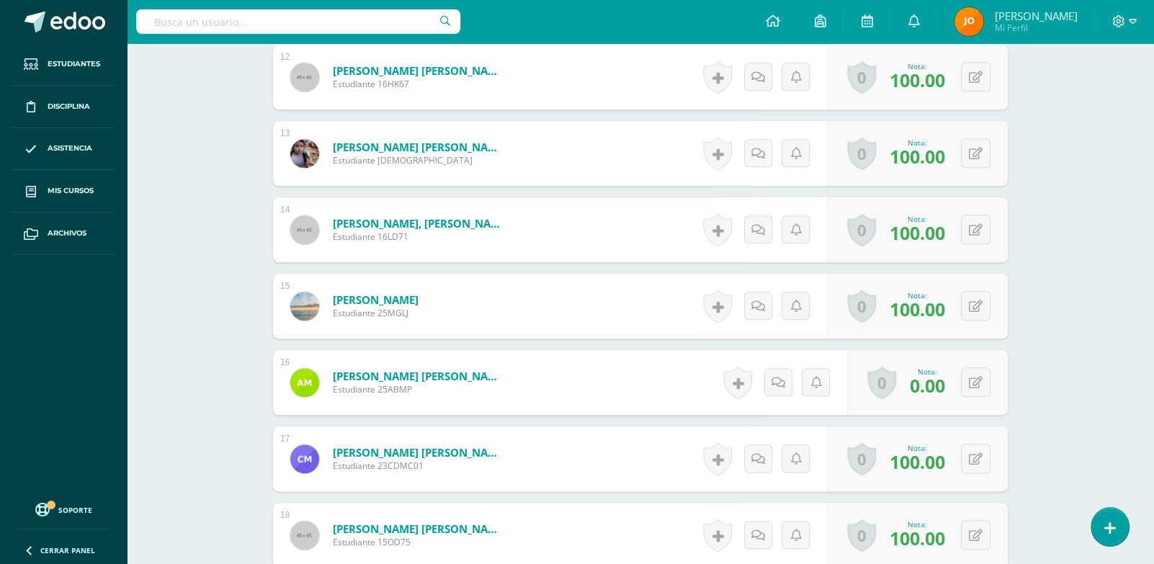
scroll to position [1311, 0]
click at [973, 381] on button at bounding box center [976, 382] width 30 height 30
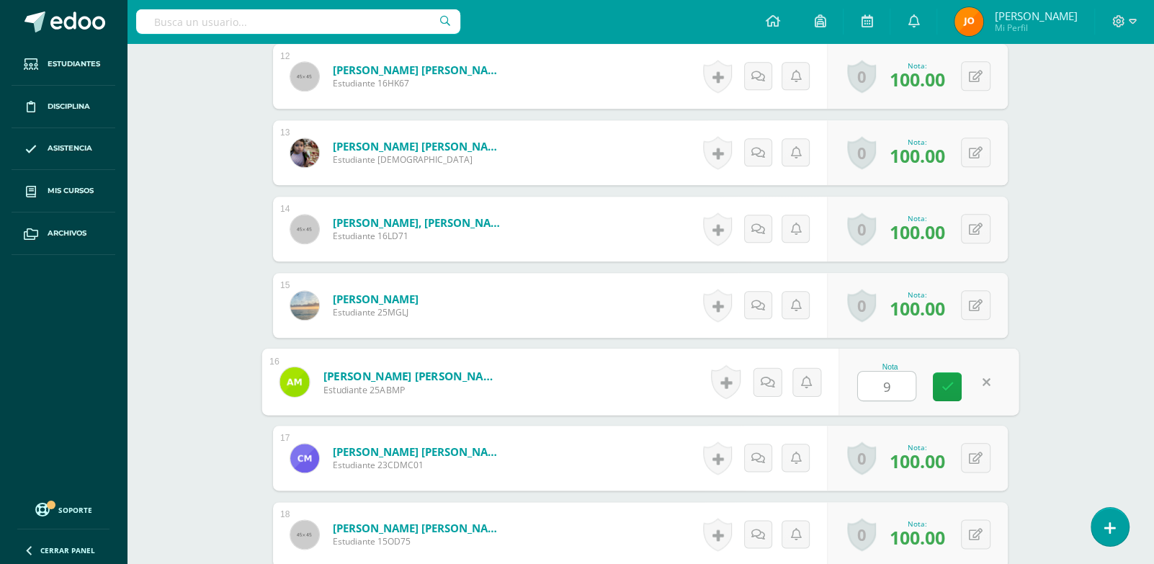
type input "90"
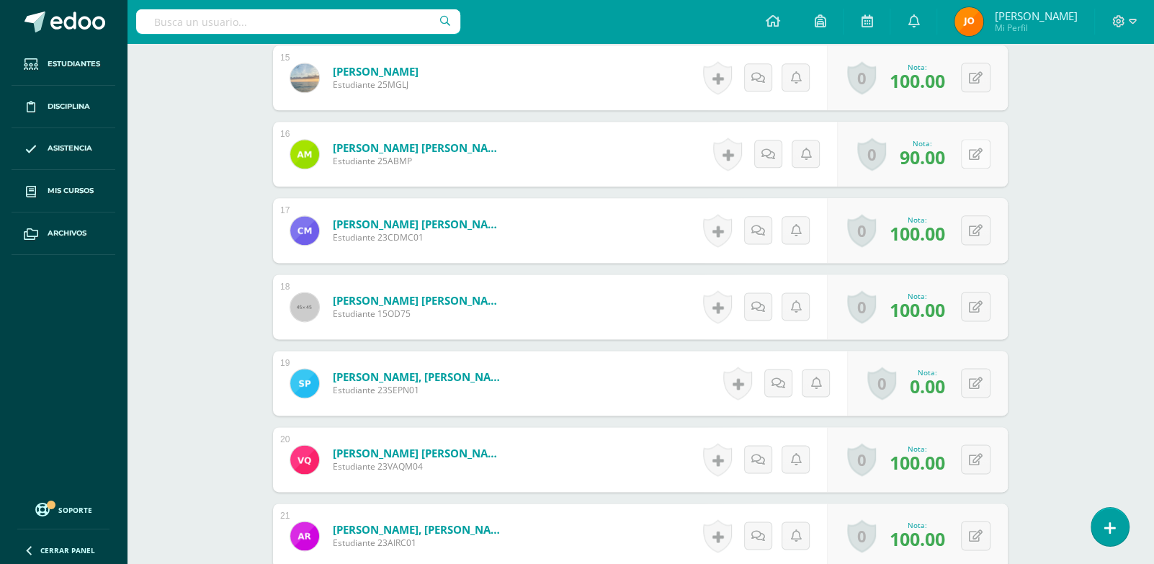
scroll to position [1540, 0]
click at [973, 381] on button at bounding box center [976, 382] width 30 height 30
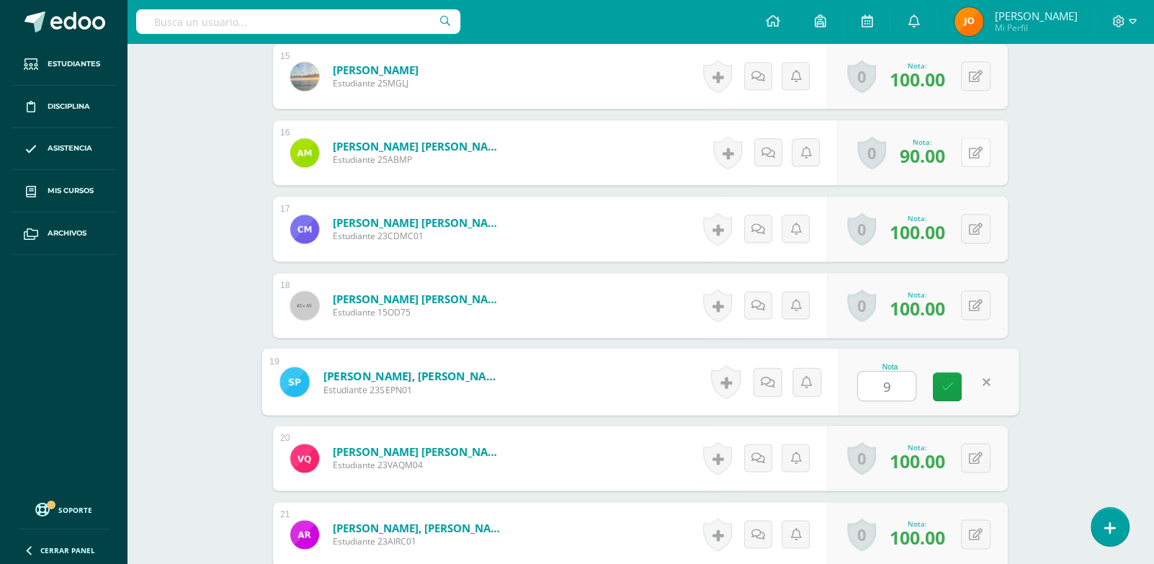
type input "90"
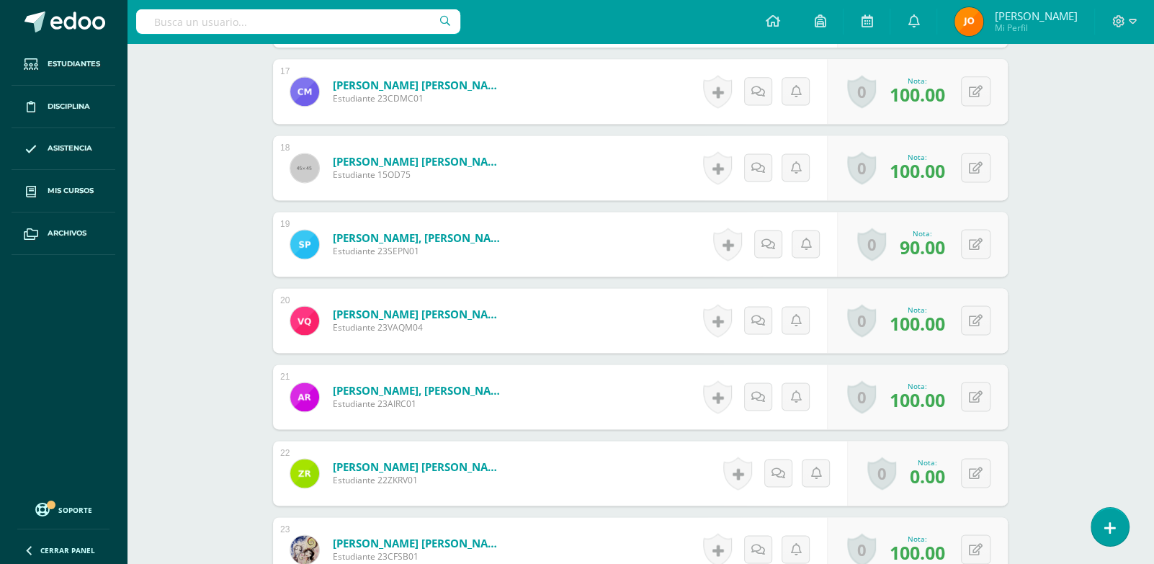
scroll to position [1842, 0]
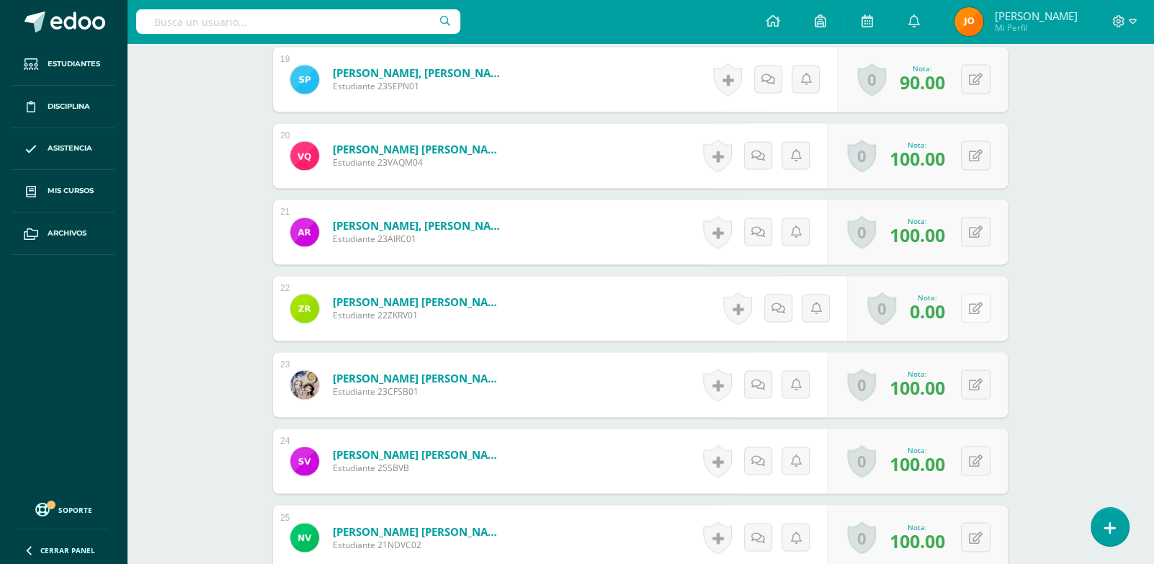
click at [981, 308] on icon at bounding box center [976, 309] width 14 height 12
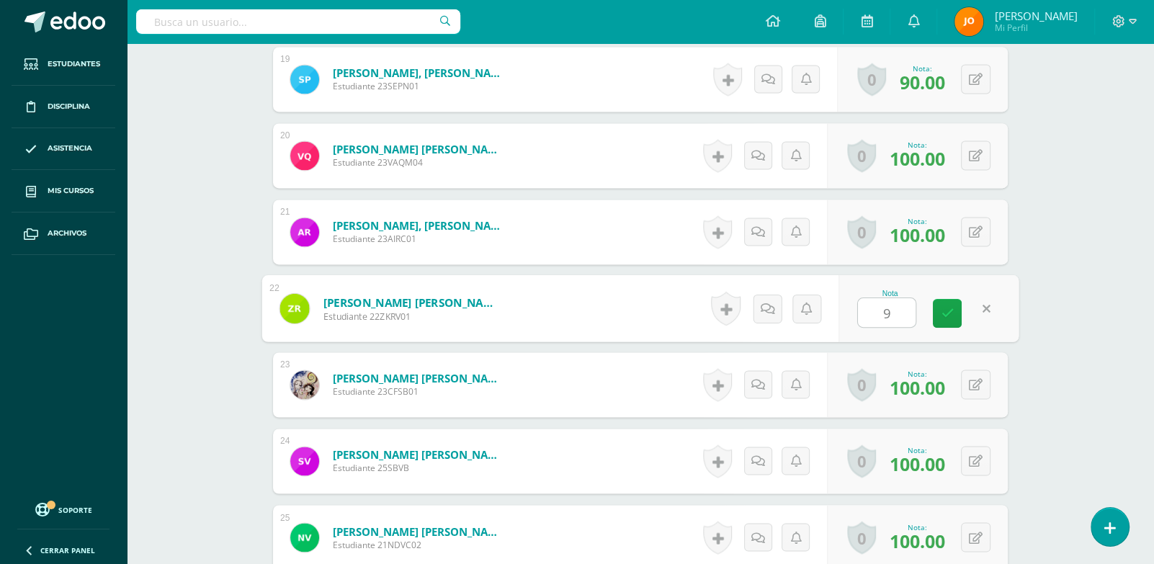
type input "90"
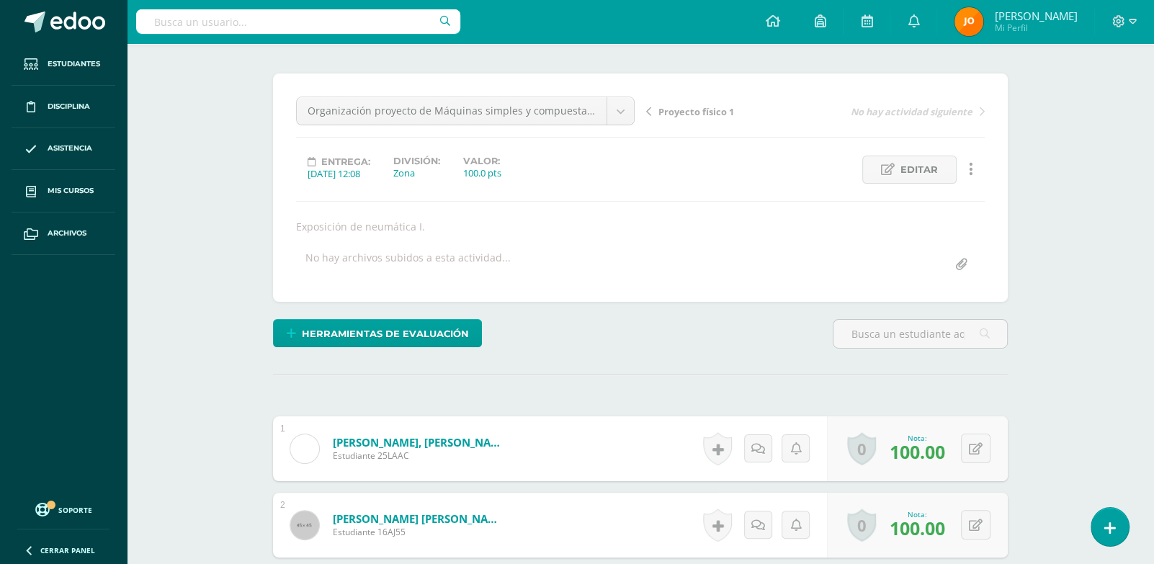
scroll to position [0, 0]
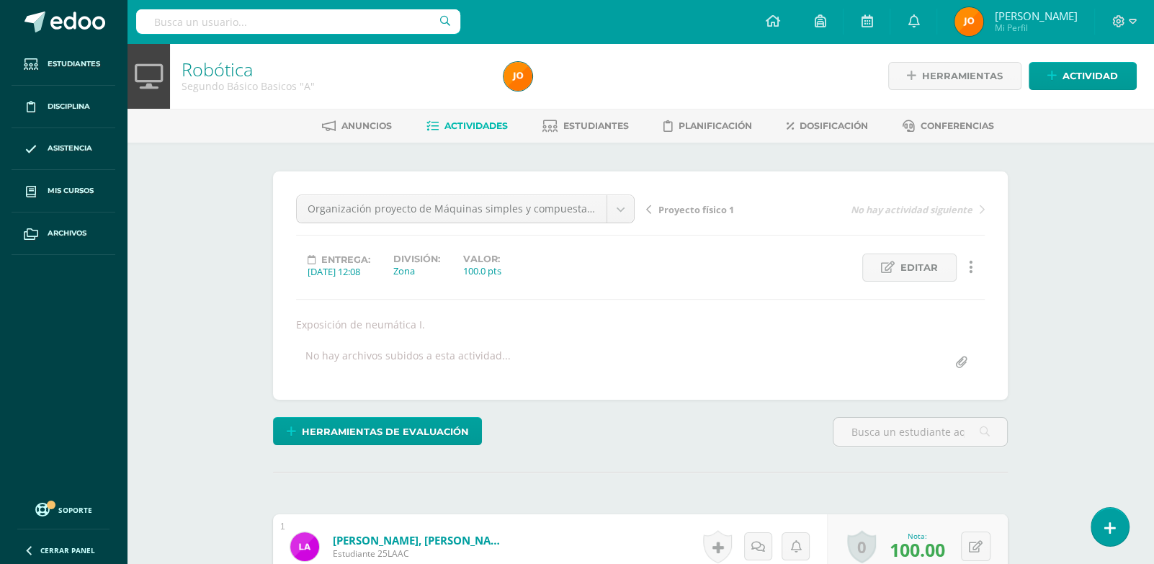
click at [500, 126] on span "Actividades" at bounding box center [476, 125] width 63 height 11
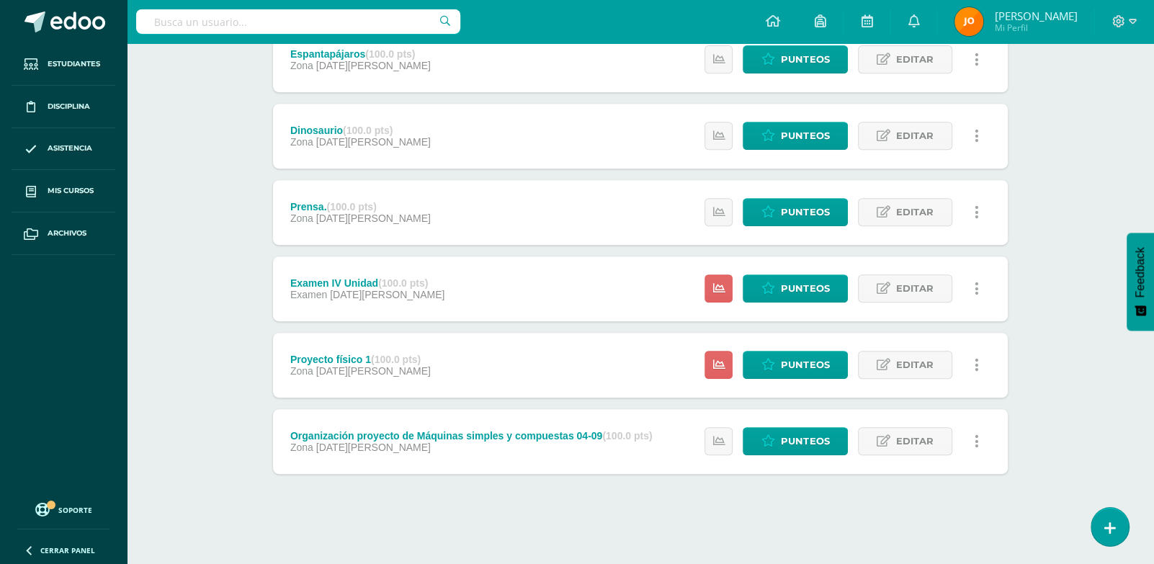
scroll to position [524, 0]
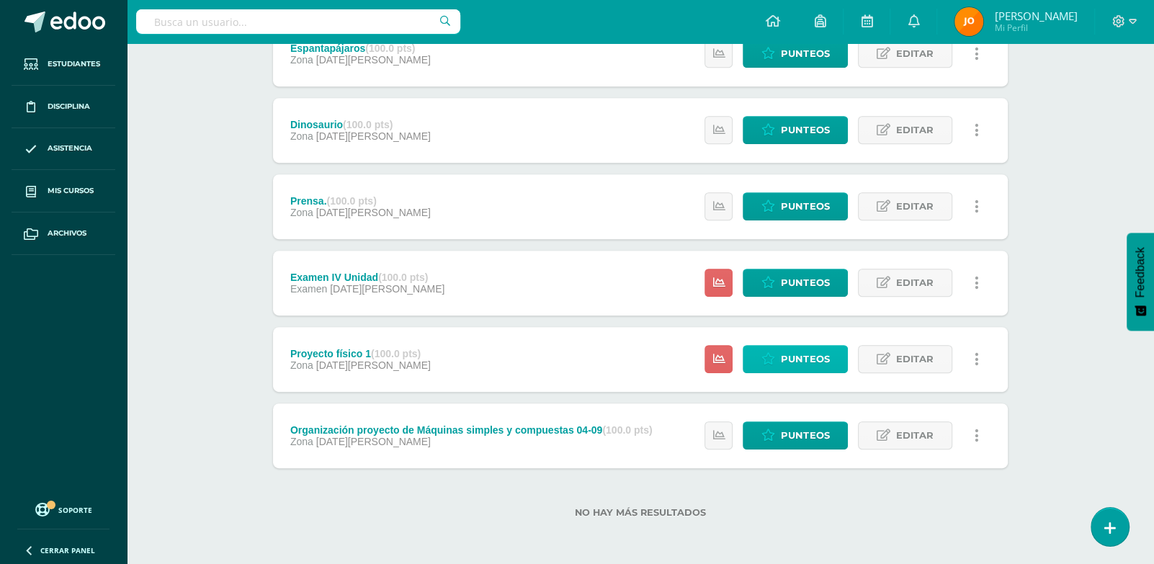
click at [773, 361] on icon at bounding box center [769, 359] width 14 height 12
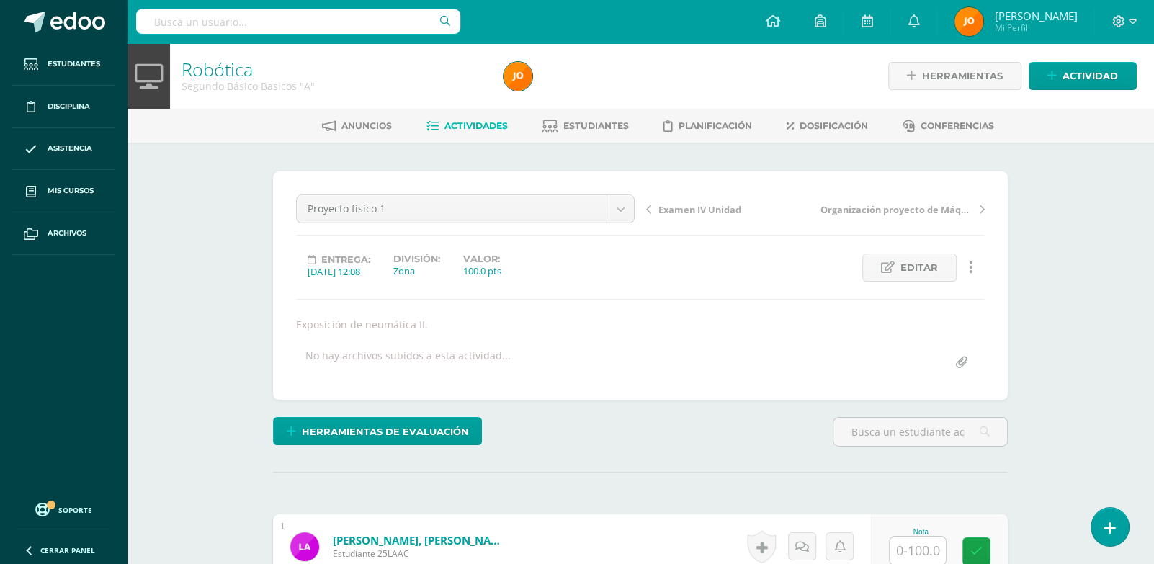
scroll to position [138, 0]
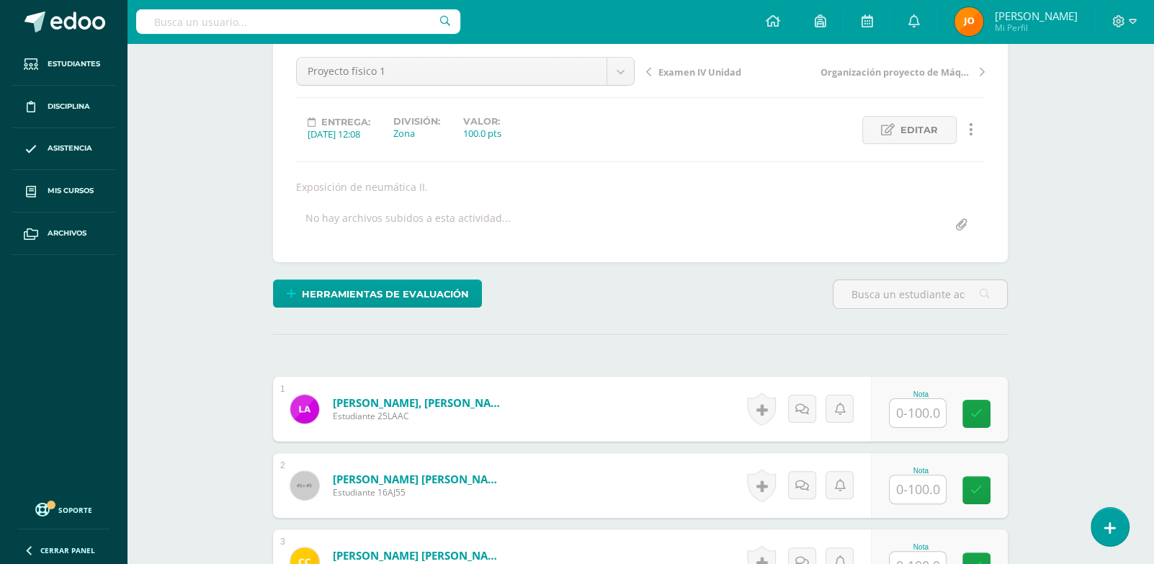
click at [934, 416] on input "text" at bounding box center [918, 413] width 56 height 28
type input "9"
type input "50"
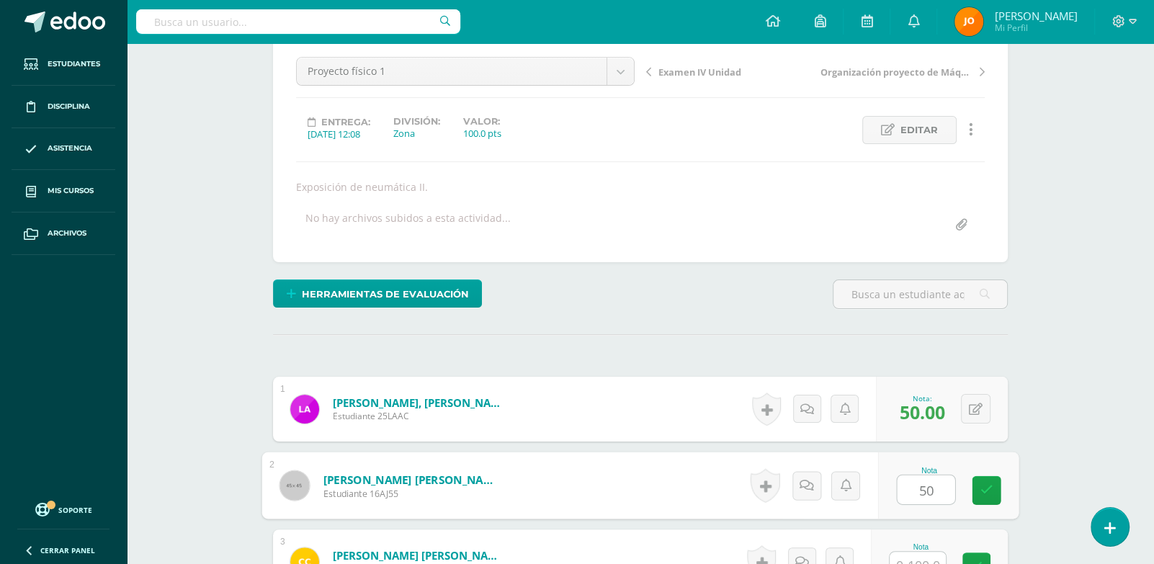
type input "50"
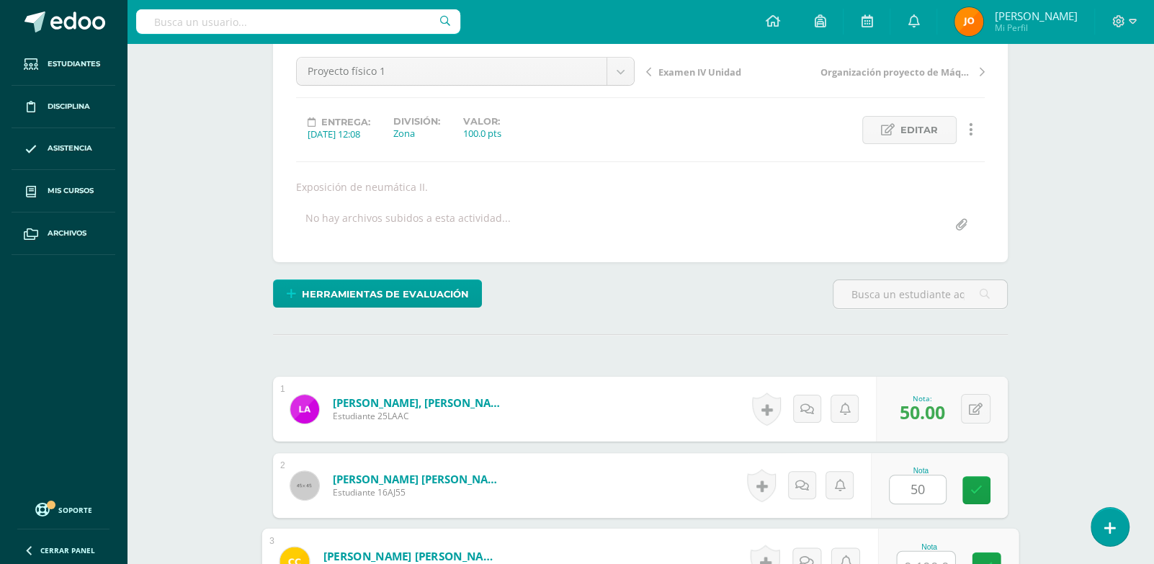
scroll to position [152, 0]
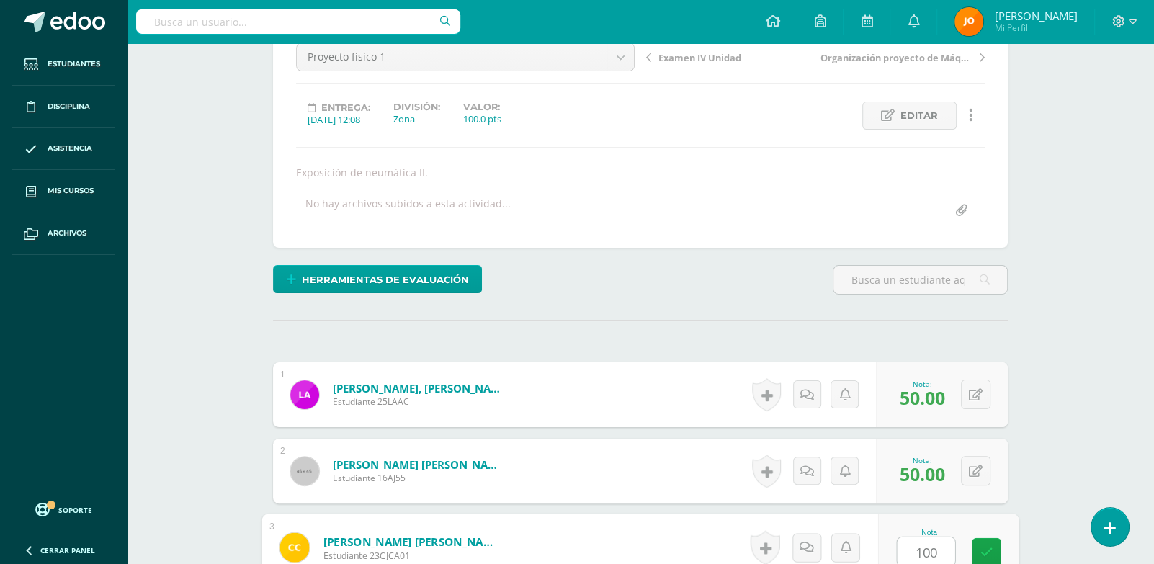
type input "100"
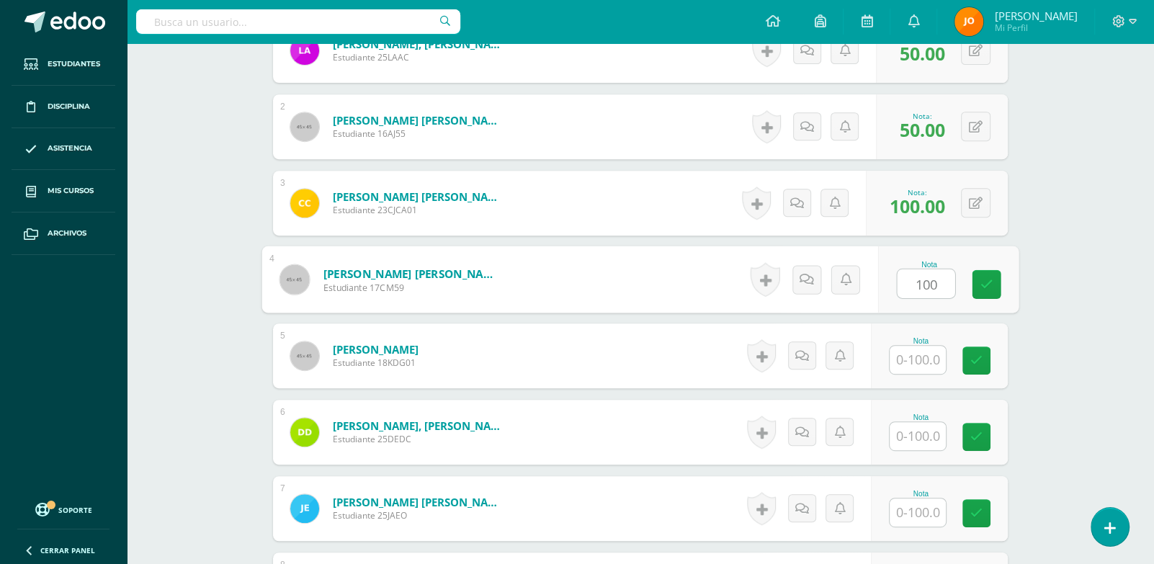
type input "100"
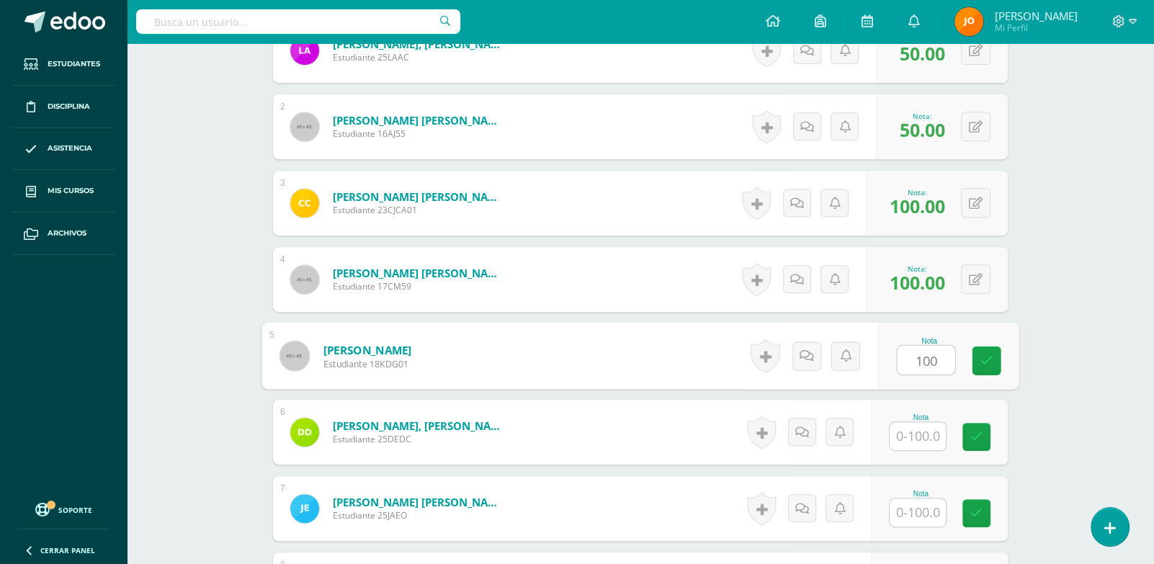
type input "100"
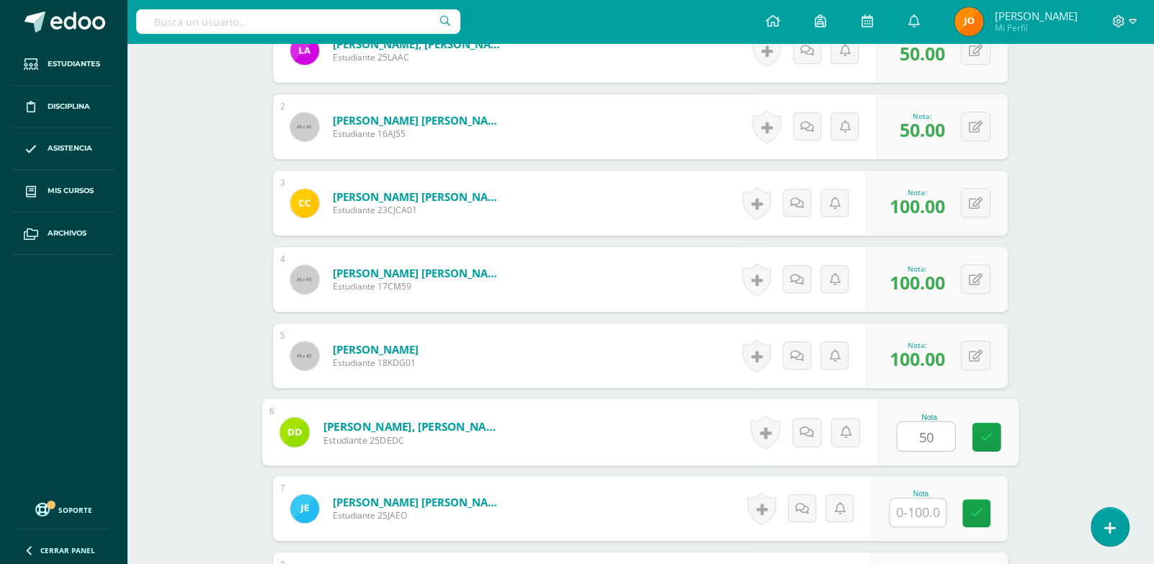
type input "50"
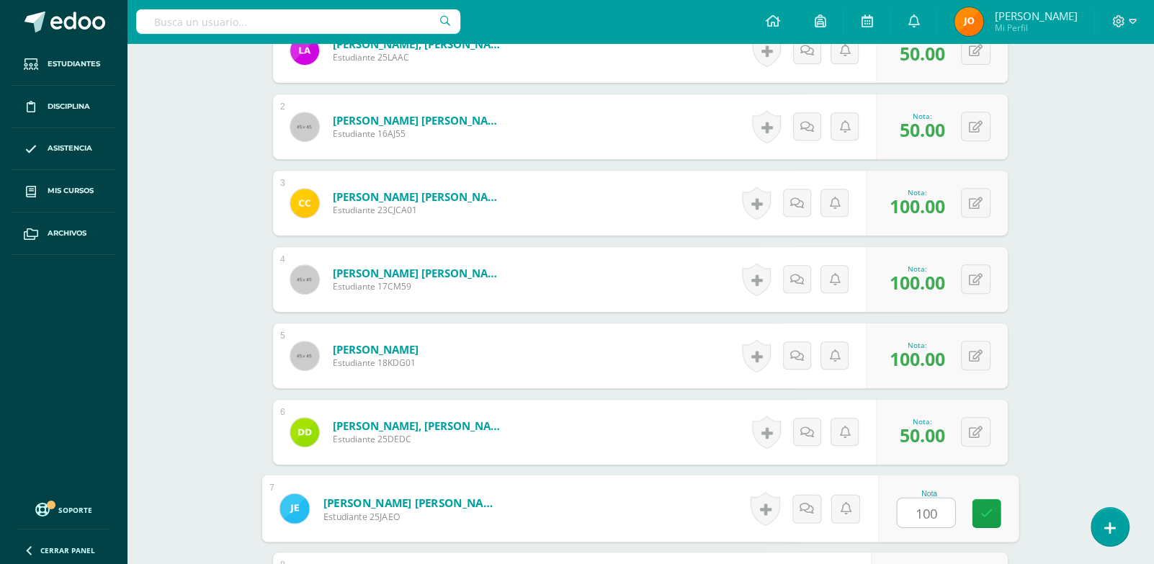
type input "100"
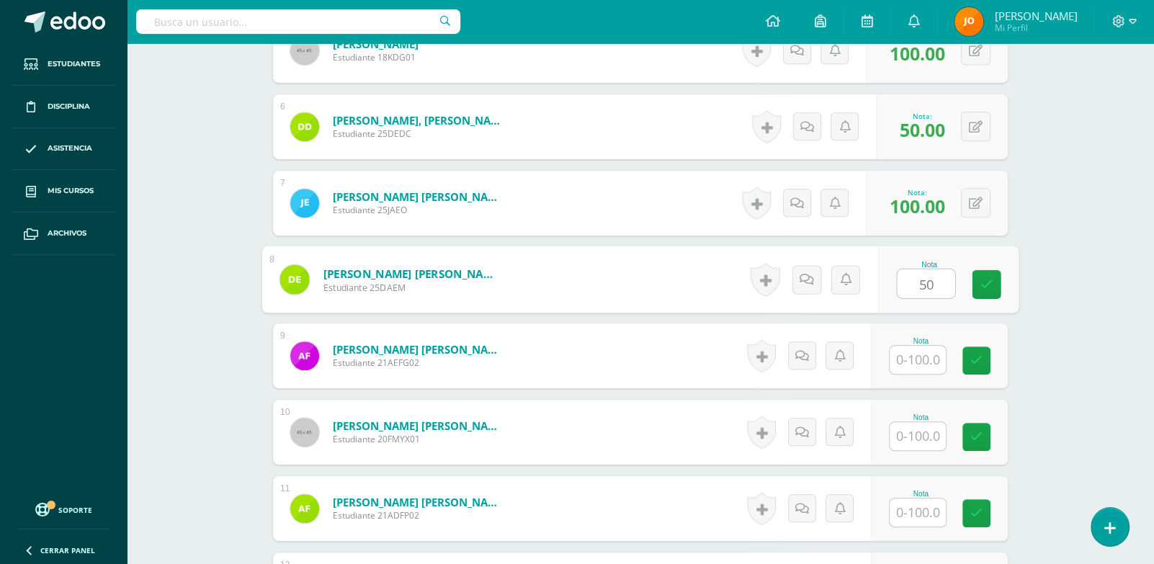
type input "50"
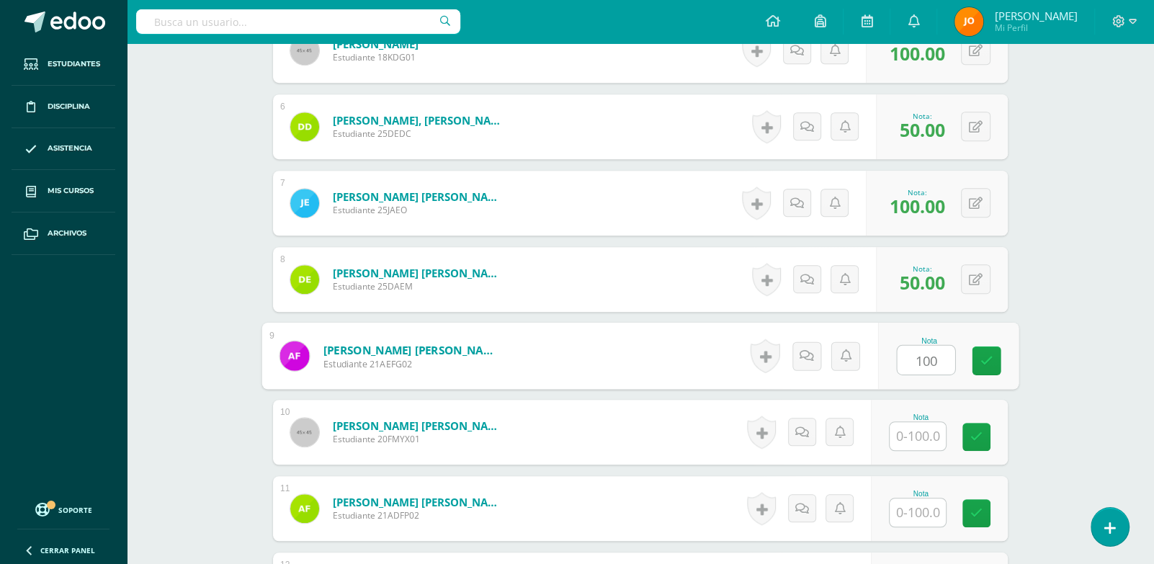
type input "100"
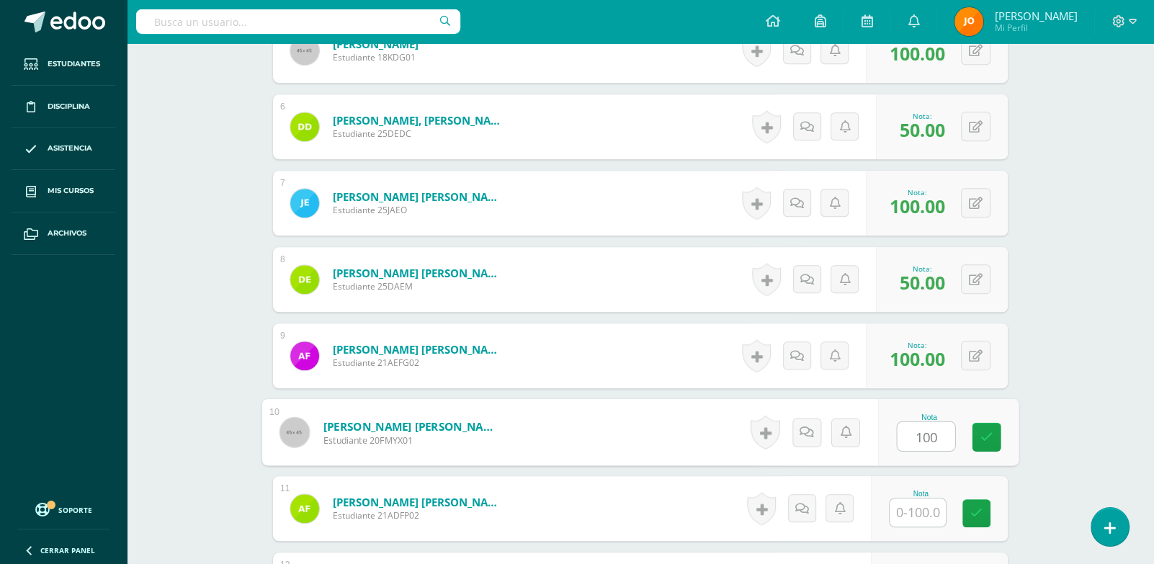
type input "100"
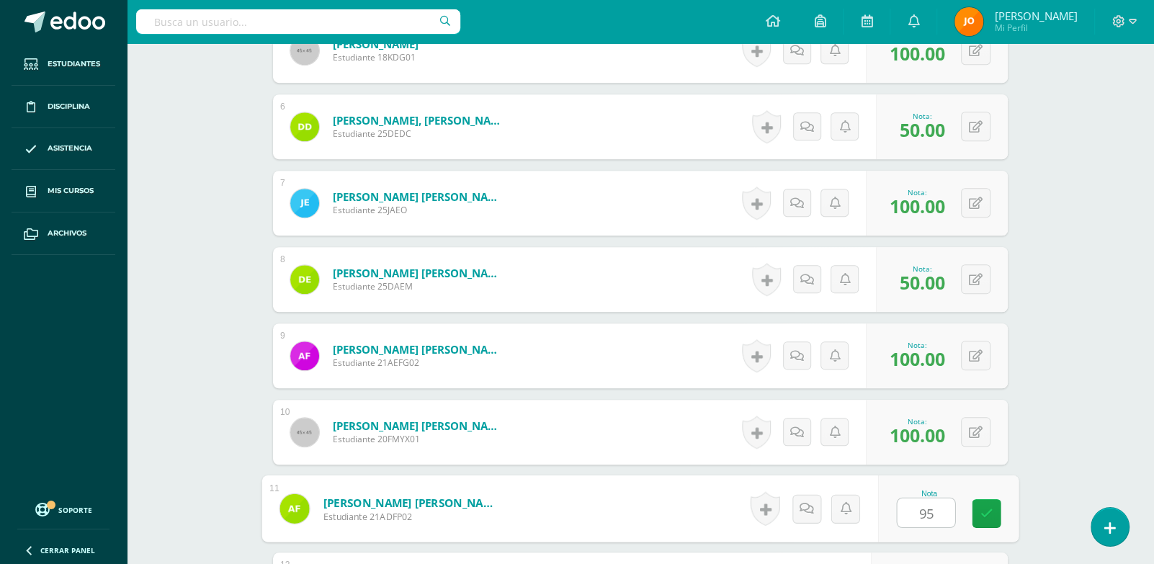
type input "95"
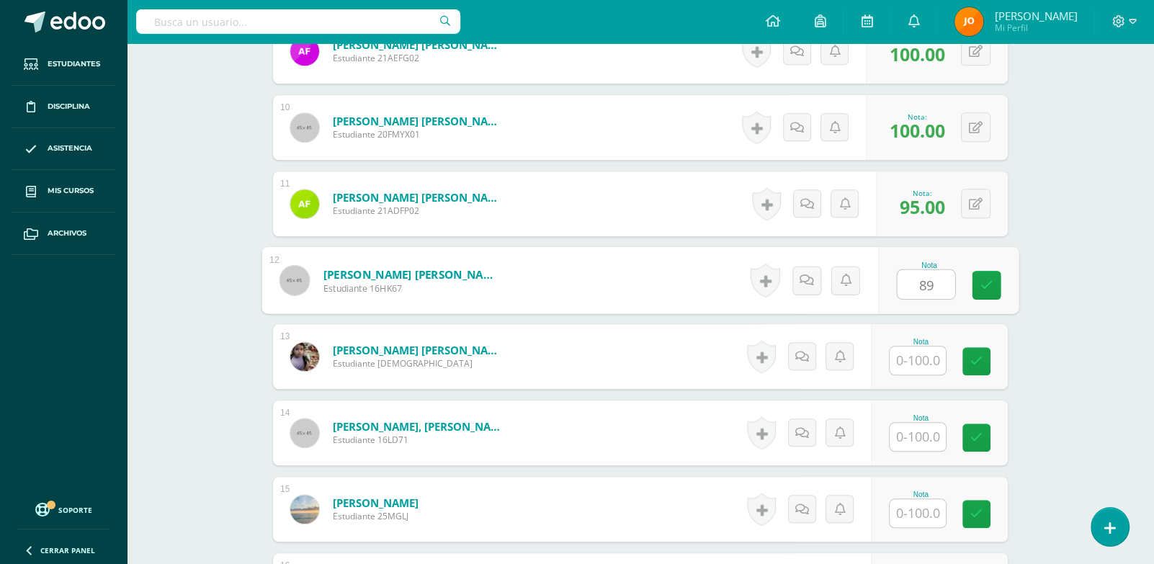
type input "8"
type input "95"
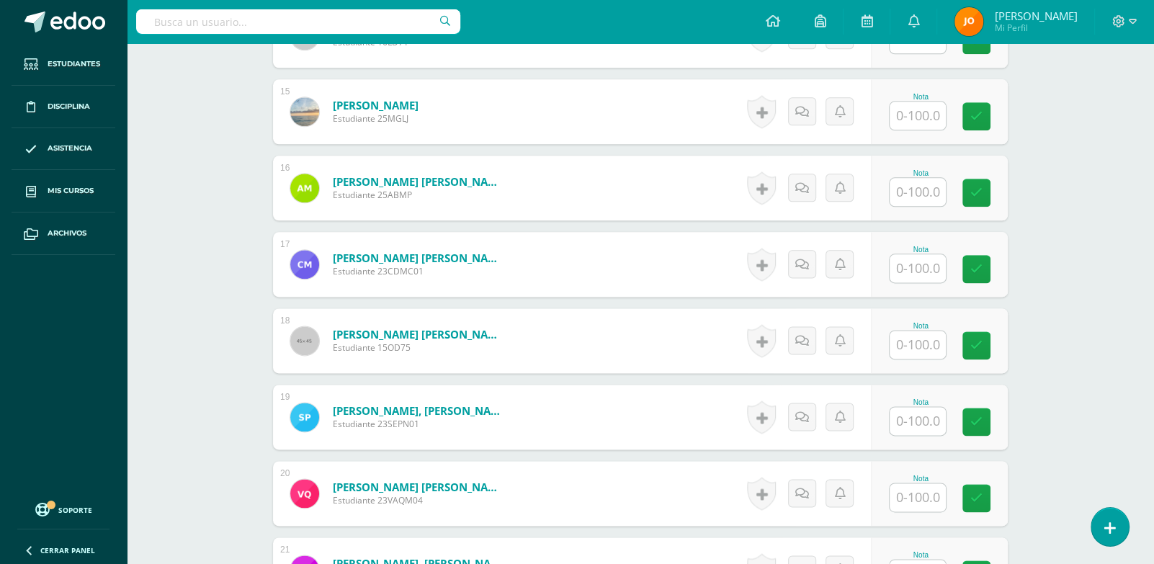
scroll to position [1530, 0]
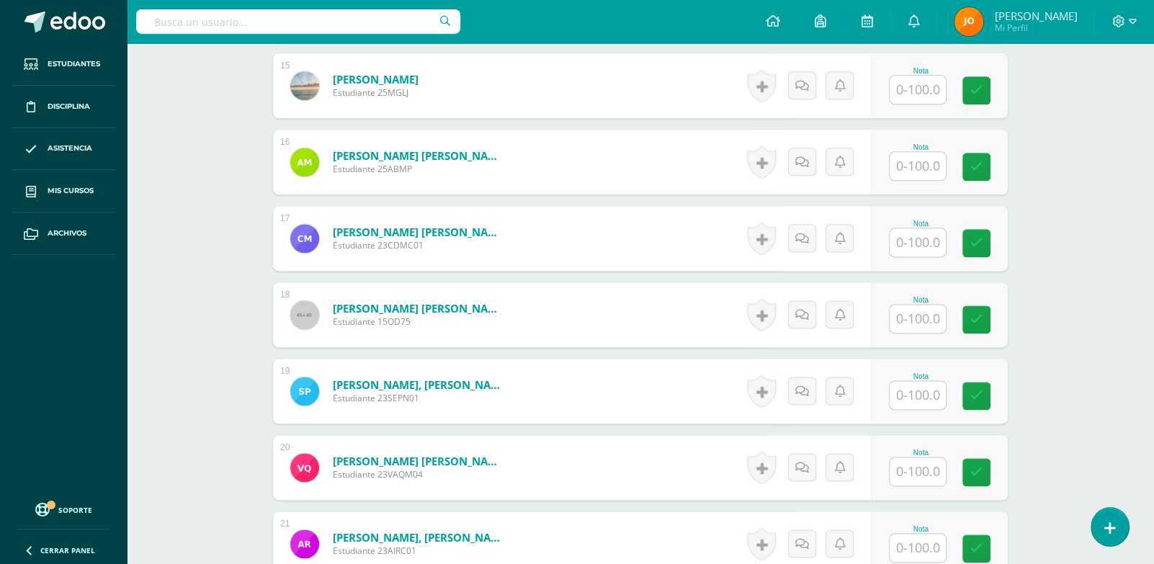
click at [927, 395] on input "text" at bounding box center [918, 395] width 56 height 28
type input "95"
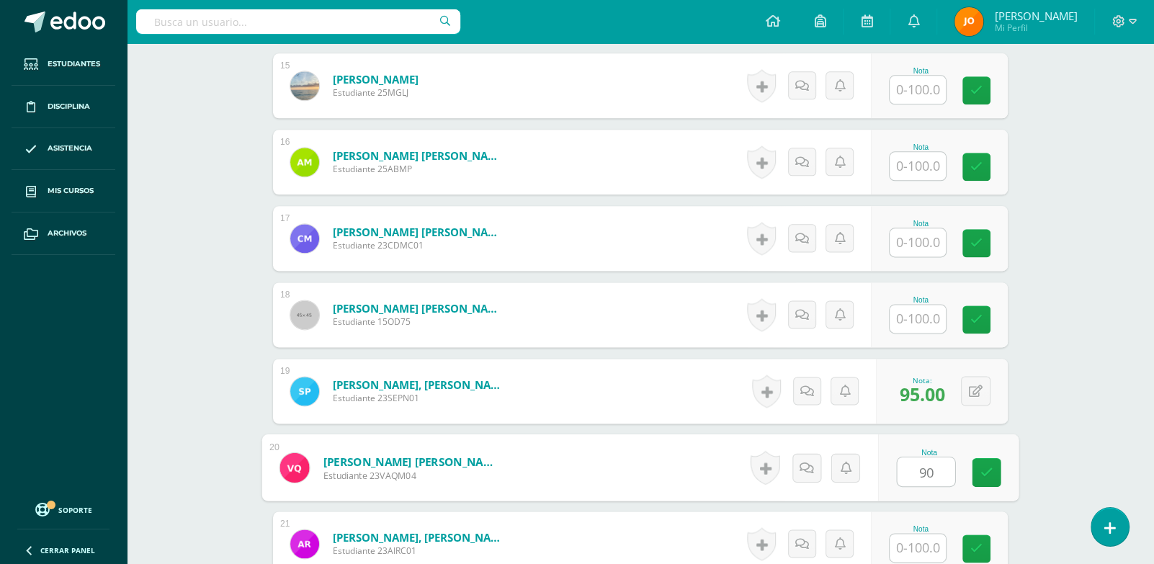
type input "90"
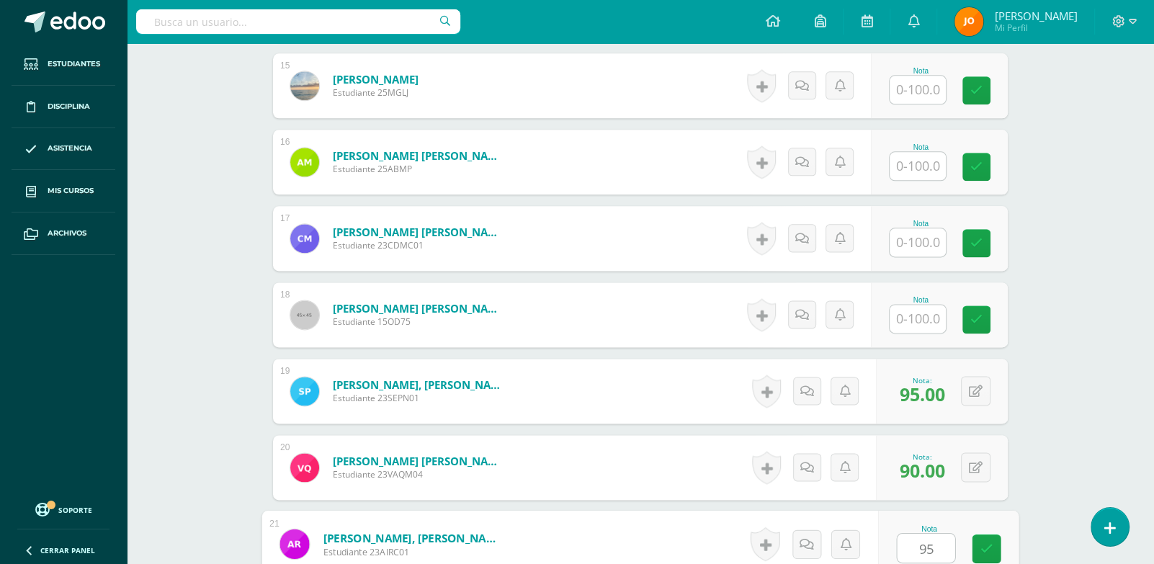
type input "95"
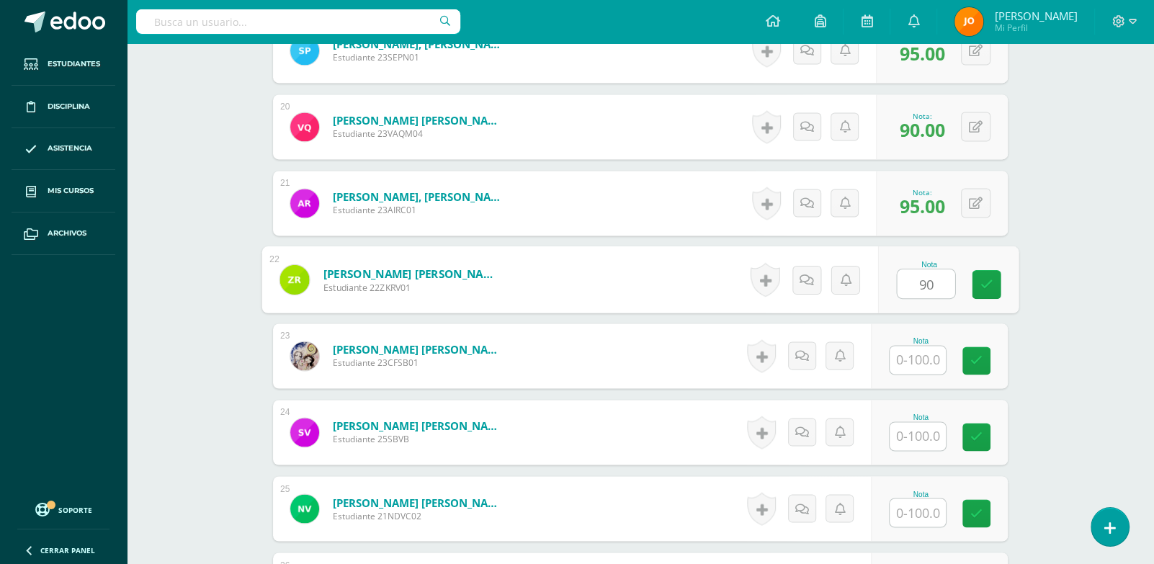
type input "90"
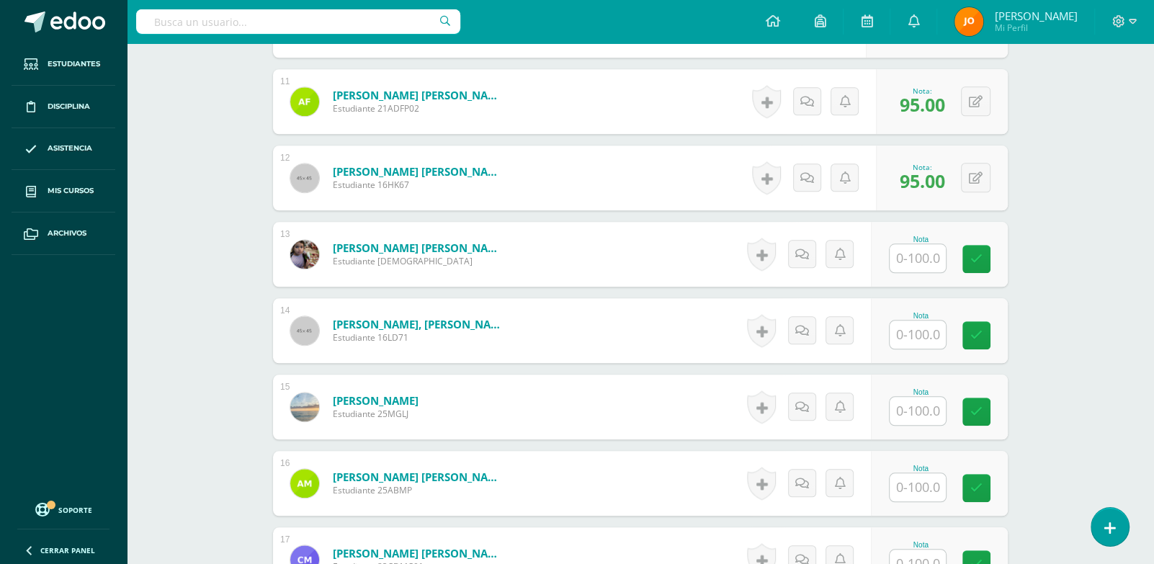
scroll to position [1208, 0]
click at [912, 252] on input "text" at bounding box center [918, 259] width 56 height 28
paste input "100"
type input "100"
paste input "100"
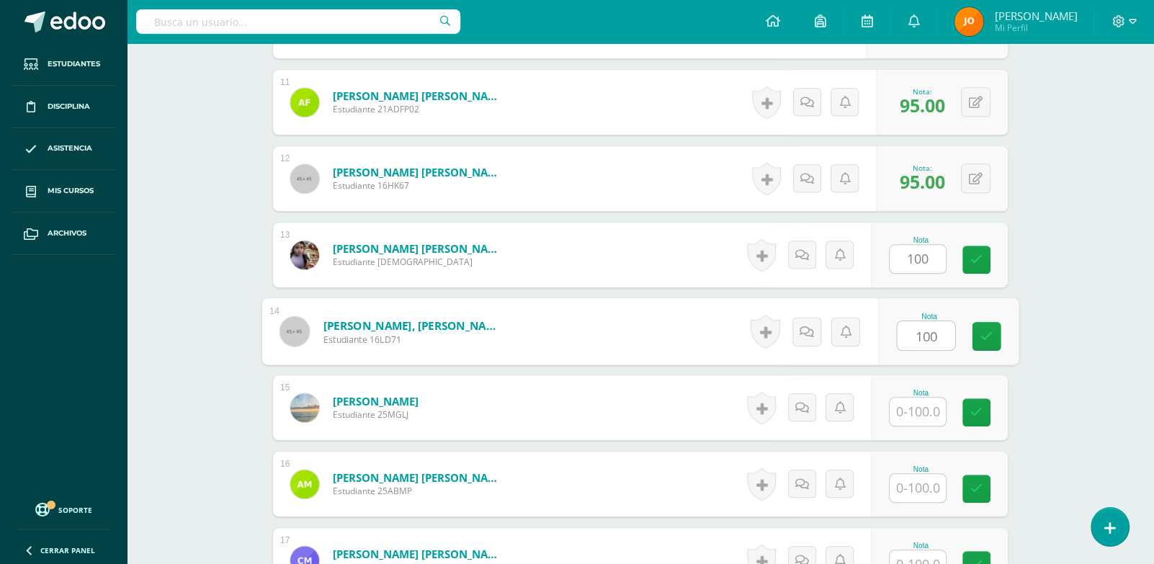
type input "100"
paste input "100"
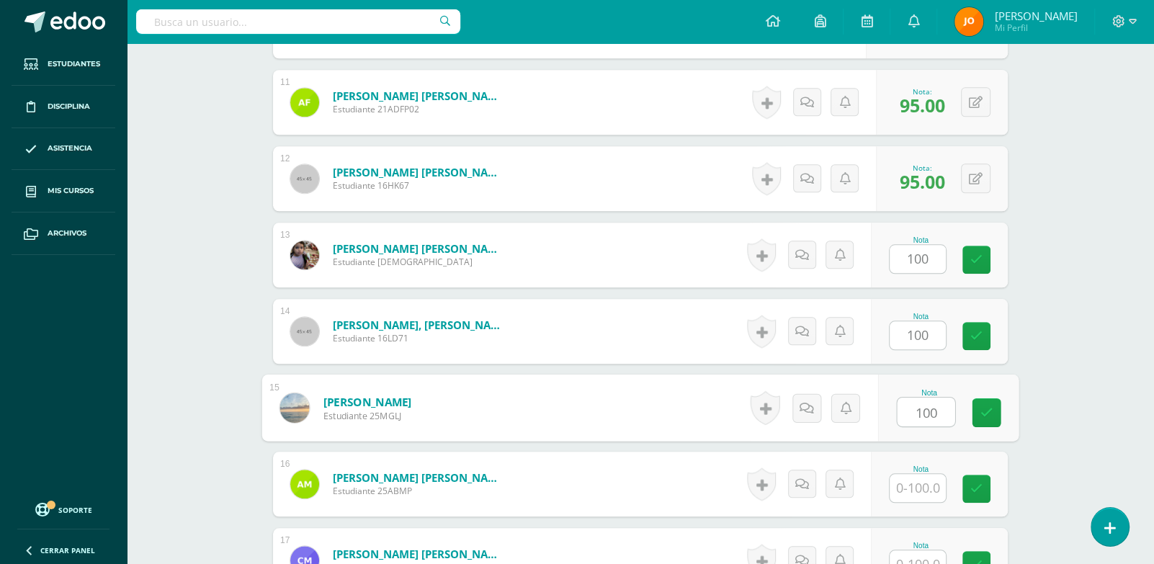
type input "100"
paste input "100"
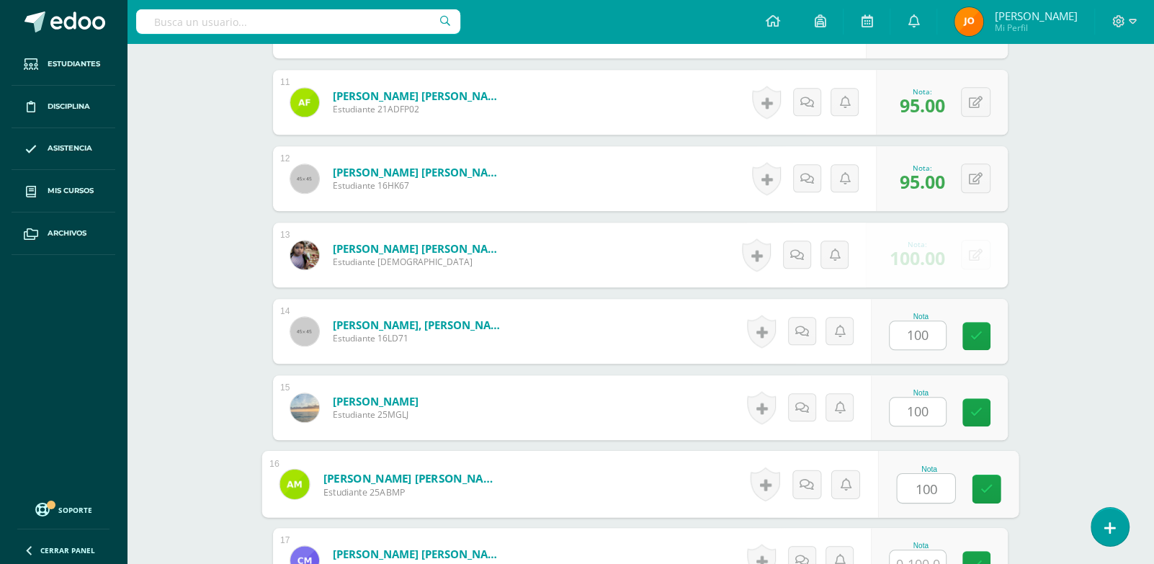
type input "100"
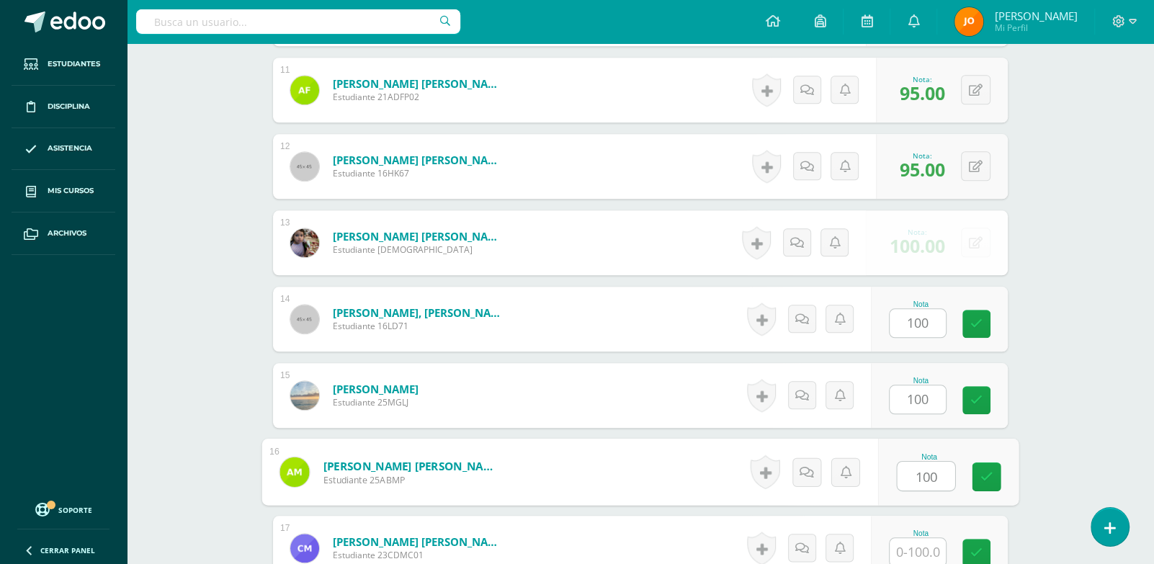
paste input "100"
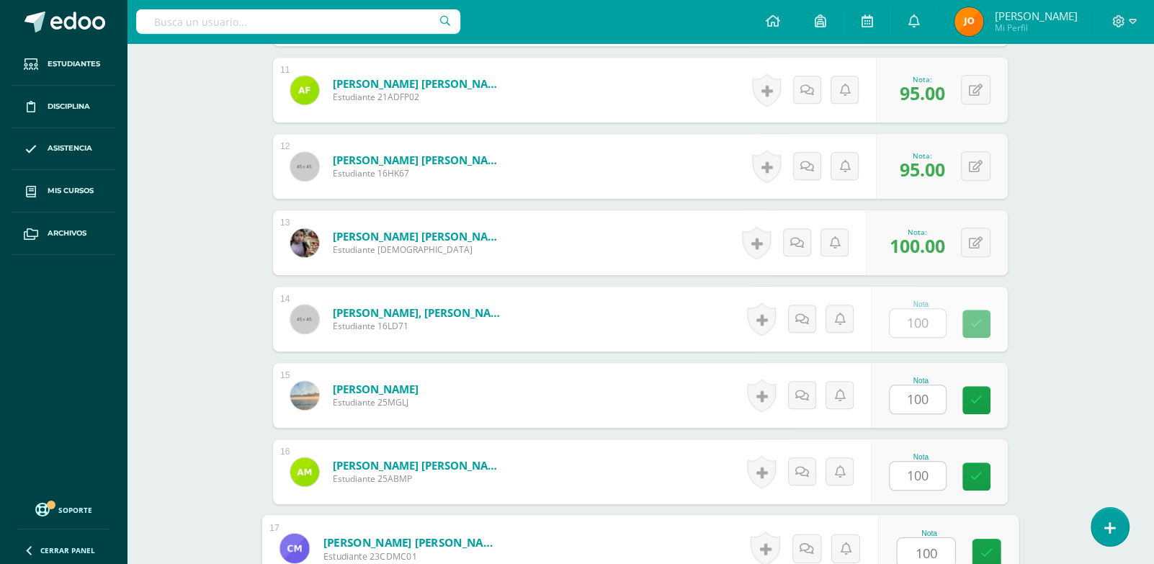
type input "100"
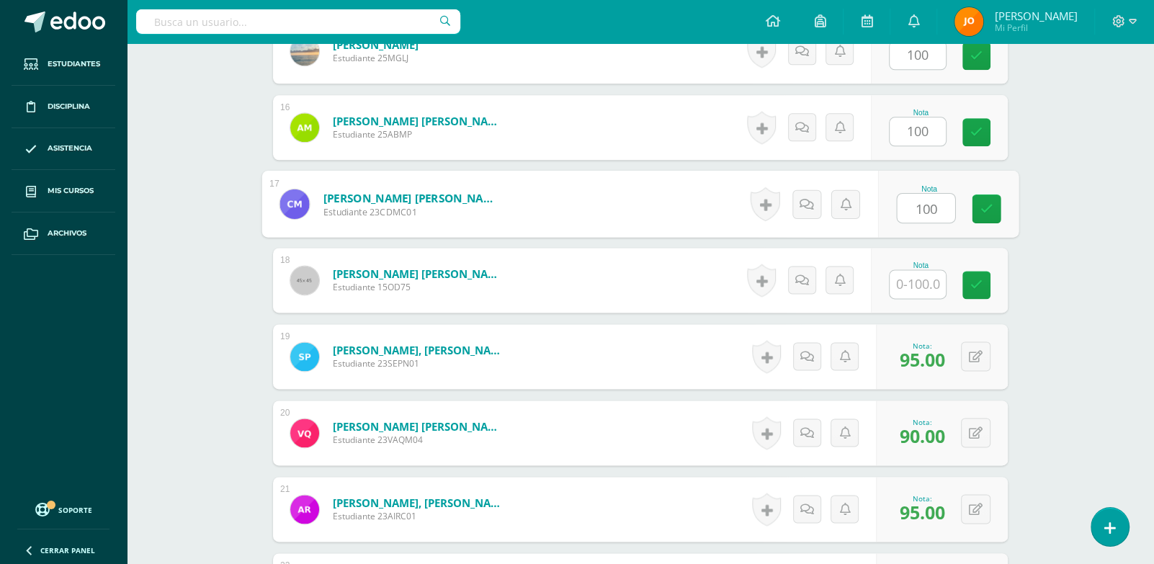
paste input "100"
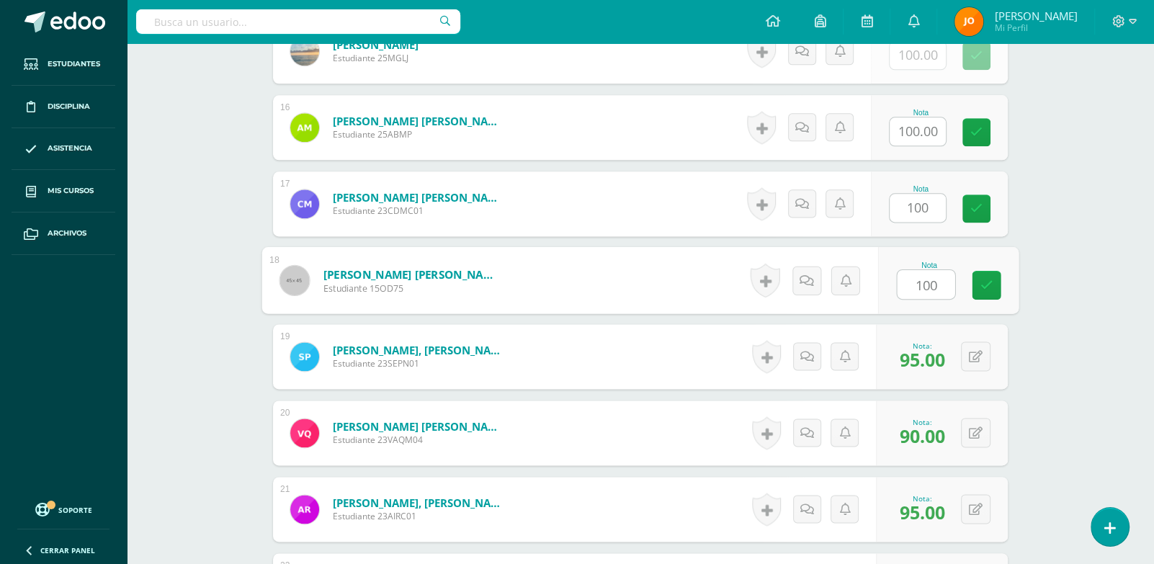
paste input "100"
type input "100100"
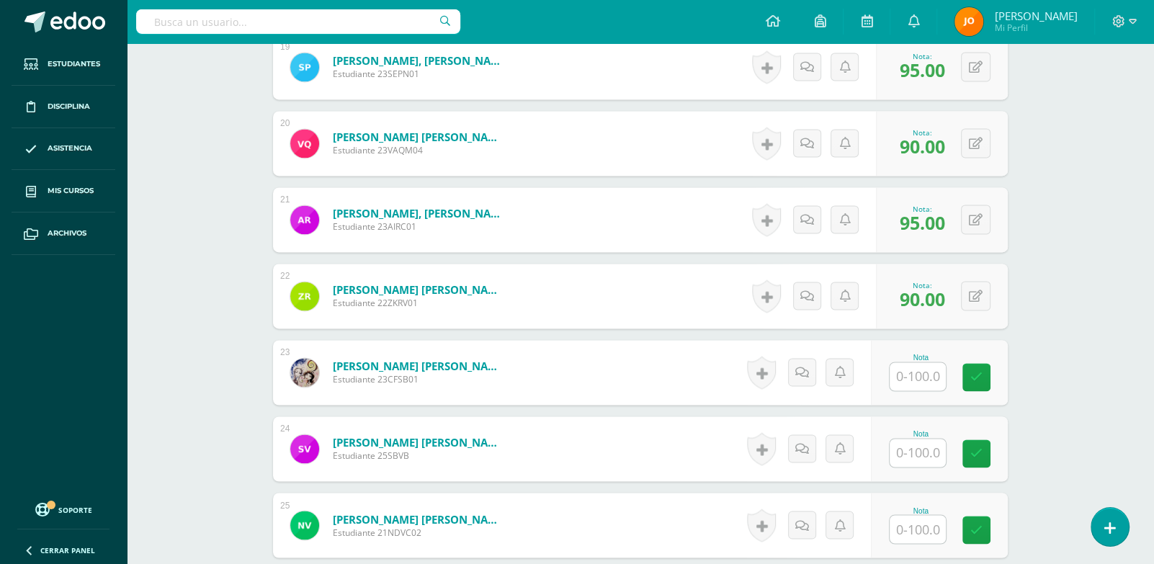
scroll to position [1856, 0]
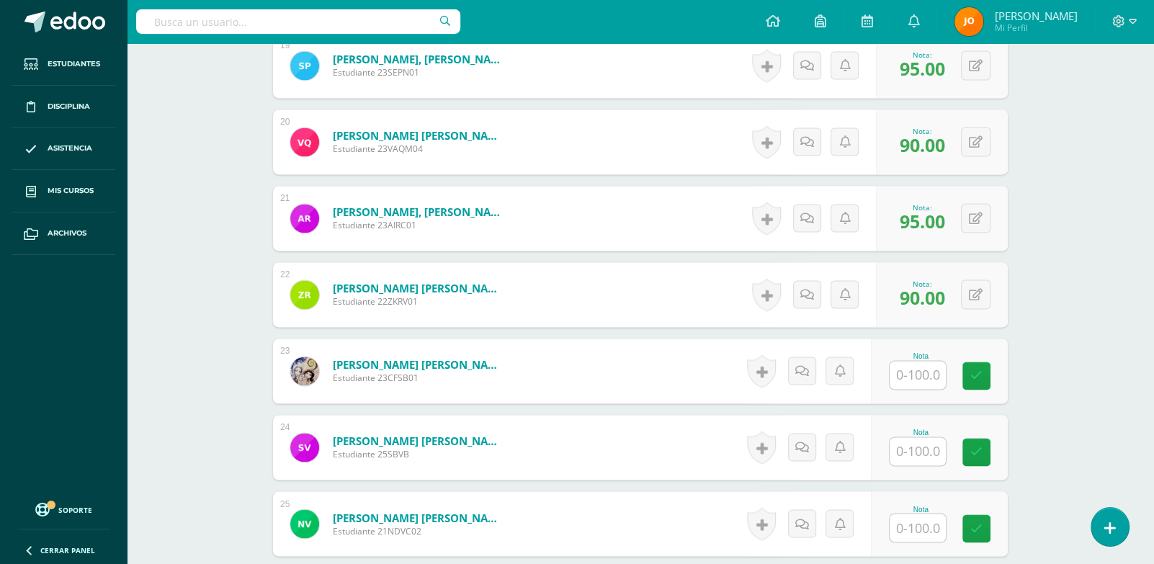
click at [922, 388] on div "Nota" at bounding box center [939, 371] width 137 height 65
click at [925, 373] on input "text" at bounding box center [918, 375] width 56 height 28
paste input "100"
type input "100"
paste input "100"
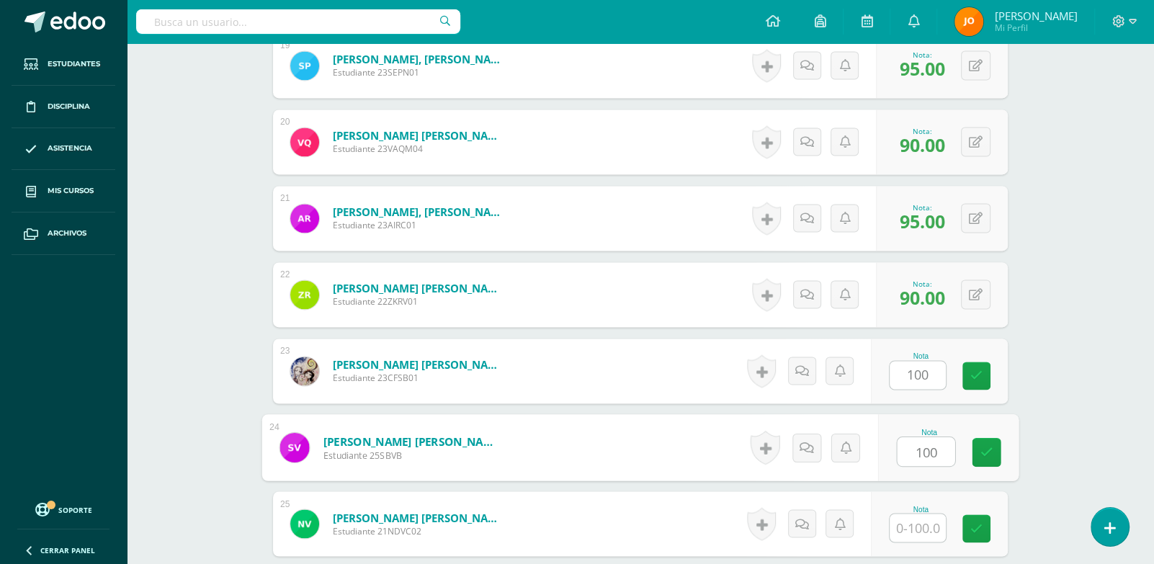
type input "100"
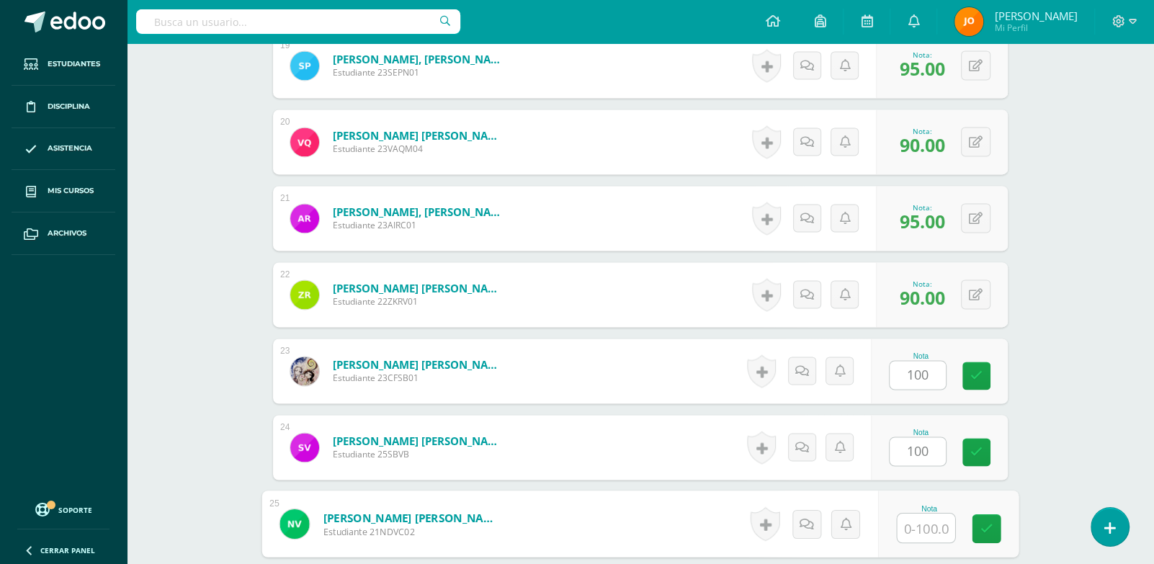
paste input "100"
type input "100"
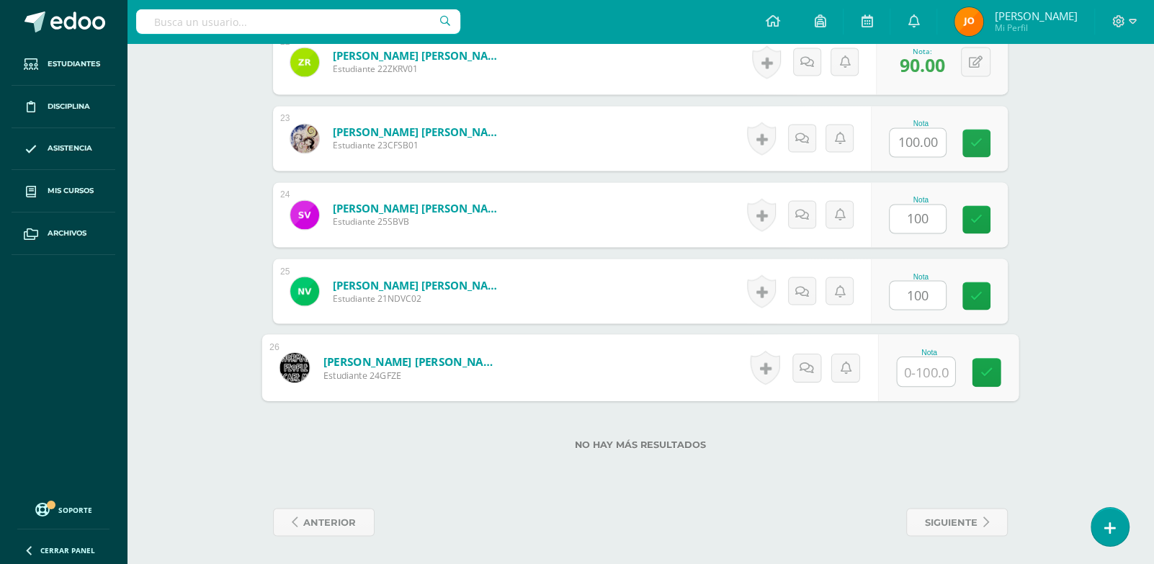
paste input "100"
type input "100"
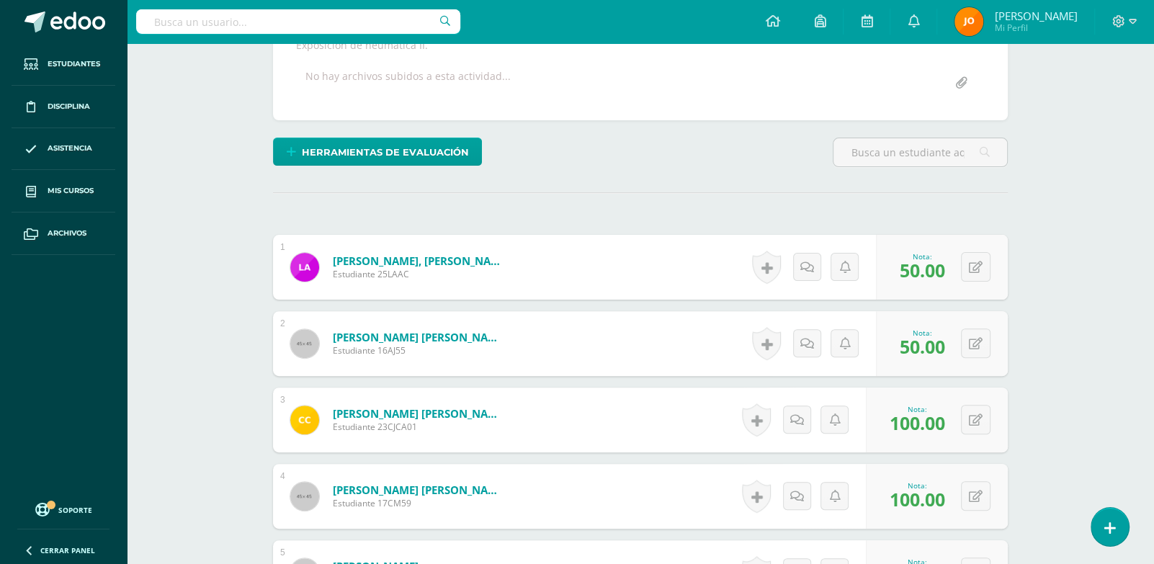
scroll to position [0, 0]
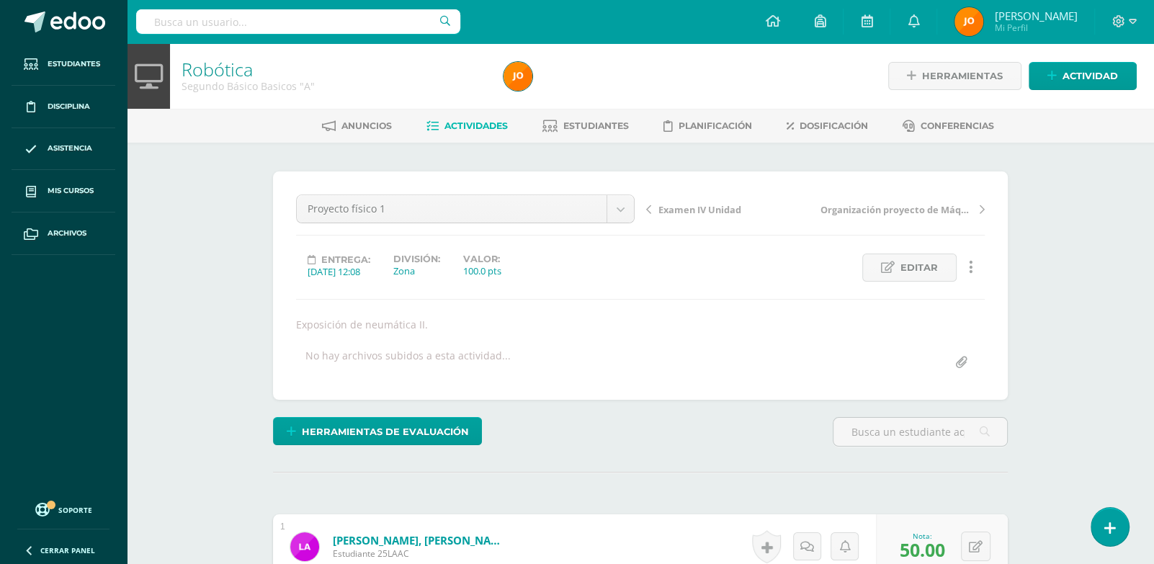
click at [466, 135] on link "Actividades" at bounding box center [467, 126] width 81 height 23
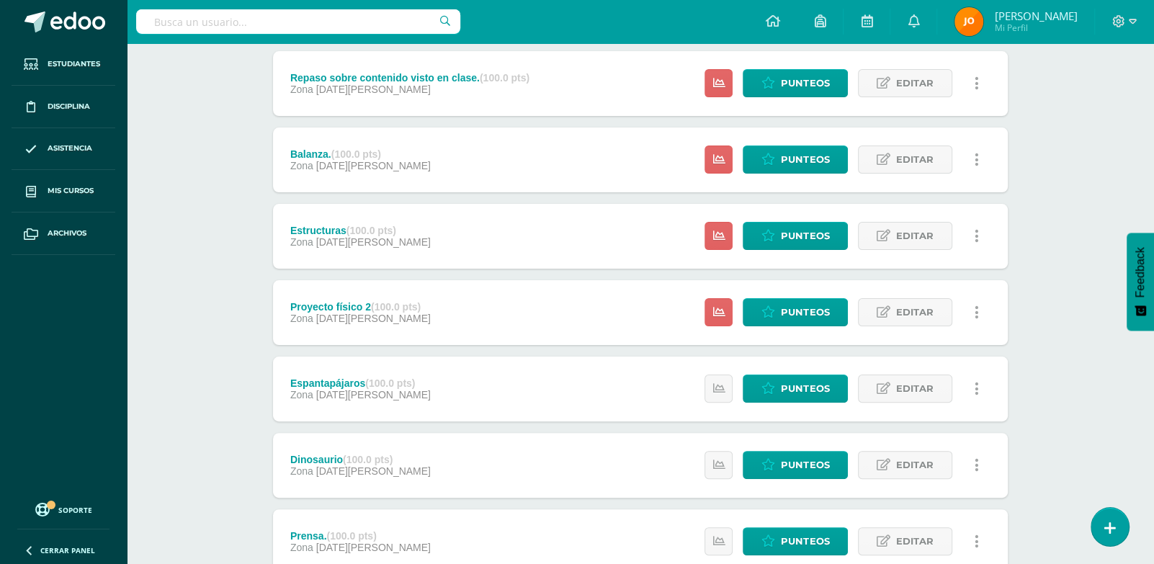
scroll to position [200, 0]
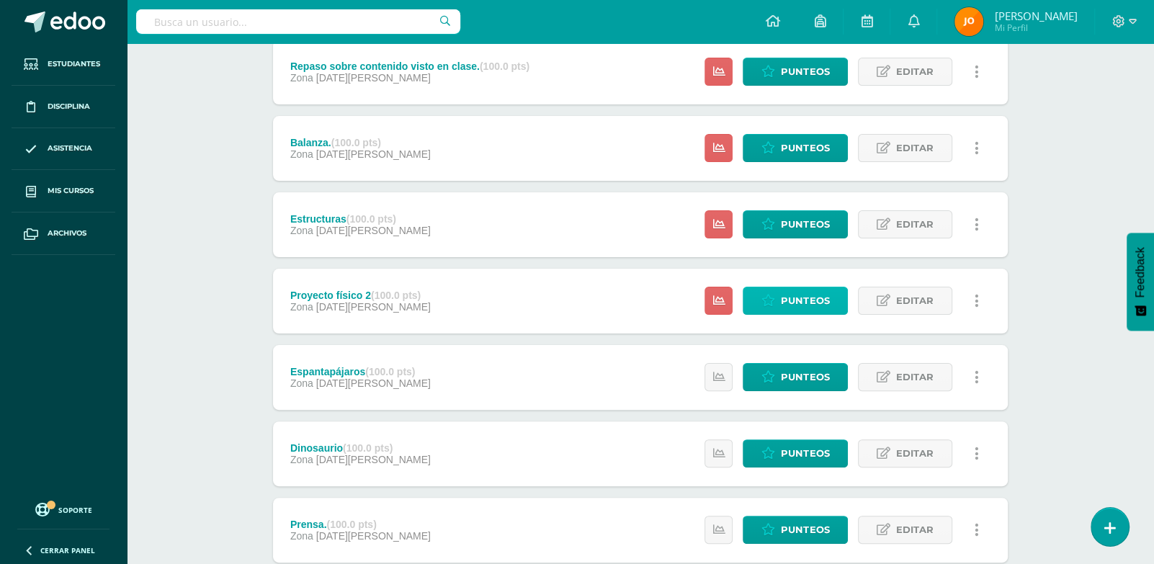
click at [775, 305] on icon at bounding box center [769, 301] width 14 height 12
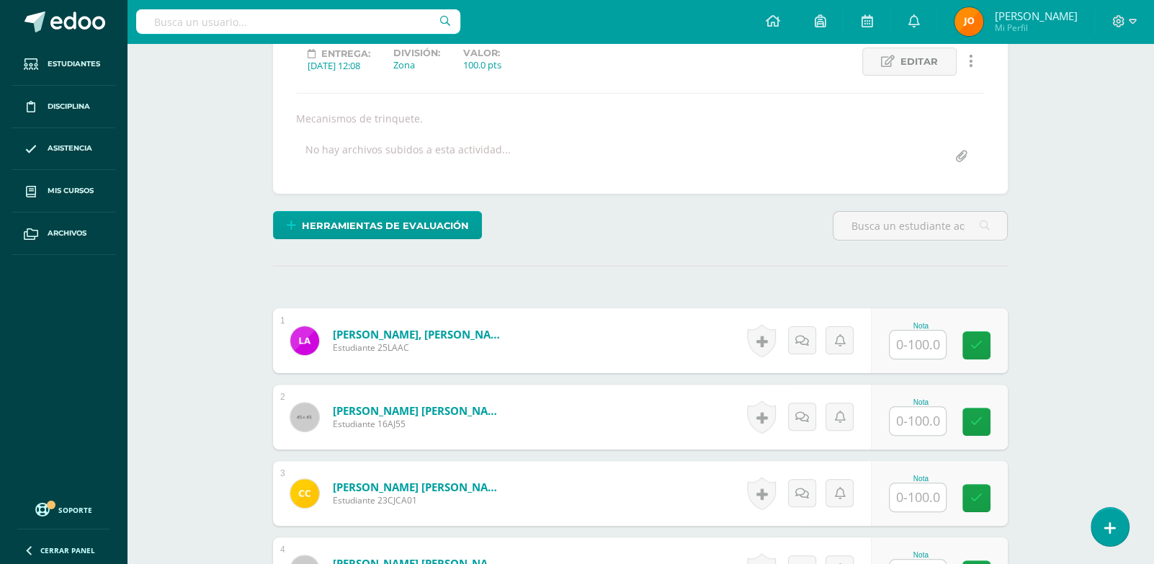
scroll to position [207, 0]
click at [929, 342] on input "text" at bounding box center [918, 344] width 56 height 28
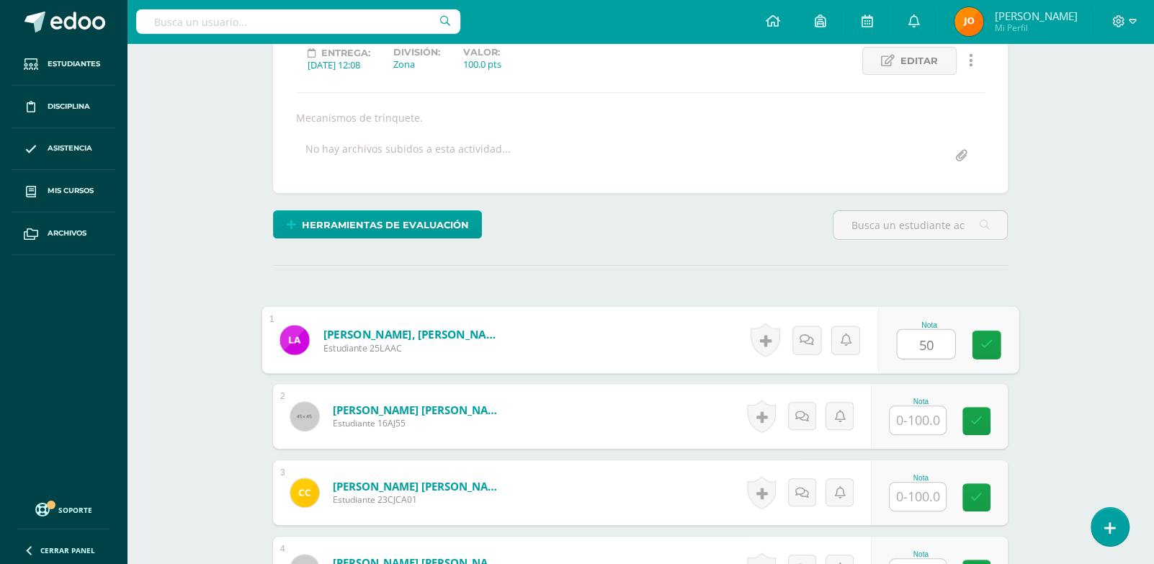
type input "50"
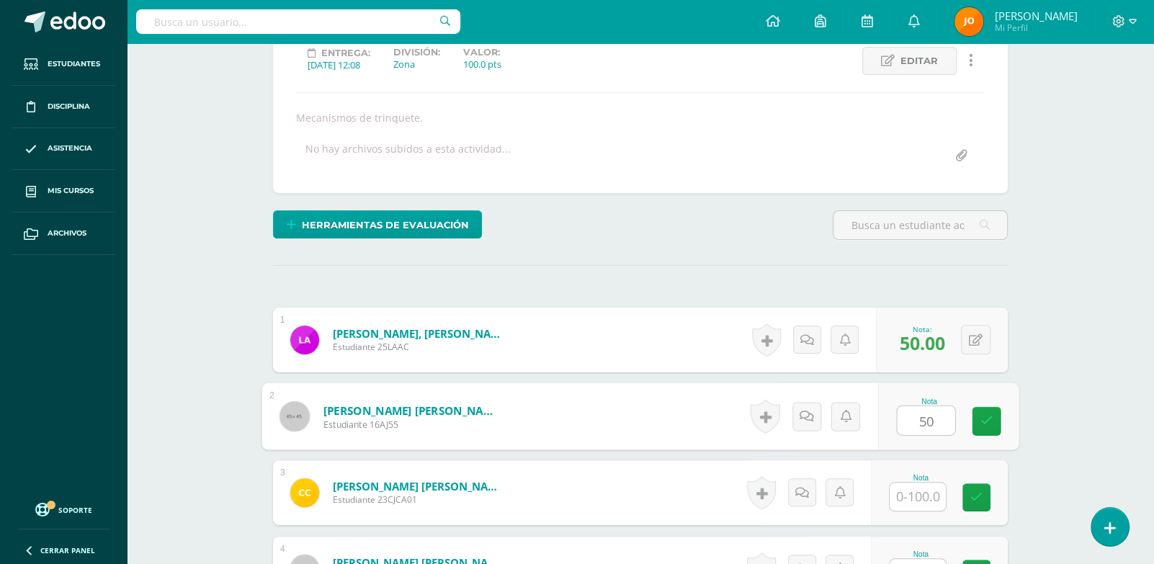
type input "50"
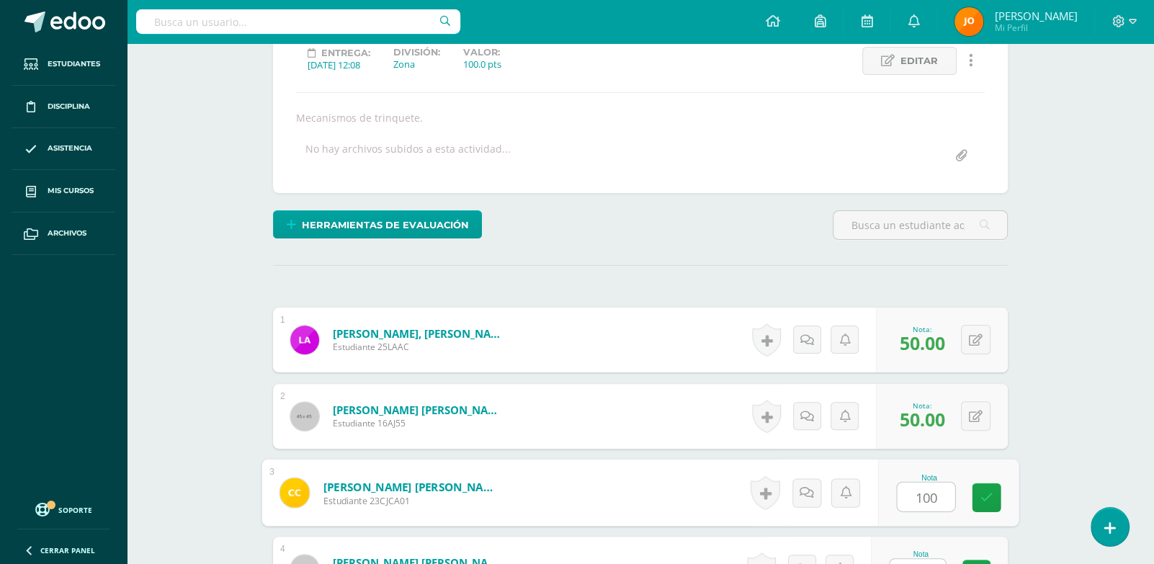
type input "100"
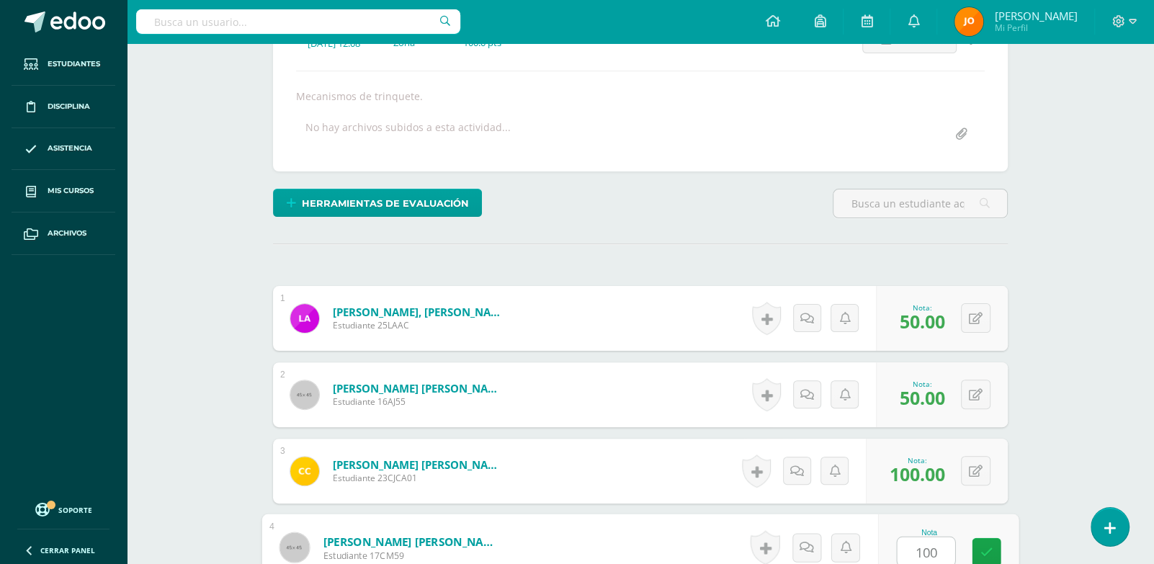
type input "100"
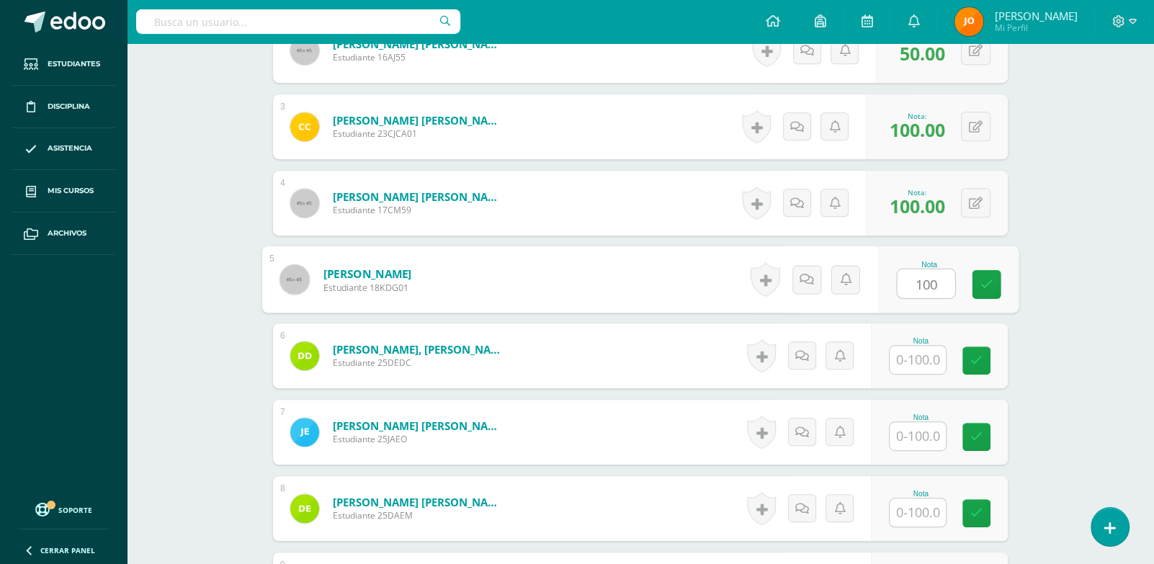
type input "100"
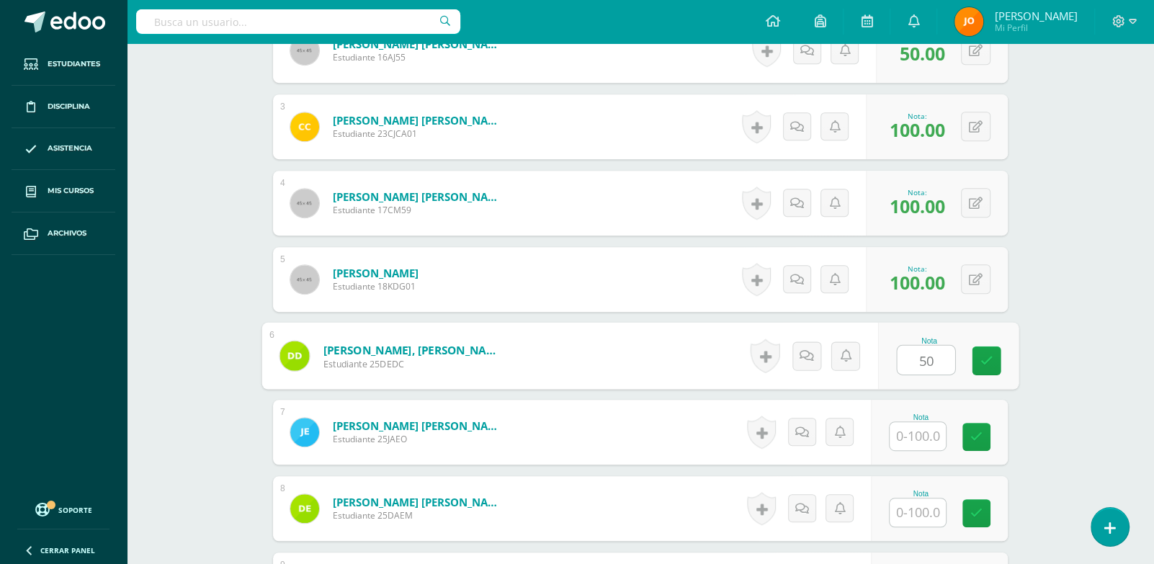
type input "50"
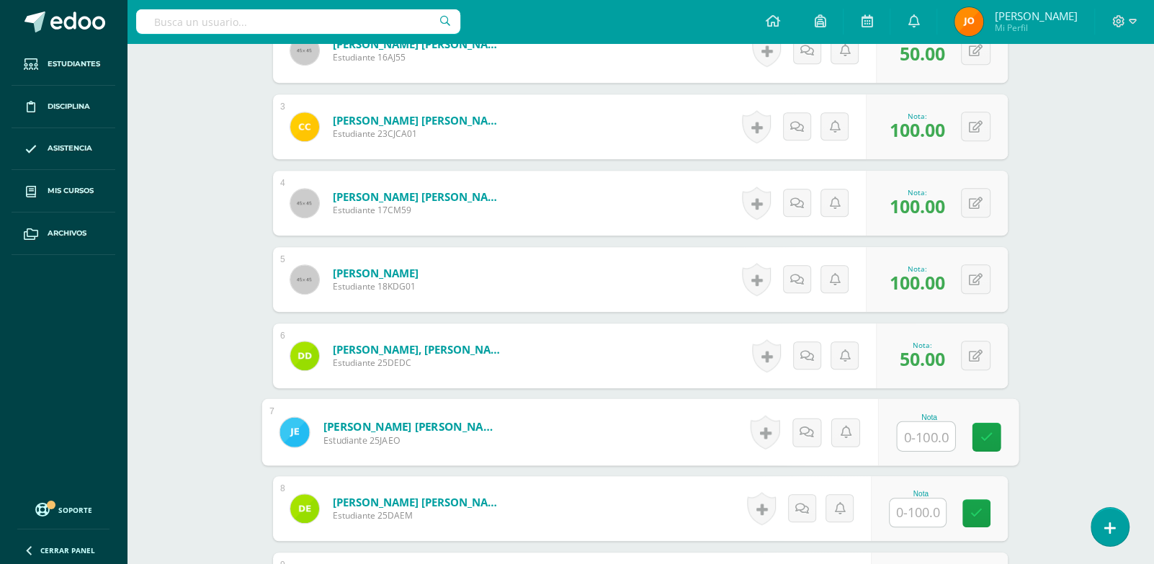
type input "2"
type input "100"
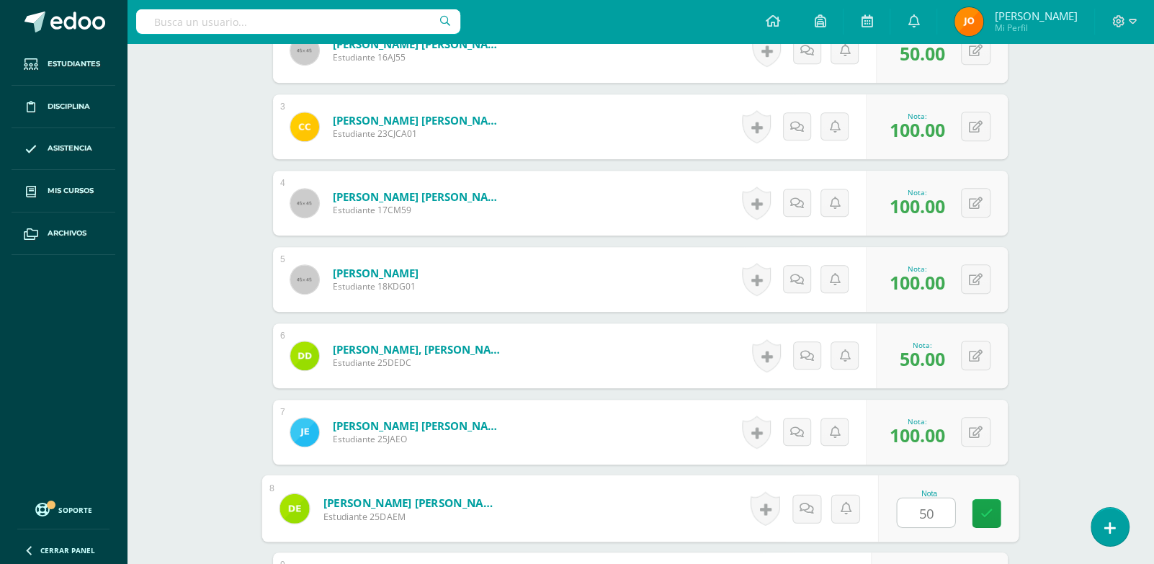
type input "50"
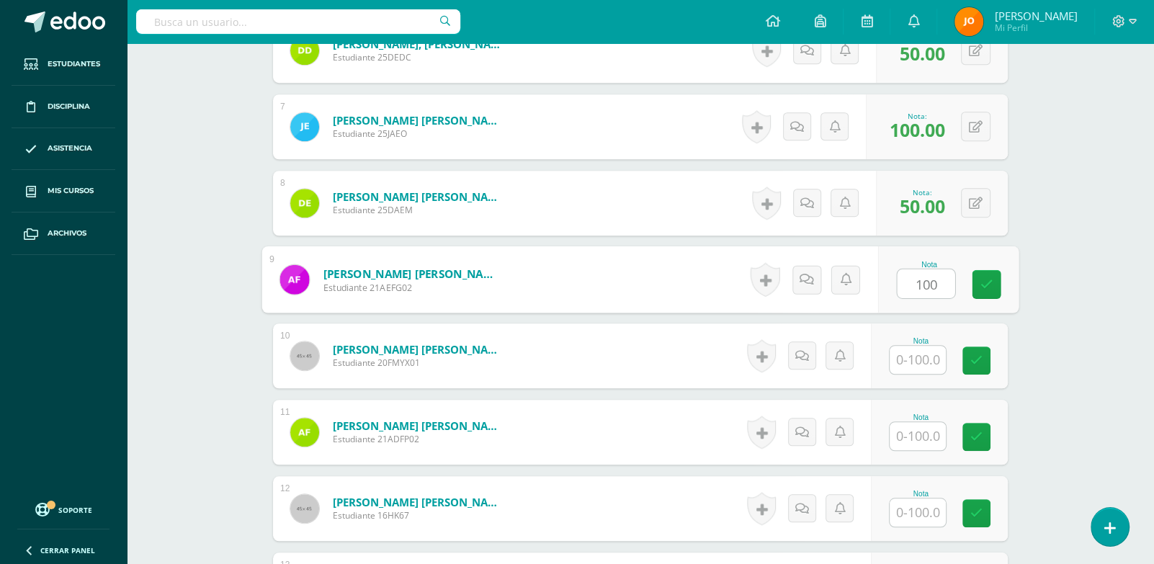
type input "100"
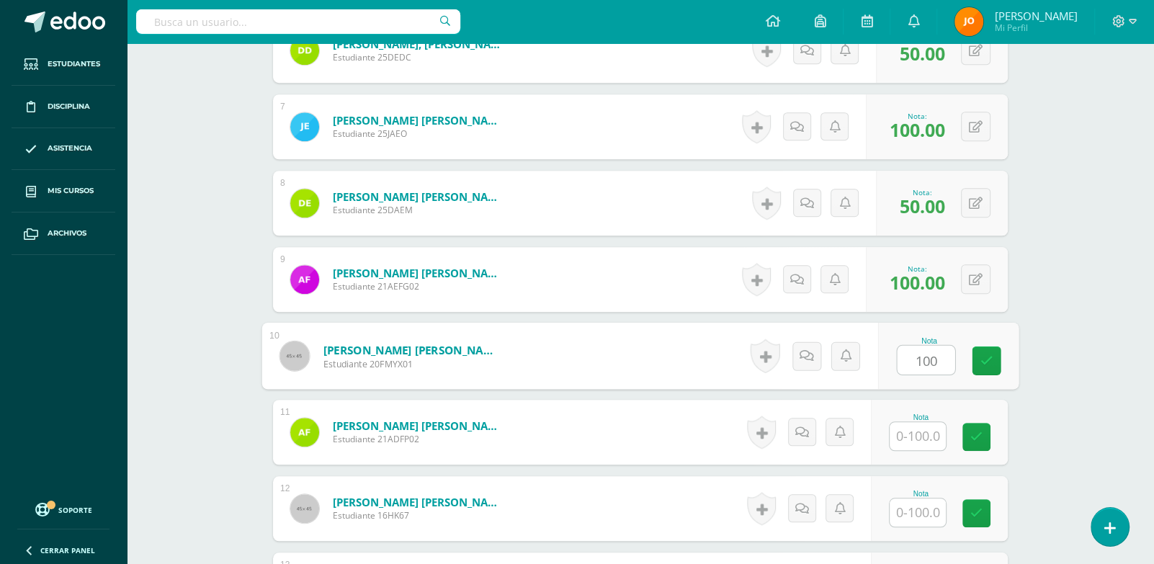
type input "100"
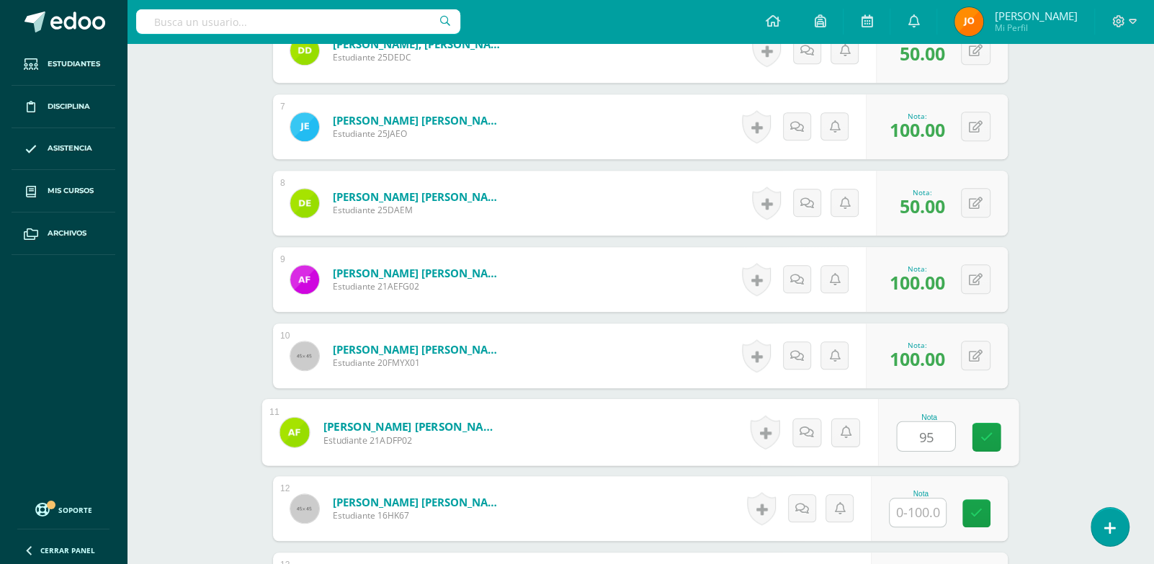
type input "95"
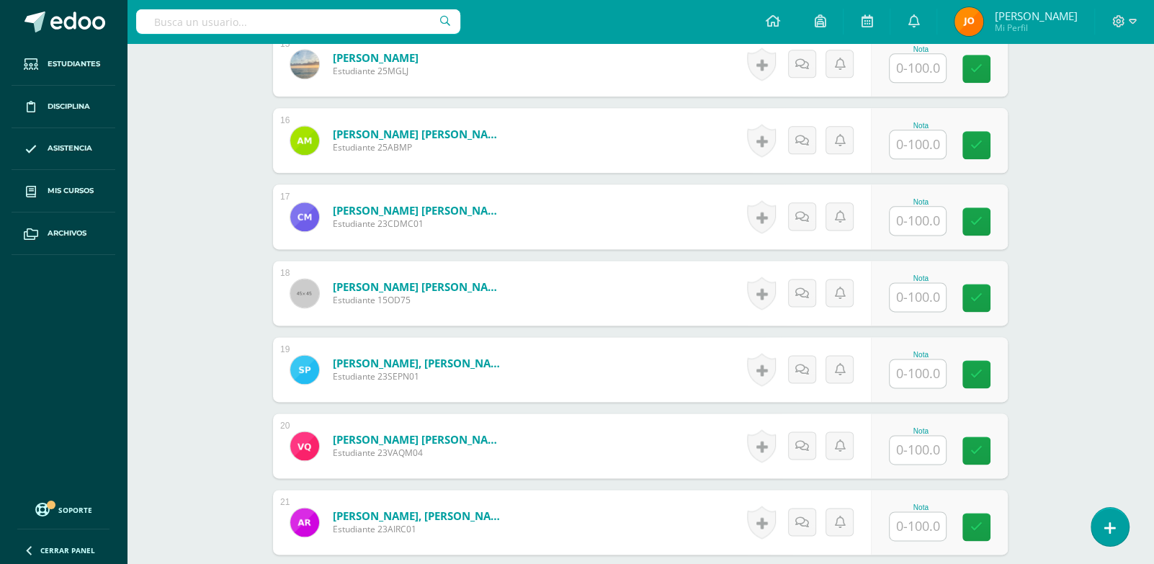
scroll to position [1555, 0]
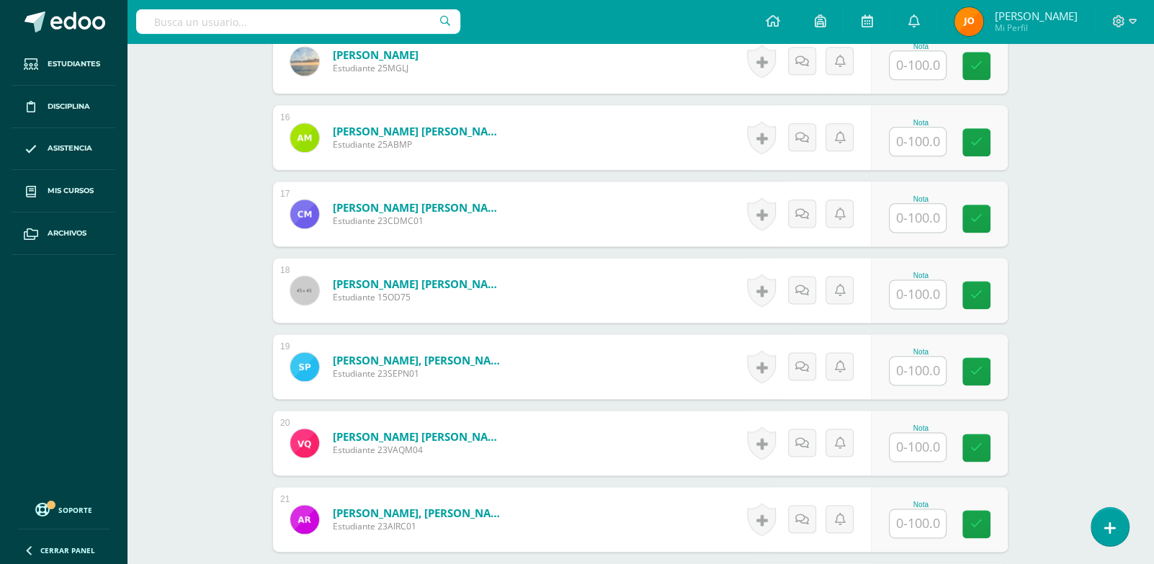
click at [917, 375] on input "text" at bounding box center [918, 371] width 56 height 28
type input "95"
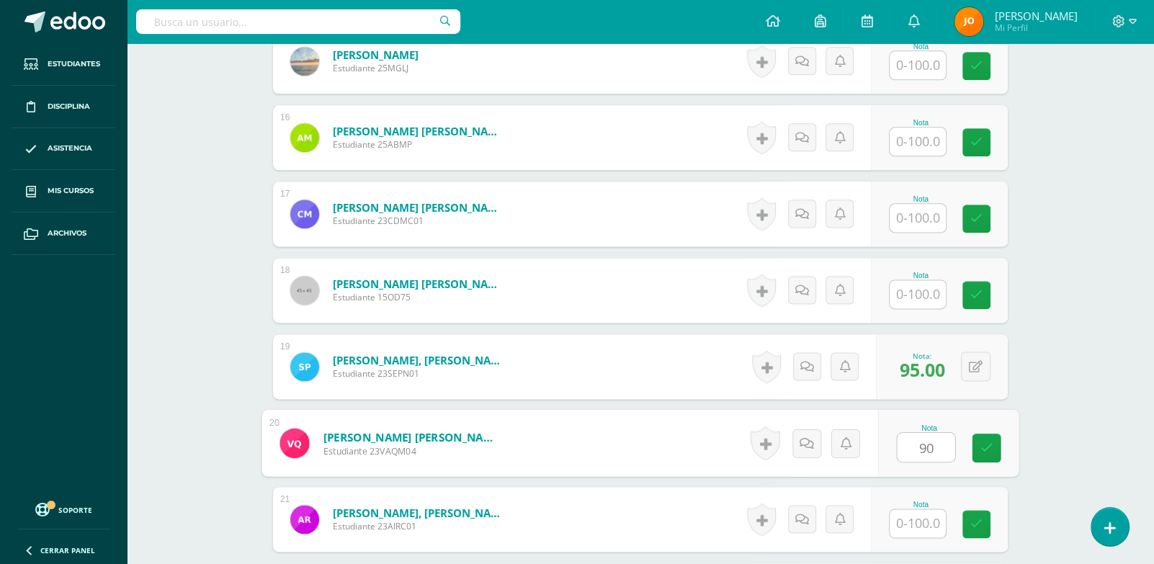
type input "90"
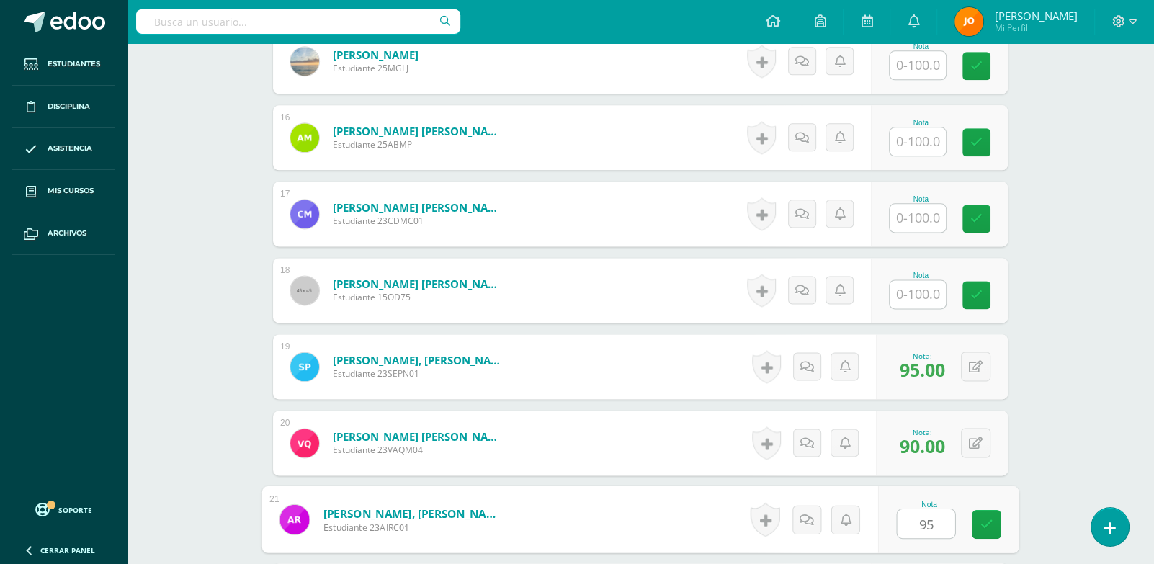
type input "95"
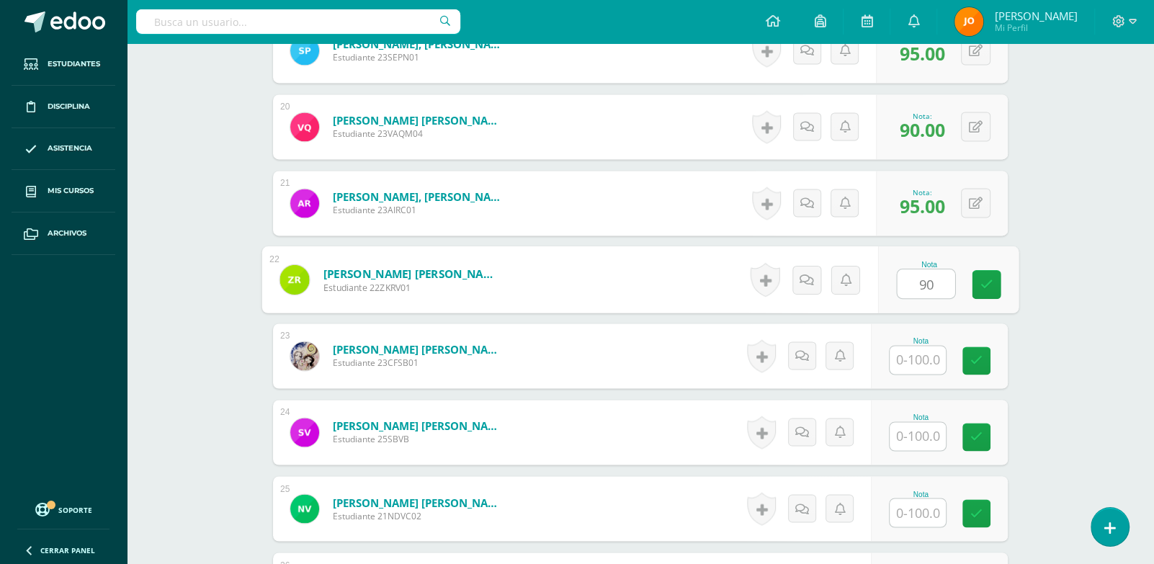
type input "90"
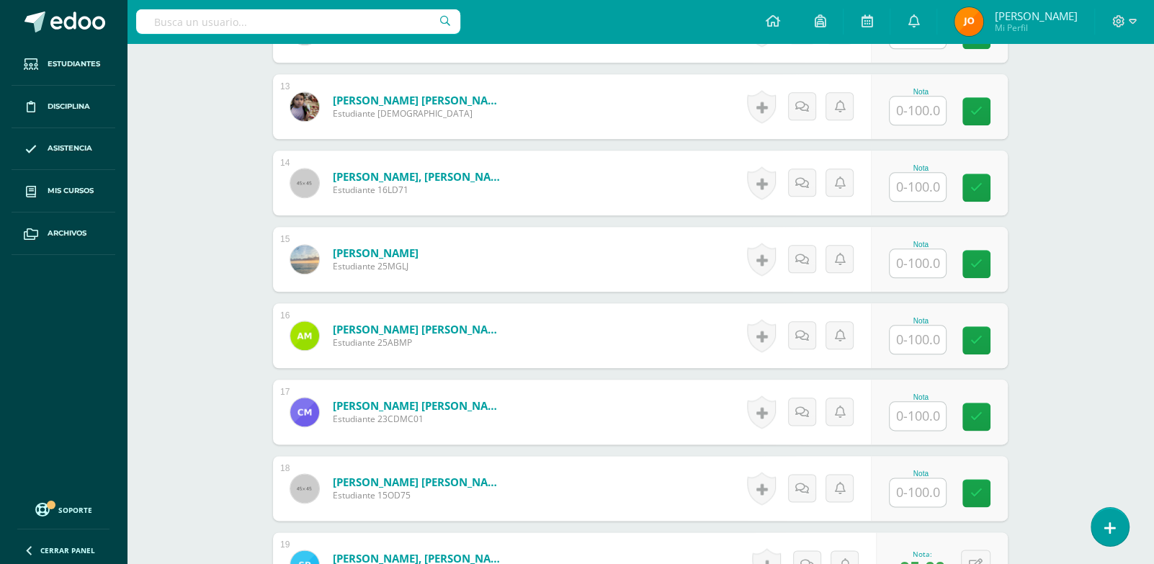
scroll to position [1266, 0]
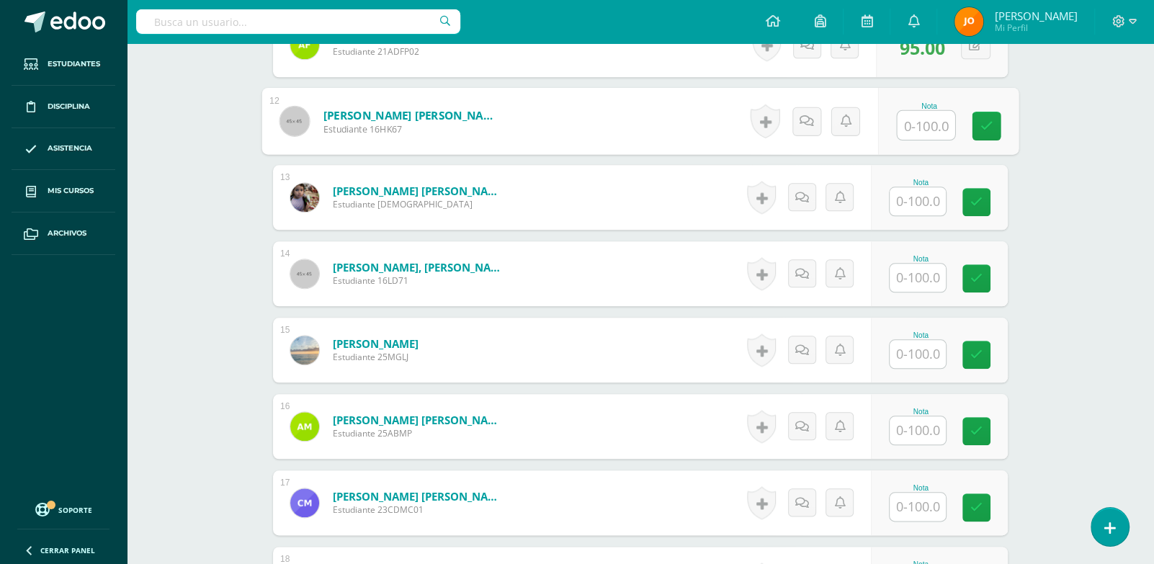
click at [924, 130] on input "text" at bounding box center [927, 125] width 58 height 29
paste input "100"
type input "100"
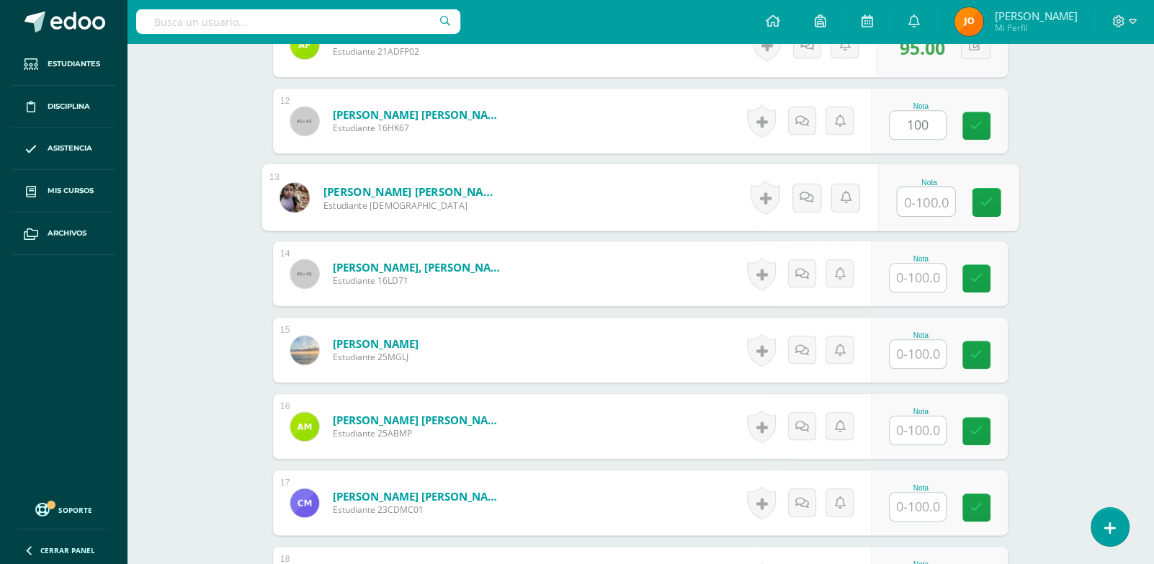
paste input "100"
type input "100"
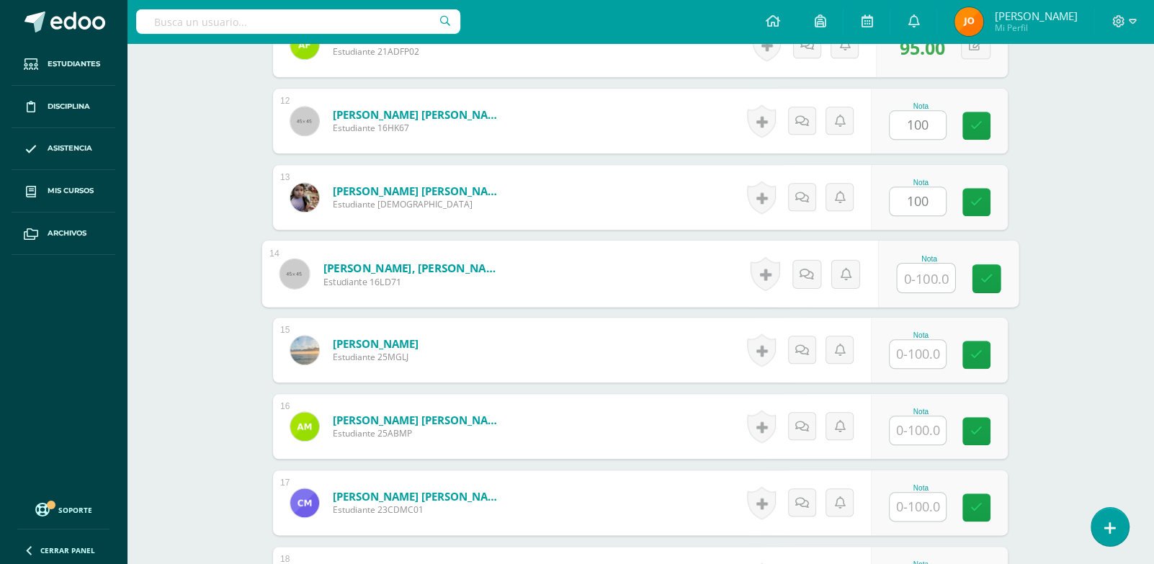
paste input "100"
type input "100"
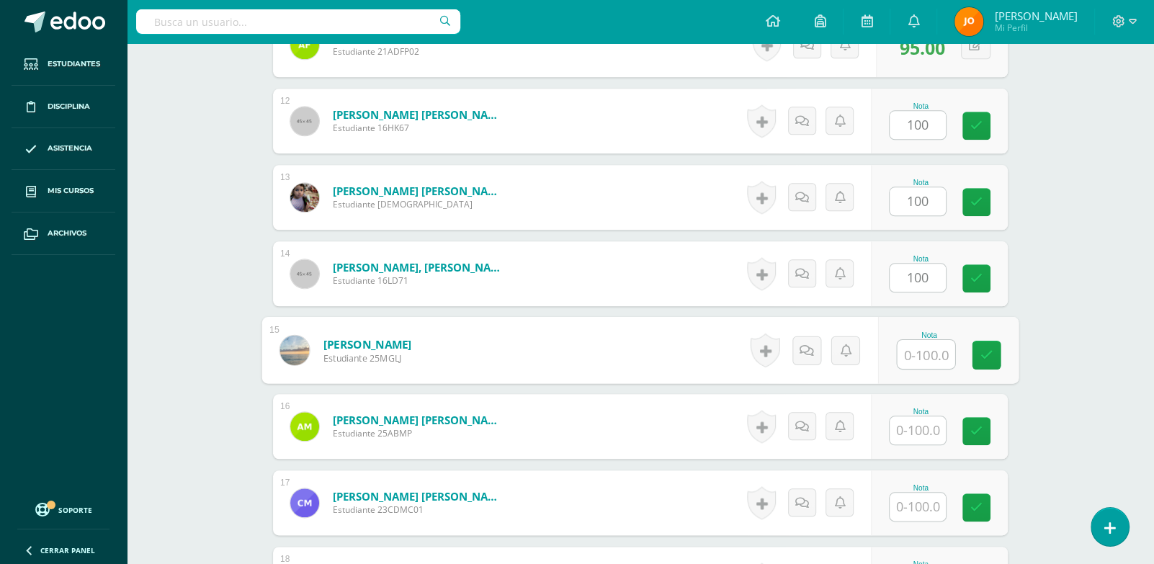
paste input "100"
type input "100"
paste input "100"
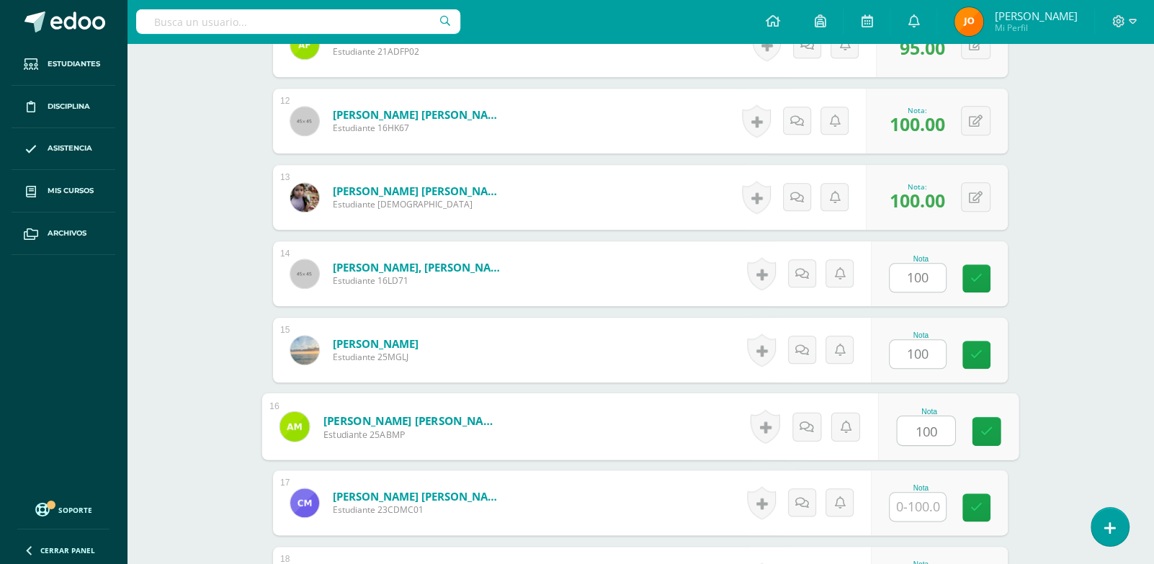
type input "100"
paste input "100"
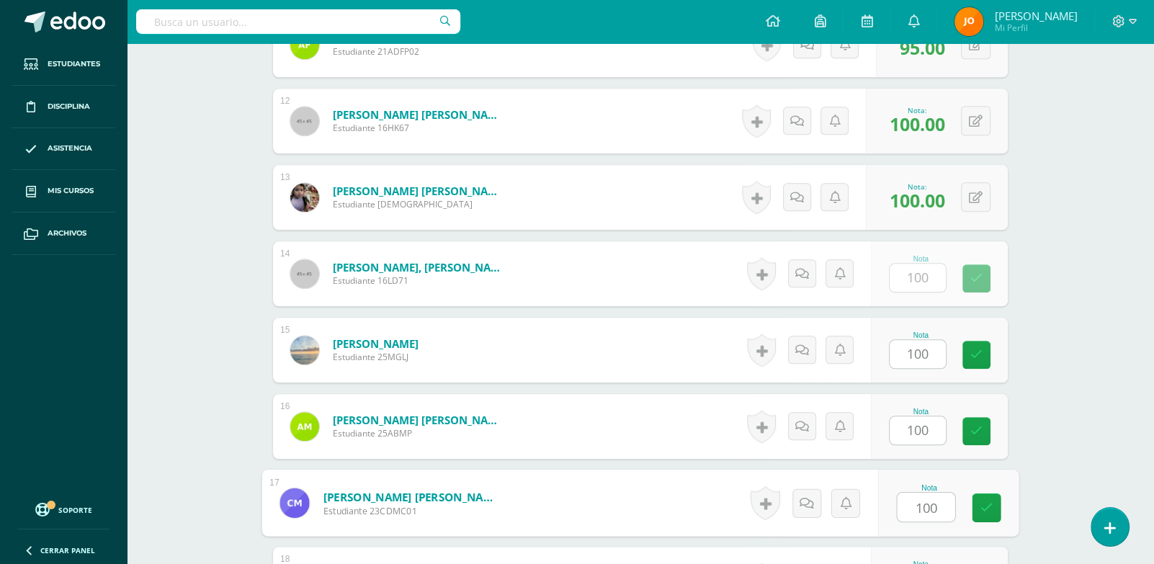
type input "100"
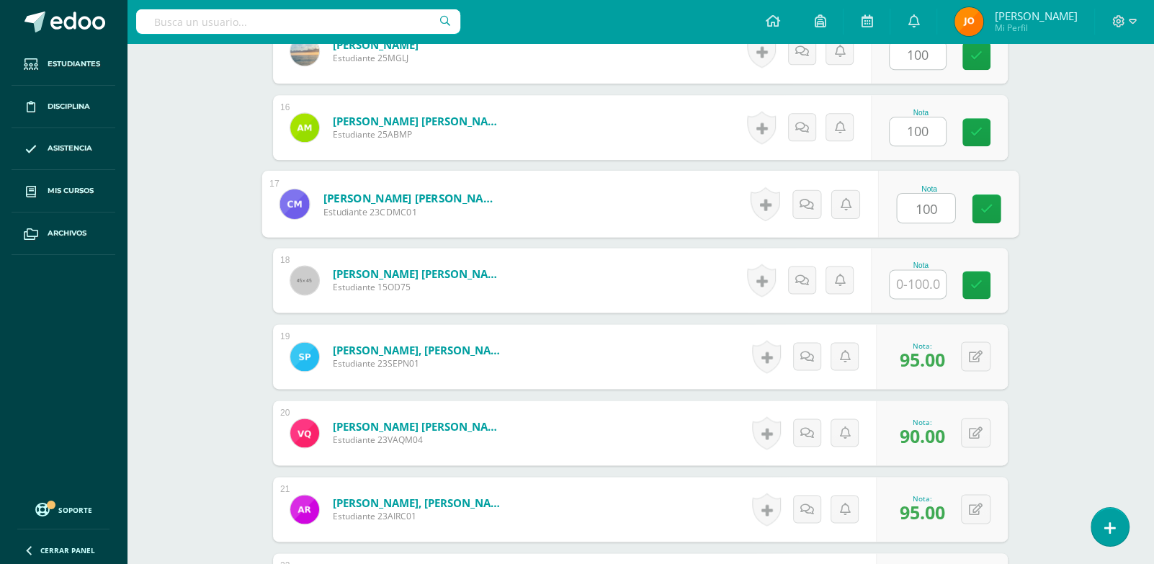
paste input "100"
type input "100"
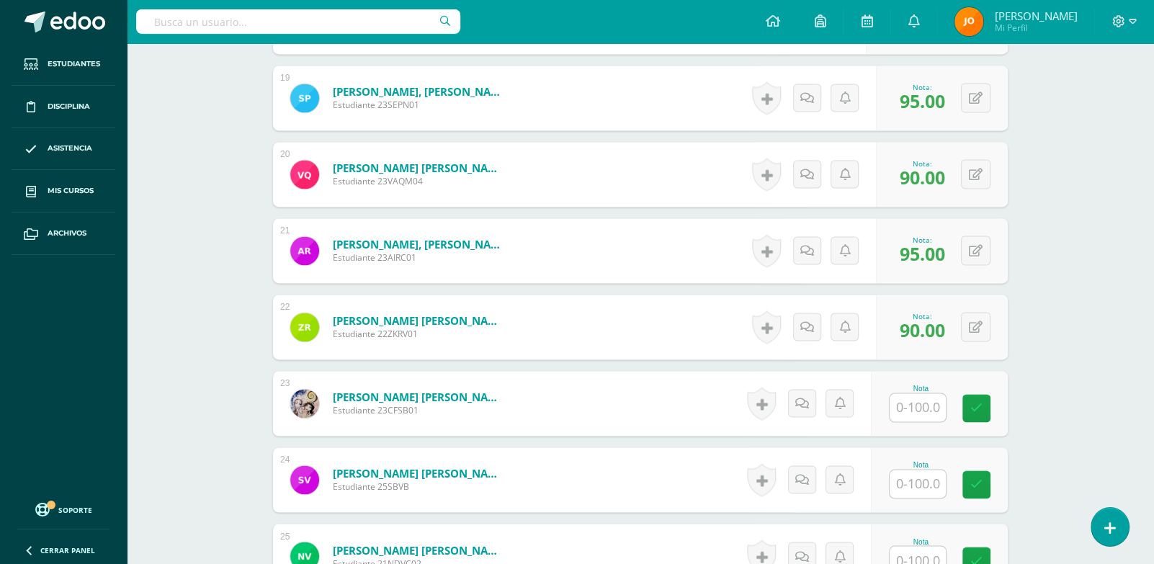
scroll to position [1825, 0]
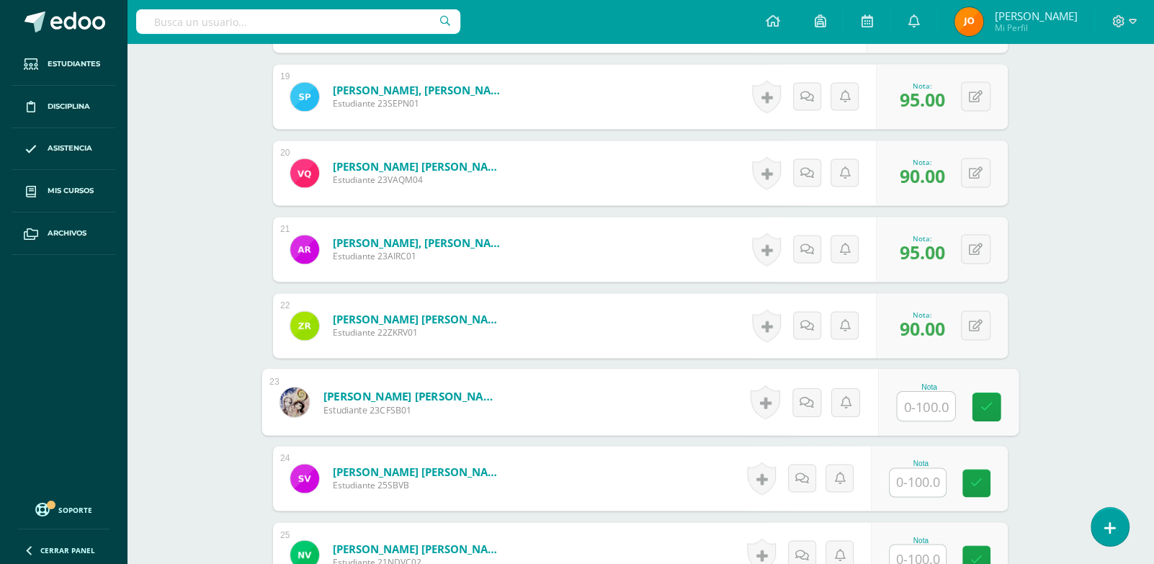
click at [914, 401] on input "text" at bounding box center [927, 406] width 58 height 29
paste input "100"
type input "100"
paste input "100"
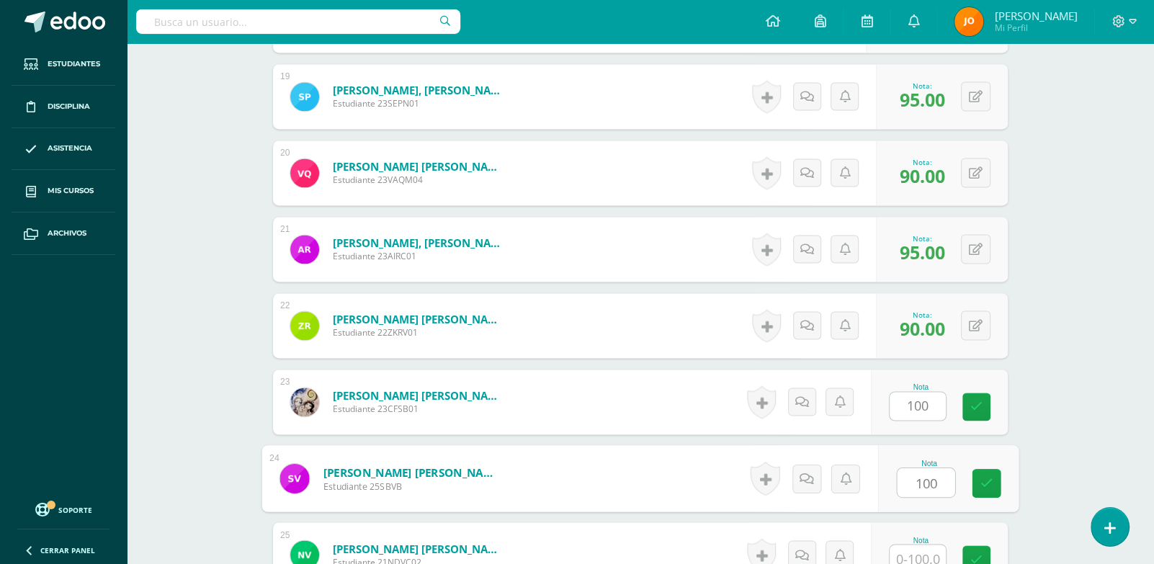
type input "100"
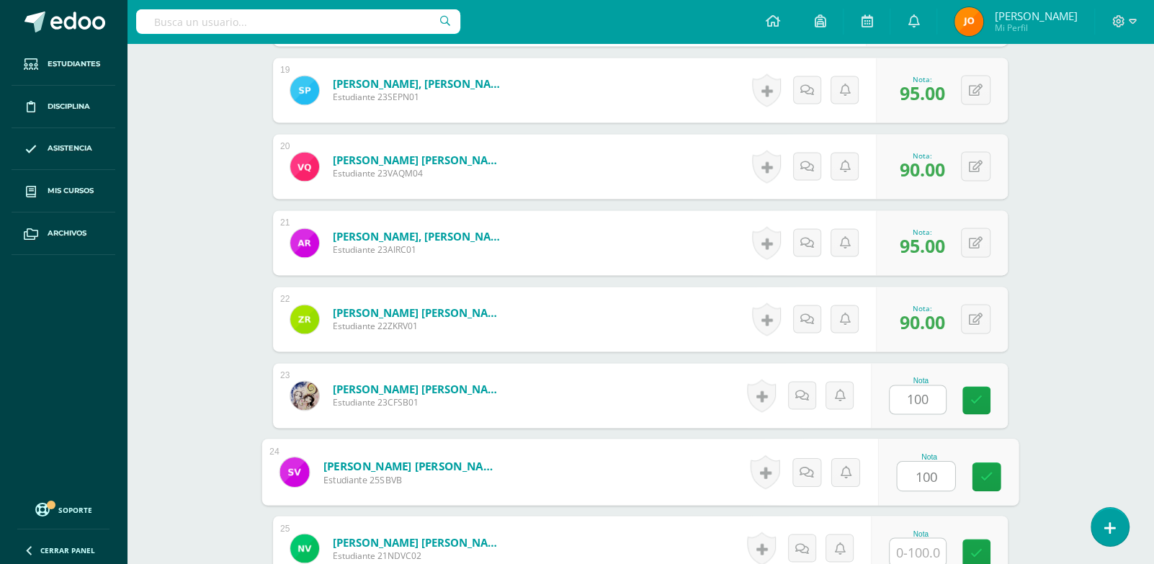
paste input "100"
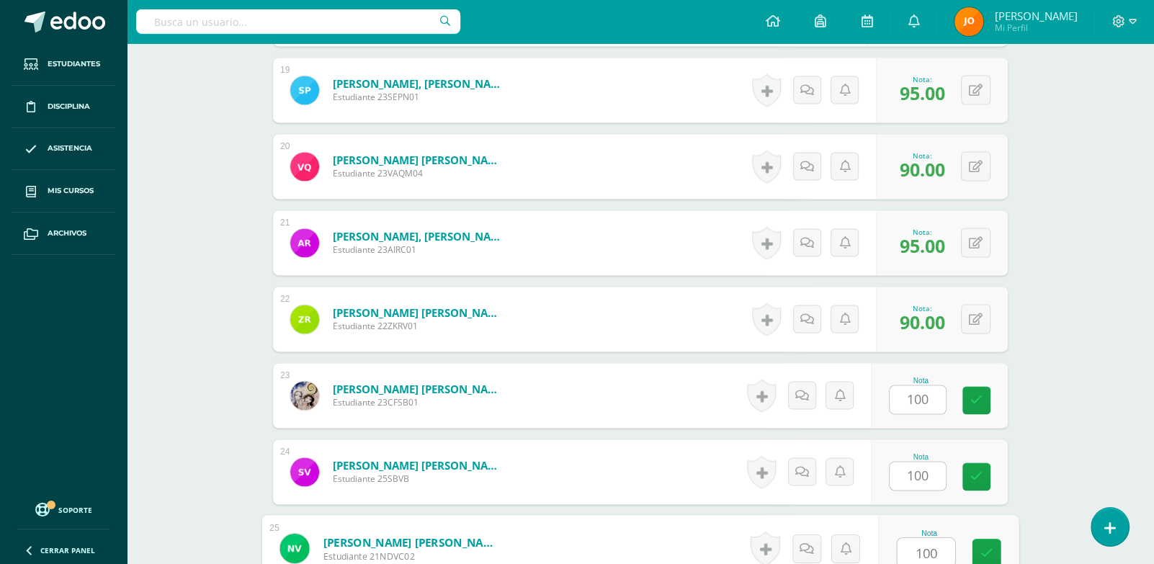
type input "100"
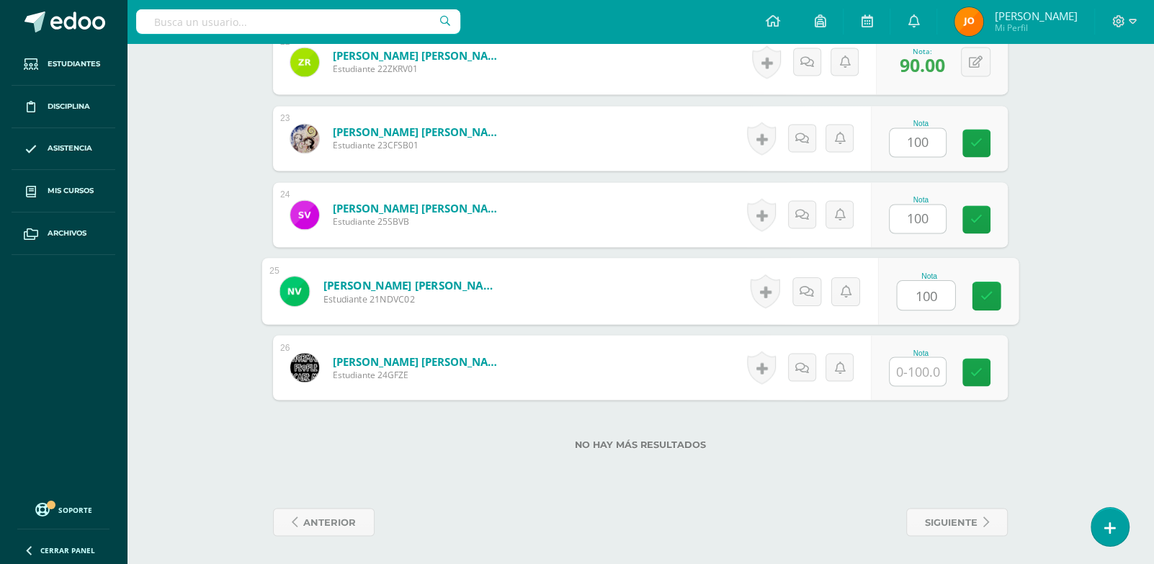
paste input "100"
type input "100"
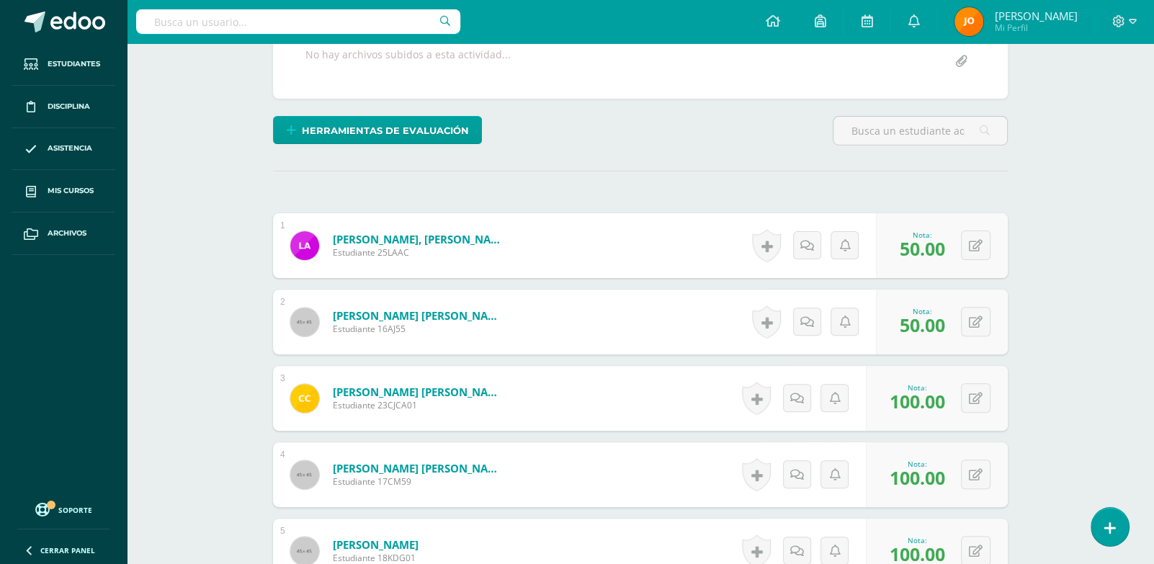
scroll to position [0, 0]
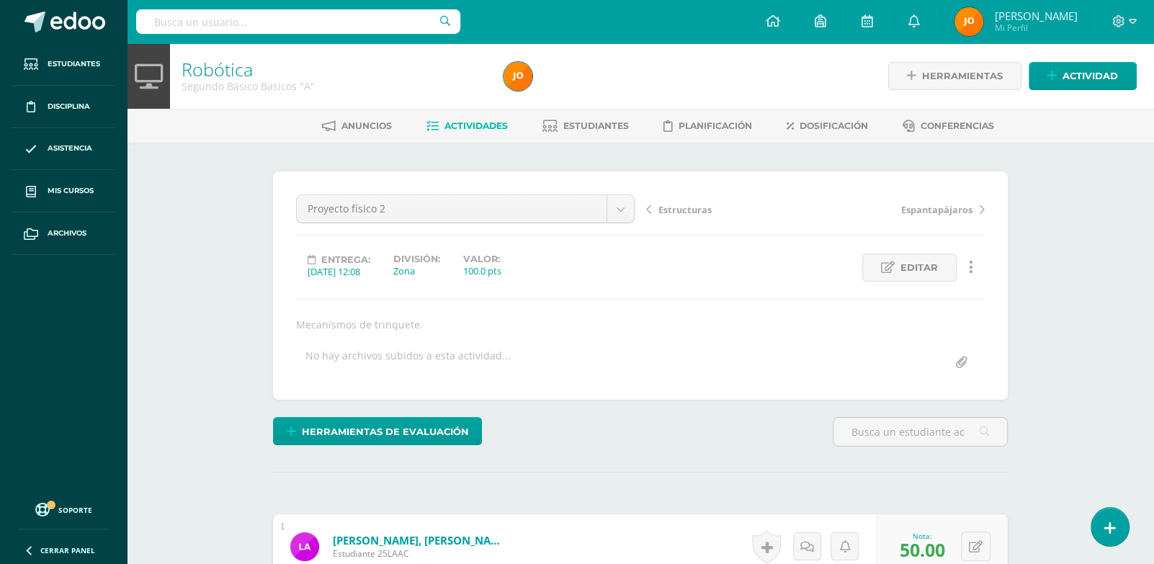
click at [464, 124] on span "Actividades" at bounding box center [476, 125] width 63 height 11
